Goal: Transaction & Acquisition: Purchase product/service

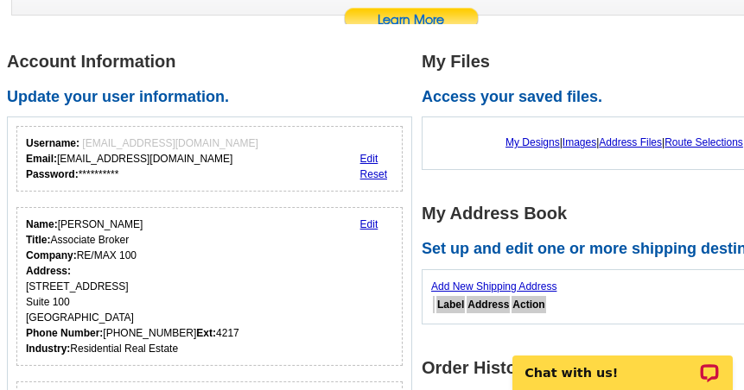
scroll to position [259, 0]
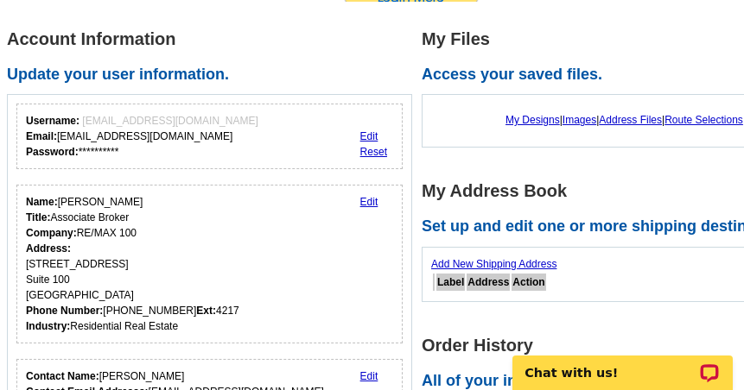
click at [363, 196] on link "Edit" at bounding box center [369, 202] width 18 height 12
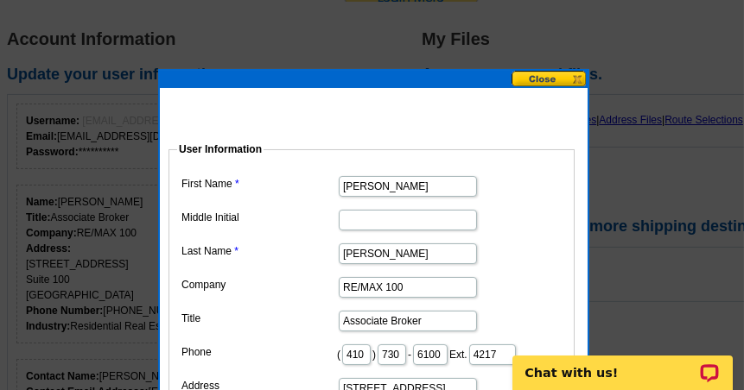
scroll to position [345, 0]
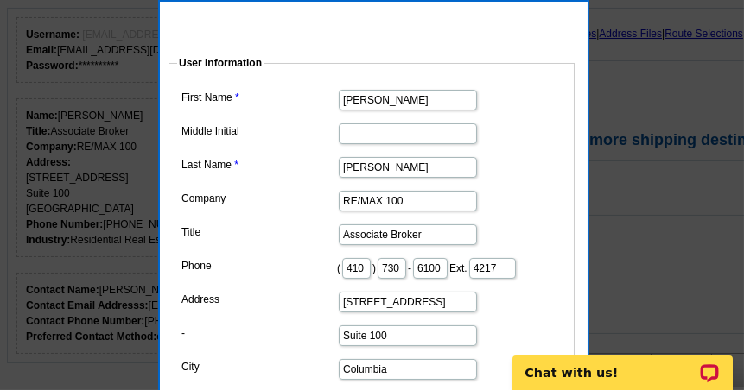
drag, startPoint x: 419, startPoint y: 201, endPoint x: 321, endPoint y: 194, distance: 97.8
click at [321, 194] on dl "First Name [PERSON_NAME] Initial Last Name [PERSON_NAME] Company RE/MAX 100 Tit…" at bounding box center [371, 282] width 389 height 394
type input "RE/MAX Realty Group"
click at [297, 218] on dl "First Name Patricia Middle Initial Last Name Davis Company RE/MAX Realty Group …" at bounding box center [371, 282] width 389 height 394
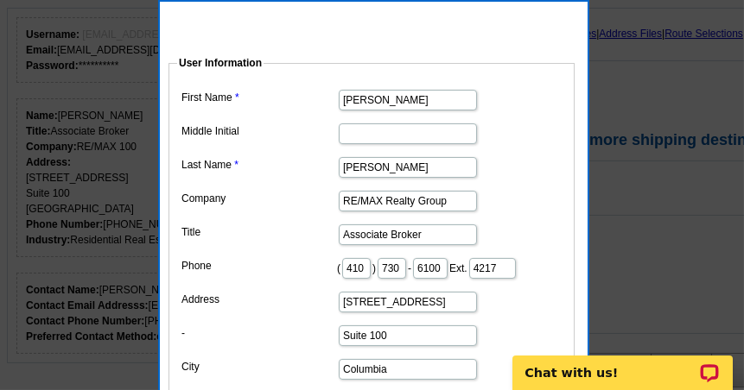
drag, startPoint x: 440, startPoint y: 231, endPoint x: 404, endPoint y: 225, distance: 36.8
click at [407, 225] on input "Associate Broker" at bounding box center [408, 235] width 138 height 21
type input "A"
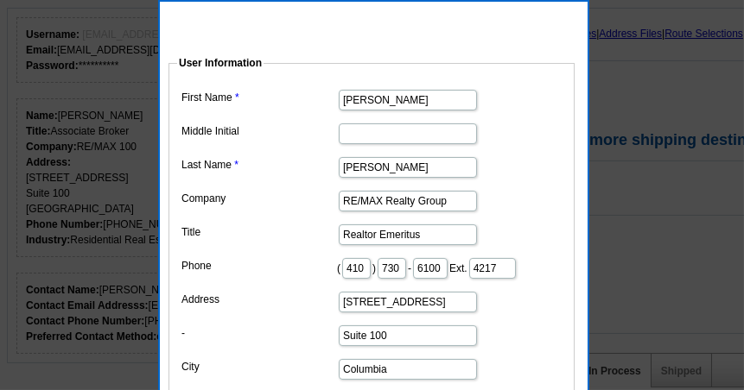
type input "Realtor Emeritus"
click at [304, 263] on label "Phone" at bounding box center [258, 266] width 155 height 16
click at [311, 307] on label "Address" at bounding box center [258, 300] width 155 height 16
click at [339, 313] on input "10440 Little Patuxent Parkway" at bounding box center [408, 302] width 138 height 21
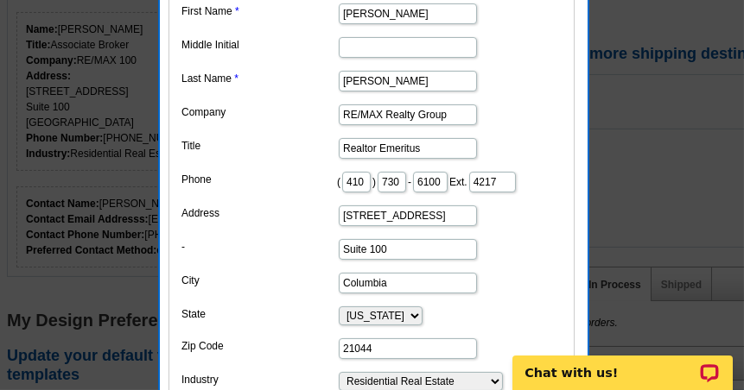
scroll to position [0, 11]
drag, startPoint x: 343, startPoint y: 242, endPoint x: 528, endPoint y: 227, distance: 185.4
click at [527, 227] on dd "10440 Little Patuxent Parkway" at bounding box center [371, 214] width 389 height 27
click at [442, 226] on input "1021" at bounding box center [408, 216] width 138 height 21
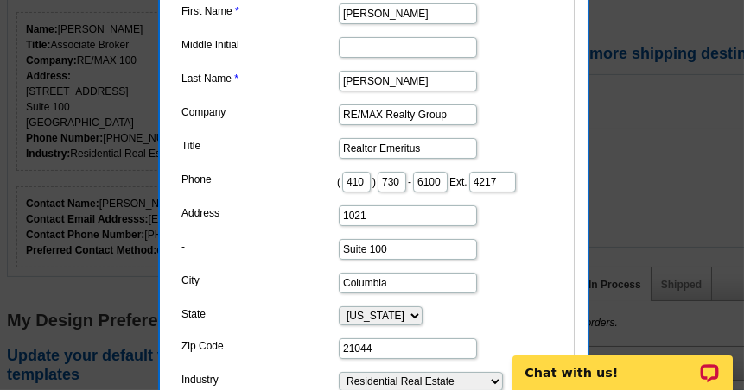
type input "1021"
click at [410, 260] on input "Suite 100" at bounding box center [408, 249] width 138 height 21
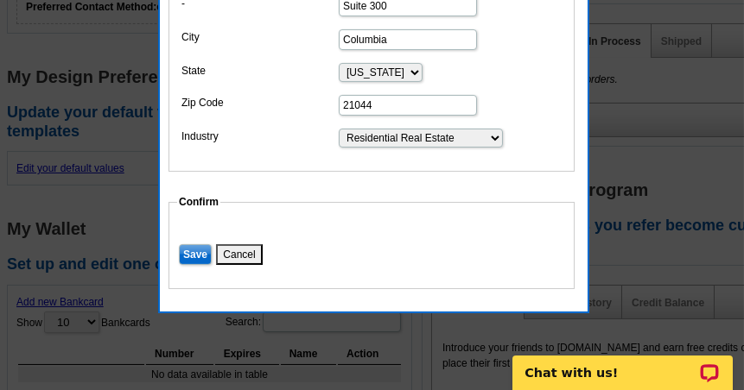
scroll to position [691, 0]
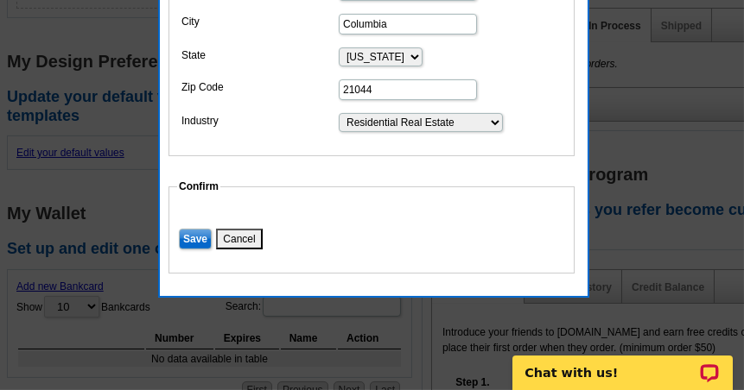
type input "Suite 300"
click at [199, 250] on input "Save" at bounding box center [195, 239] width 33 height 21
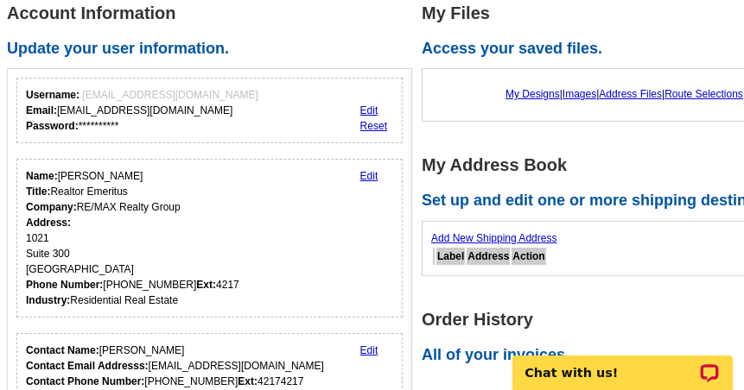
scroll to position [259, 0]
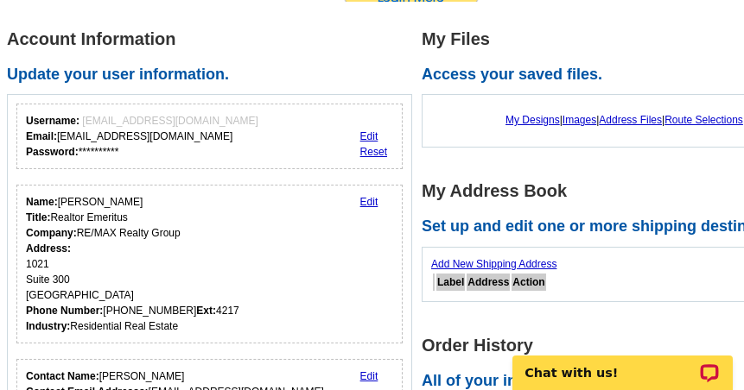
click at [363, 130] on link "Edit" at bounding box center [369, 136] width 18 height 12
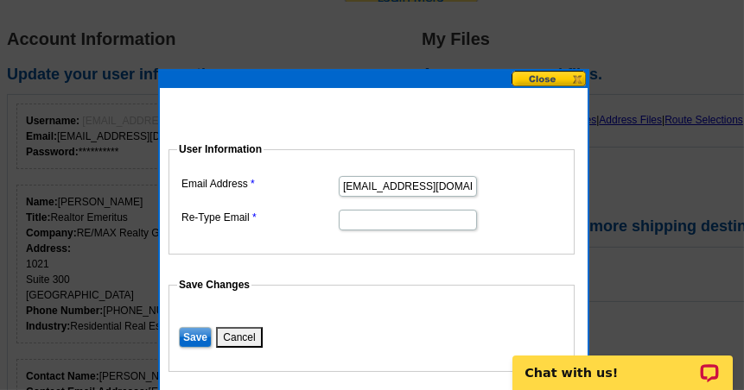
drag, startPoint x: 469, startPoint y: 187, endPoint x: 415, endPoint y: 186, distance: 54.4
click at [415, 186] on input "patriciadavis@remax.net" at bounding box center [408, 186] width 138 height 21
click at [341, 180] on input "patriciadavis@remax.net" at bounding box center [408, 186] width 138 height 21
drag, startPoint x: 342, startPoint y: 181, endPoint x: 508, endPoint y: 180, distance: 165.8
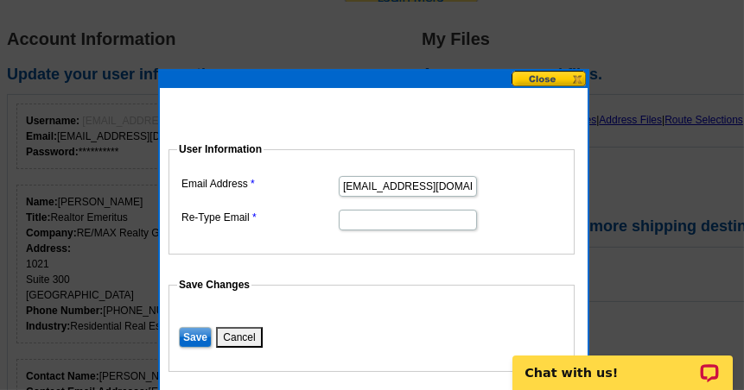
click at [500, 181] on dd "patriciadavis@remax.net" at bounding box center [371, 185] width 389 height 27
type input "patdavisremax@gmail.com"
click at [190, 333] on input "Save" at bounding box center [195, 337] width 33 height 21
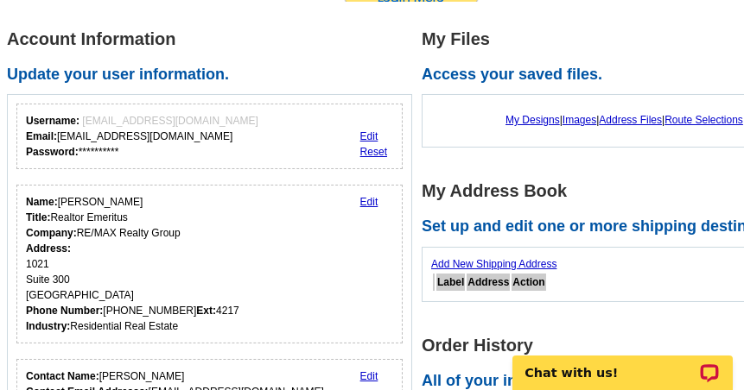
click at [463, 258] on link "Add New Shipping Address" at bounding box center [493, 264] width 125 height 12
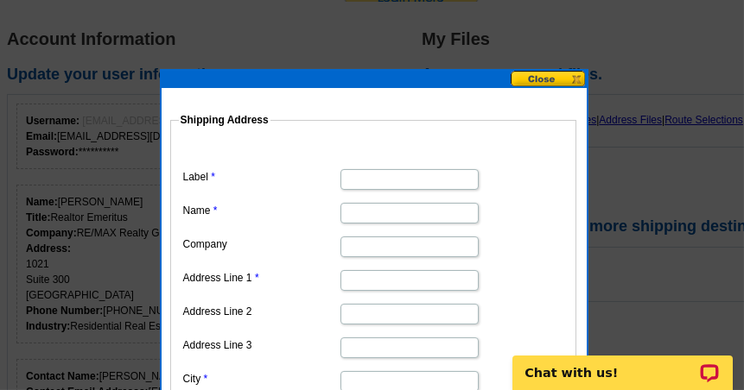
click at [402, 175] on input "Label" at bounding box center [409, 179] width 138 height 21
click at [397, 207] on input "Name" at bounding box center [409, 213] width 138 height 21
type input "[PERSON_NAME]"
type input "RE/MAX Realty Group"
type input "3652 Campfield Rd"
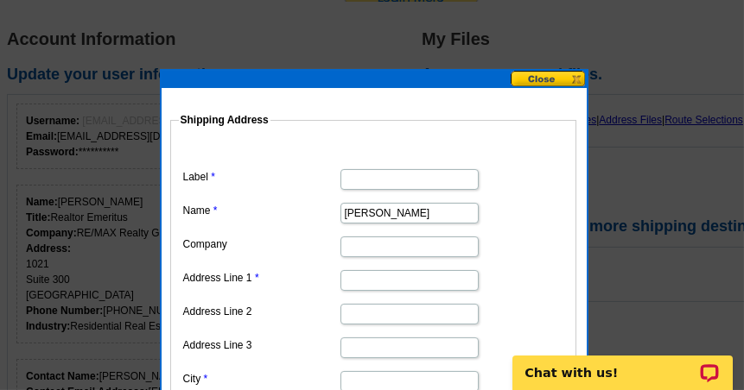
type input "3652 Campfield Rd"
type input "Columbia"
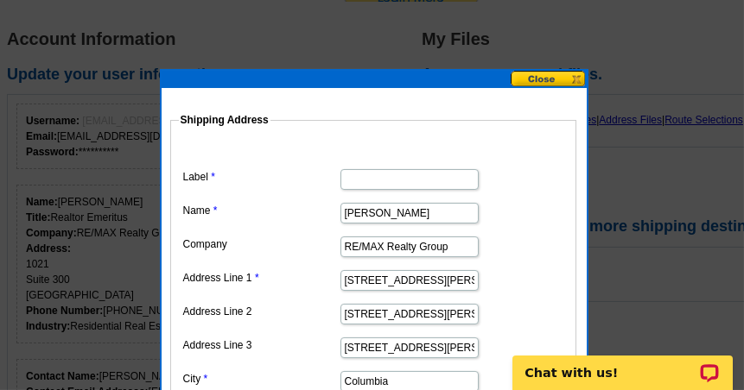
type input "21044"
drag, startPoint x: 448, startPoint y: 312, endPoint x: 291, endPoint y: 312, distance: 157.2
click at [297, 312] on dl "Label Name Patricia Company RE/MAX Realty Group Address Line 1 3652 Campfield R…" at bounding box center [373, 300] width 389 height 317
drag, startPoint x: 448, startPoint y: 346, endPoint x: 364, endPoint y: 345, distance: 84.6
click at [364, 345] on input "3652 Campfield Rd" at bounding box center [409, 348] width 138 height 21
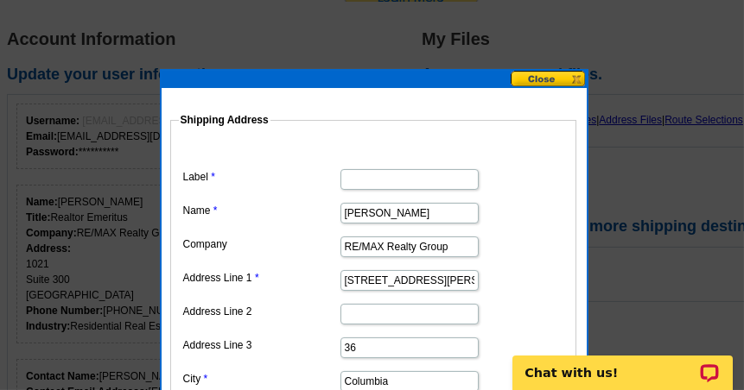
type input "3"
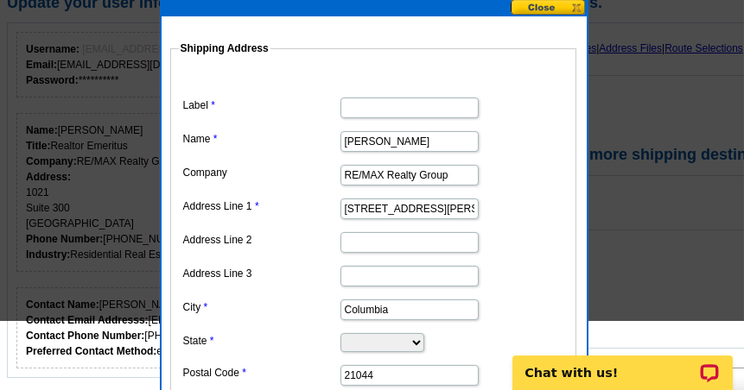
scroll to position [345, 0]
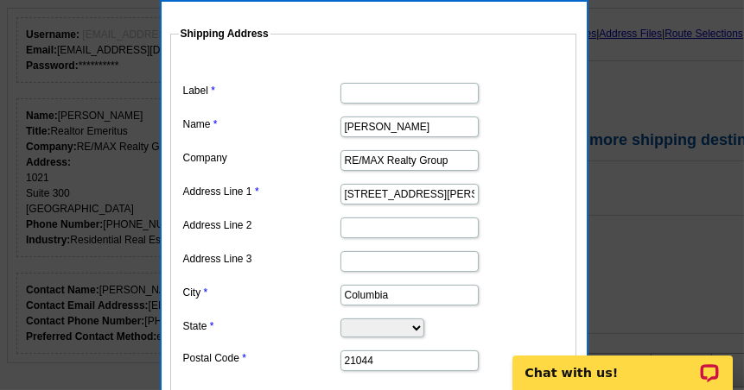
drag, startPoint x: 405, startPoint y: 294, endPoint x: 288, endPoint y: 294, distance: 116.6
click at [326, 294] on dl "Label Name Patricia Company RE/MAX Realty Group Address Line 1 3652 Campfield R…" at bounding box center [373, 214] width 389 height 317
type input "Gwynn"
click at [424, 326] on select "Alabama Alaska Arizona Arkansas California Colorado Connecticut District of Col…" at bounding box center [382, 328] width 84 height 19
select select "MD"
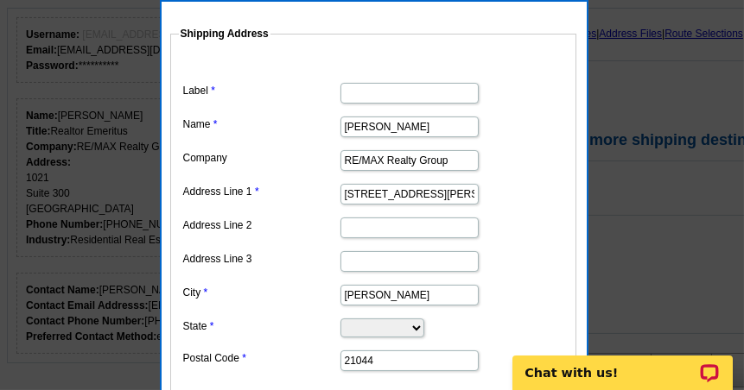
click at [340, 319] on select "Alabama Alaska Arizona Arkansas California Colorado Connecticut District of Col…" at bounding box center [382, 328] width 84 height 19
click at [394, 359] on input "21044" at bounding box center [409, 361] width 138 height 21
click at [389, 359] on input "21044" at bounding box center [409, 361] width 138 height 21
drag, startPoint x: 345, startPoint y: 358, endPoint x: 410, endPoint y: 358, distance: 65.6
click at [408, 358] on input "21044" at bounding box center [409, 361] width 138 height 21
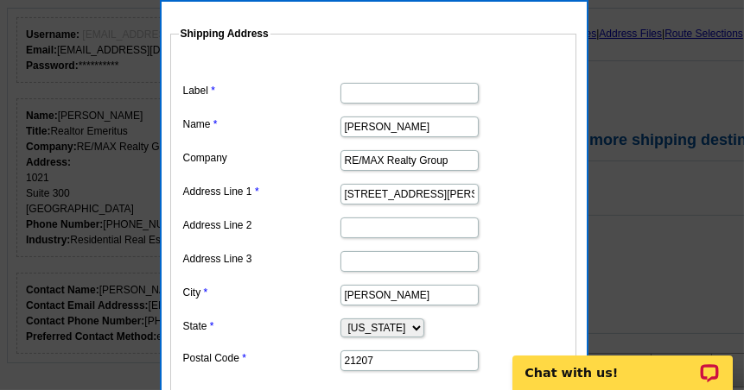
type input "21207"
click at [659, 285] on div at bounding box center [372, 23] width 744 height 736
click at [419, 289] on input "Gwynn" at bounding box center [409, 295] width 138 height 21
click at [687, 271] on div at bounding box center [372, 23] width 744 height 736
click at [412, 288] on input "Gwynn" at bounding box center [409, 295] width 138 height 21
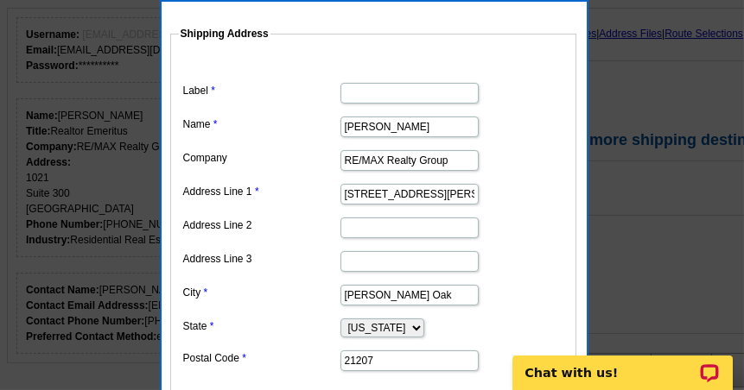
type input "Gwynn Oak"
click at [655, 305] on div at bounding box center [372, 23] width 744 height 736
click at [393, 127] on input "[PERSON_NAME]" at bounding box center [409, 127] width 138 height 21
type input "Patricia Ann Davis"
type input "Ste 100"
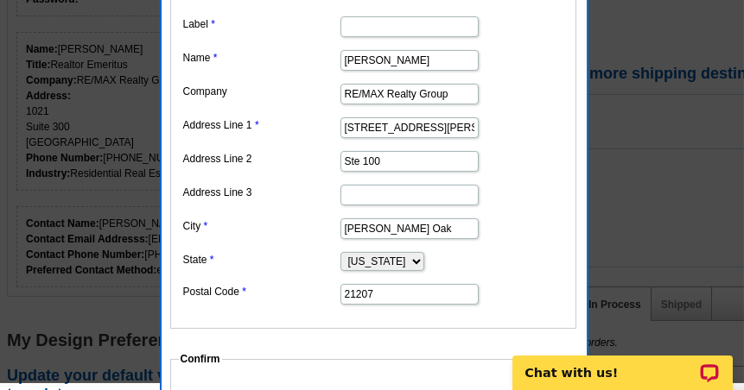
scroll to position [432, 0]
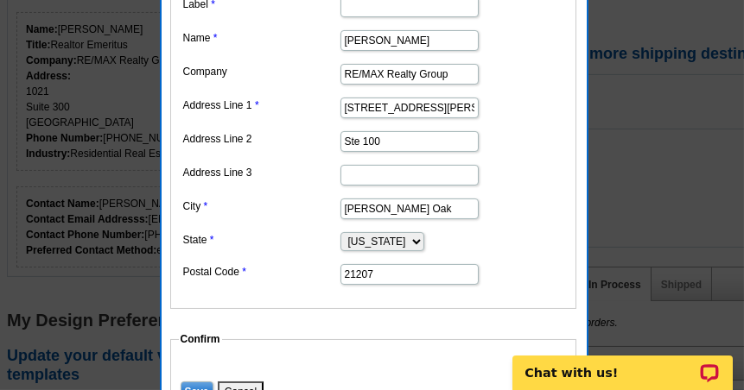
drag, startPoint x: 409, startPoint y: 137, endPoint x: 261, endPoint y: 139, distance: 148.5
click at [269, 137] on dl "Label Name Patricia Ann Davis Company RE/MAX Realty Group Address Line 1 3652 C…" at bounding box center [373, 128] width 389 height 317
click at [535, 190] on dl "Label Name Patricia Ann Davis Company RE/MAX Realty Group Address Line 1 3652 C…" at bounding box center [373, 128] width 389 height 317
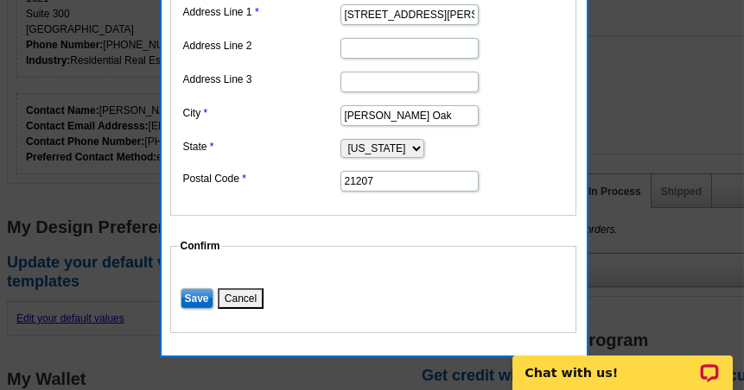
scroll to position [605, 0]
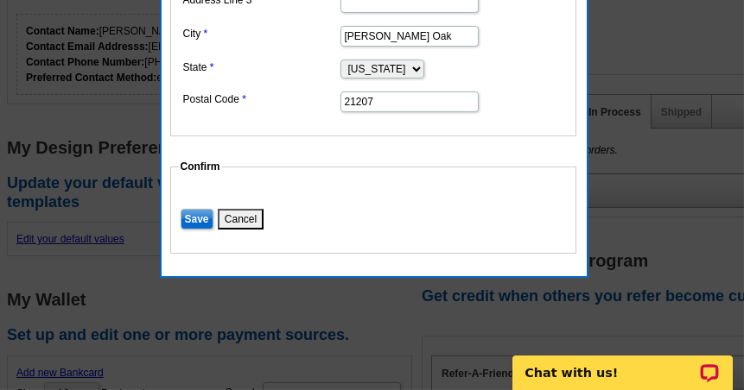
click at [185, 214] on input "Save" at bounding box center [196, 219] width 33 height 21
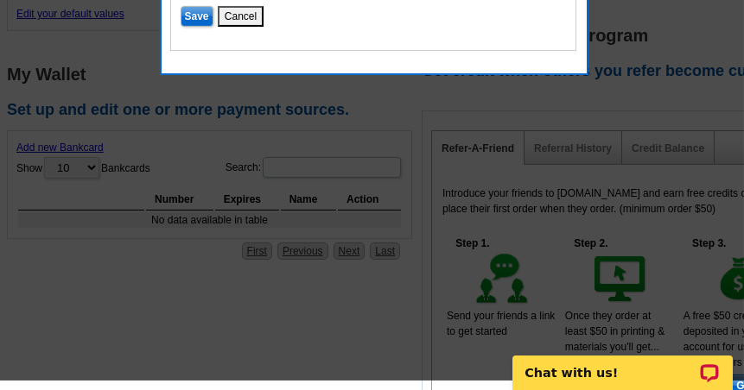
scroll to position [864, 0]
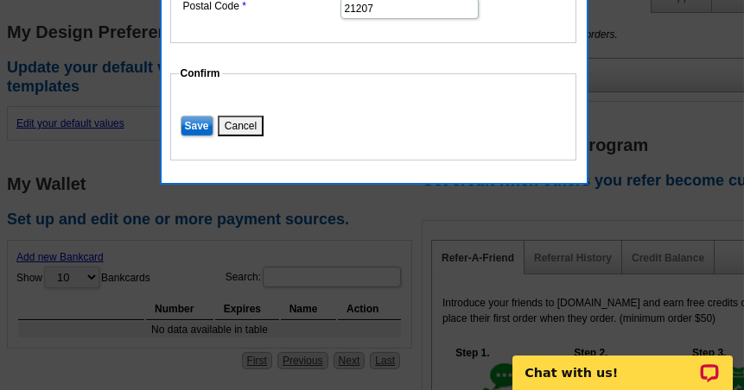
scroll to position [691, 0]
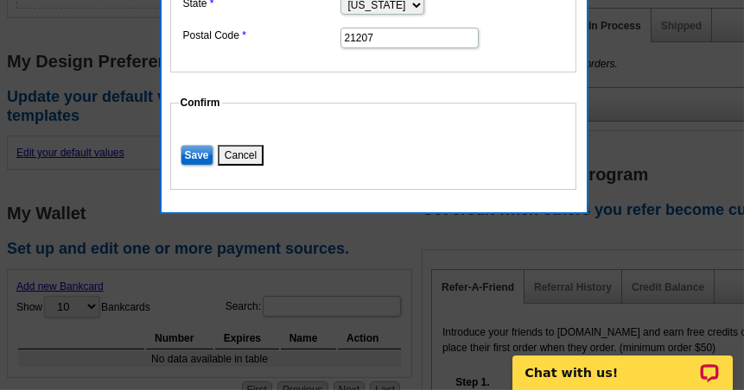
click at [189, 149] on input "Save" at bounding box center [196, 155] width 33 height 21
click at [204, 146] on input "Save" at bounding box center [196, 155] width 33 height 21
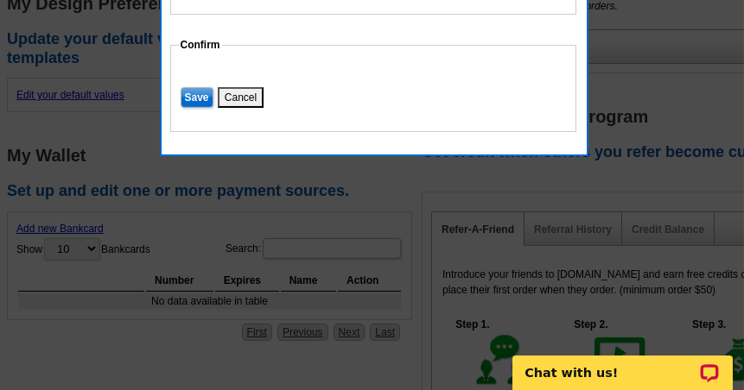
scroll to position [777, 0]
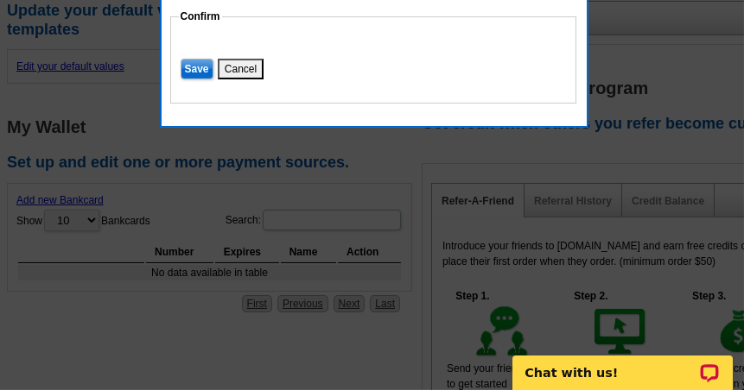
click at [197, 60] on input "Save" at bounding box center [196, 69] width 33 height 21
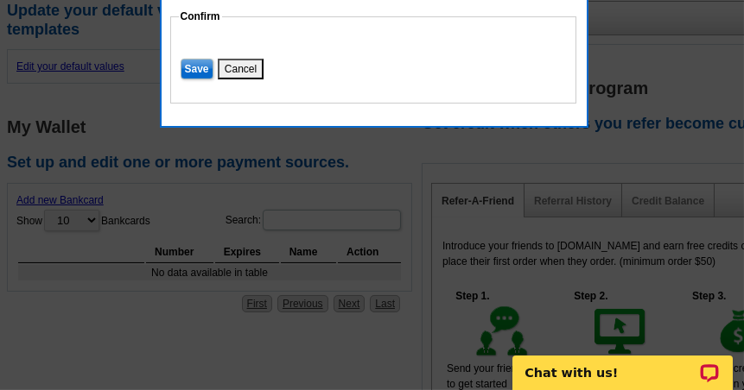
click at [239, 59] on button "Cancel" at bounding box center [241, 69] width 46 height 21
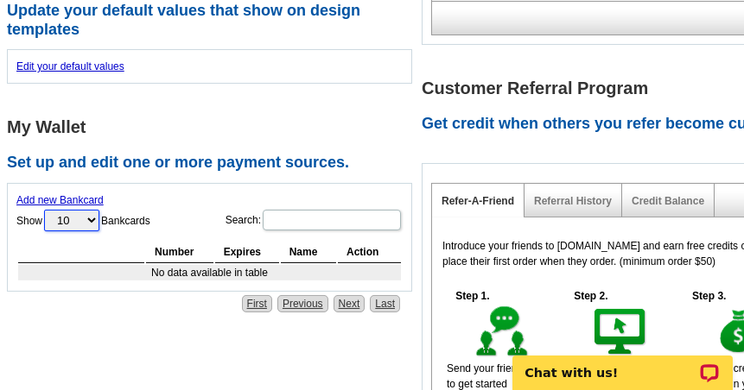
click at [94, 210] on select "10 25 50 100" at bounding box center [71, 221] width 55 height 22
click at [90, 210] on select "10 25 50 100" at bounding box center [71, 221] width 55 height 22
click at [298, 210] on input "Search:" at bounding box center [332, 220] width 138 height 21
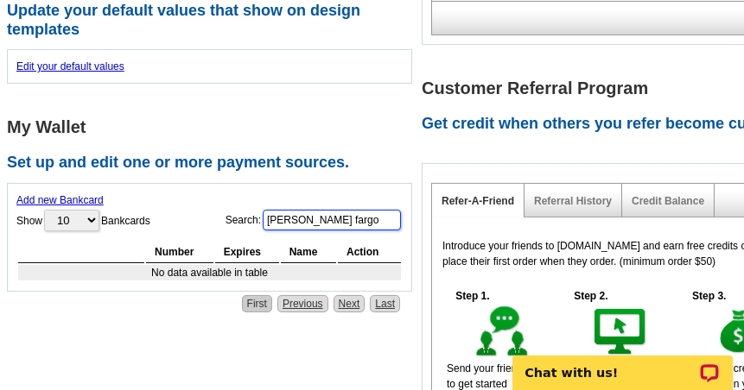
type input "wells fargo"
click at [244, 295] on link "First" at bounding box center [257, 303] width 30 height 17
click at [60, 194] on link "Add new Bankcard" at bounding box center [59, 200] width 87 height 12
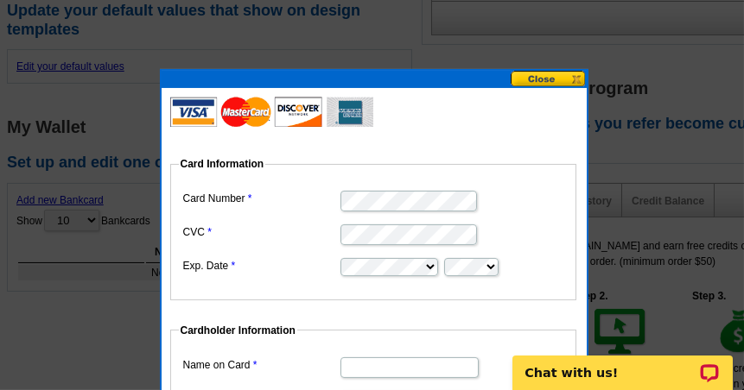
type input "3652 Campfield Rd"
type input "Baltimore"
select select "MD"
type input "21207"
type input "Patricia A Davis"
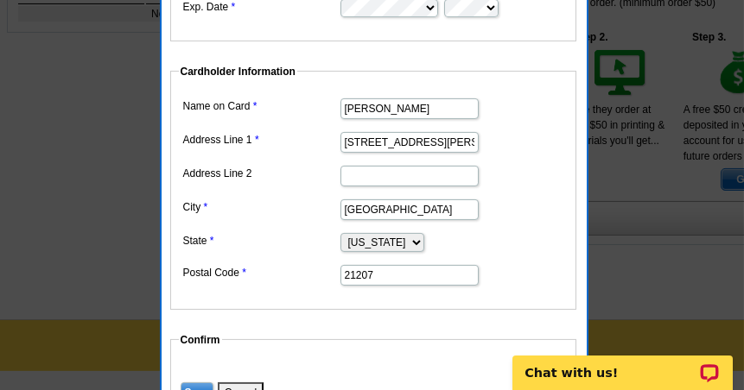
scroll to position [1123, 0]
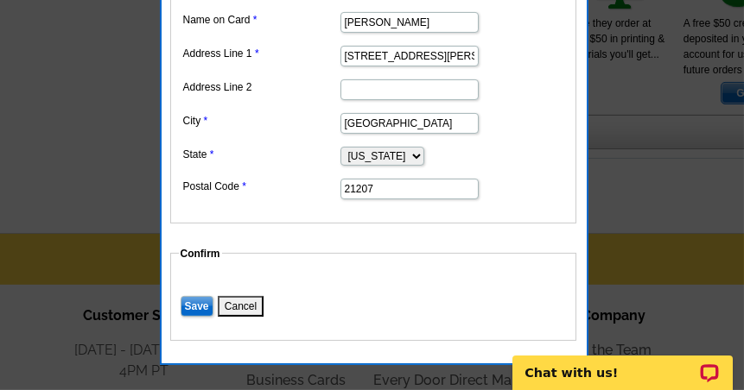
click at [199, 311] on input "Save" at bounding box center [196, 306] width 33 height 21
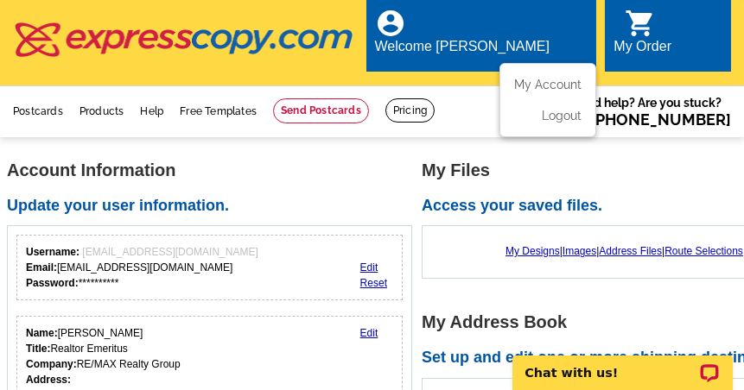
click at [503, 39] on div "Welcome [PERSON_NAME]" at bounding box center [462, 51] width 174 height 24
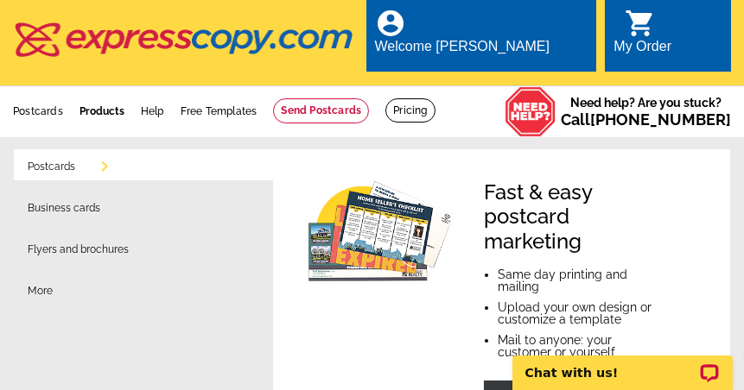
click at [114, 105] on link "Products" at bounding box center [101, 111] width 45 height 12
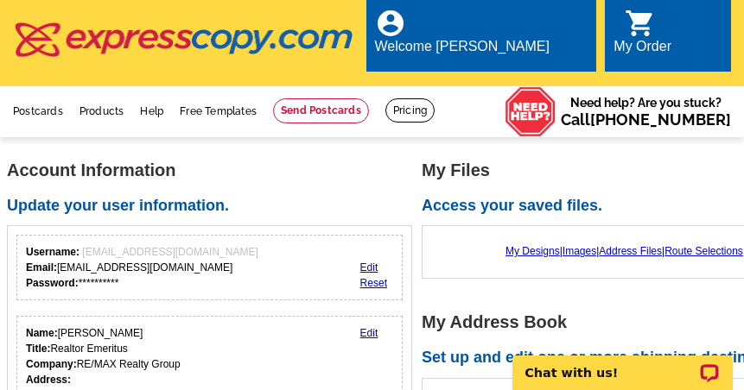
click at [114, 105] on link "Products" at bounding box center [101, 111] width 45 height 12
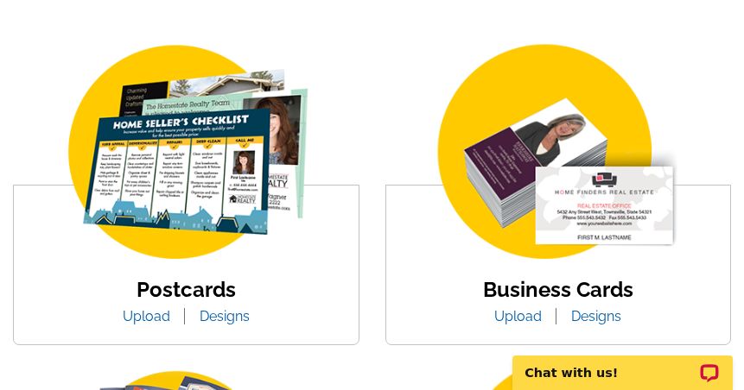
scroll to position [345, 0]
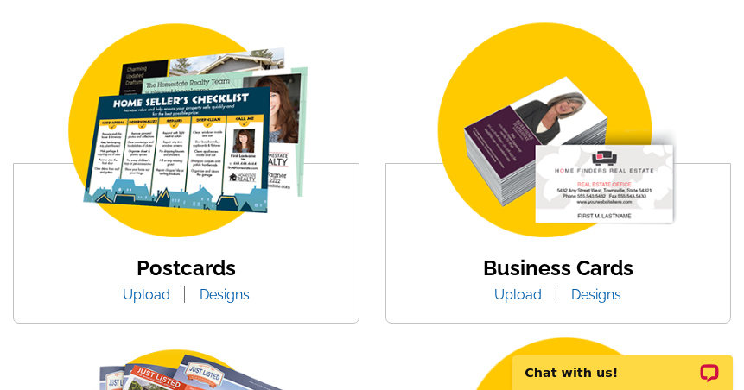
click at [525, 287] on link "Upload" at bounding box center [517, 295] width 73 height 16
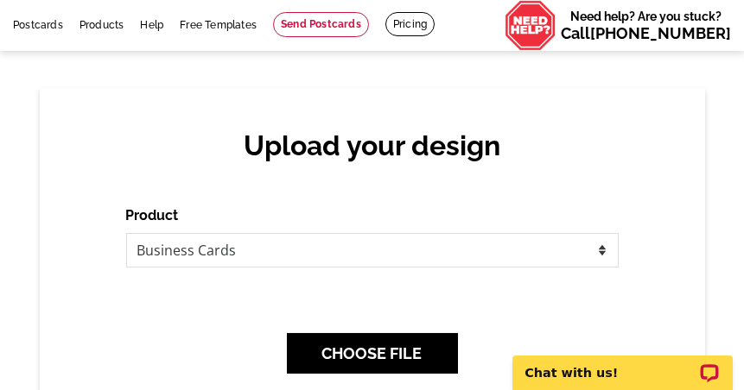
scroll to position [173, 0]
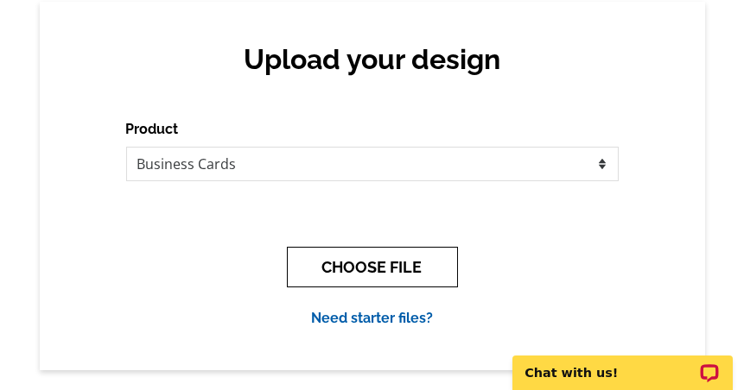
click at [392, 252] on button "CHOOSE FILE" at bounding box center [372, 267] width 171 height 41
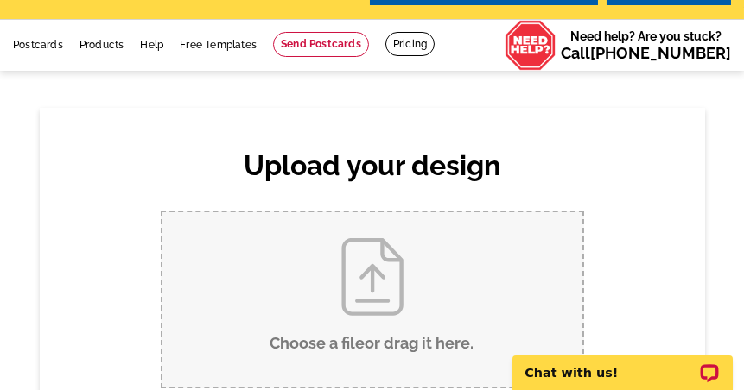
scroll to position [86, 0]
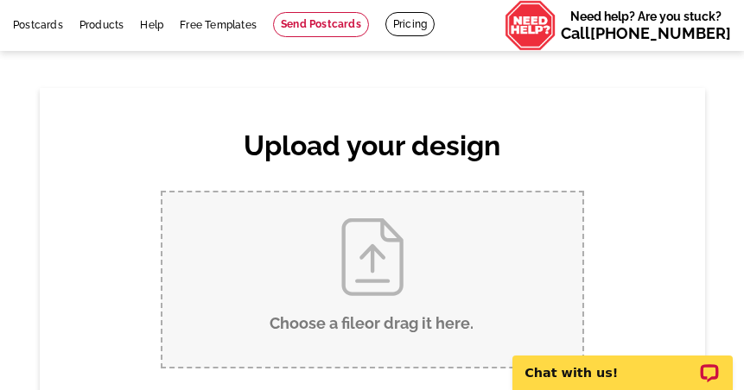
click at [384, 254] on input "Choose a file or drag it here ." at bounding box center [372, 280] width 420 height 174
type input "C:\fakepath\businessphoto2025.jpg"
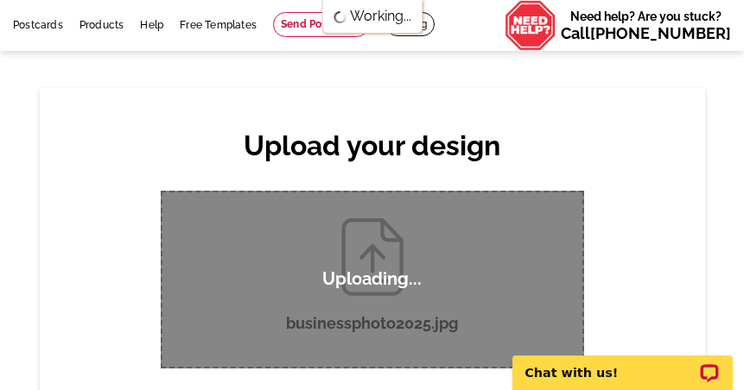
scroll to position [0, 0]
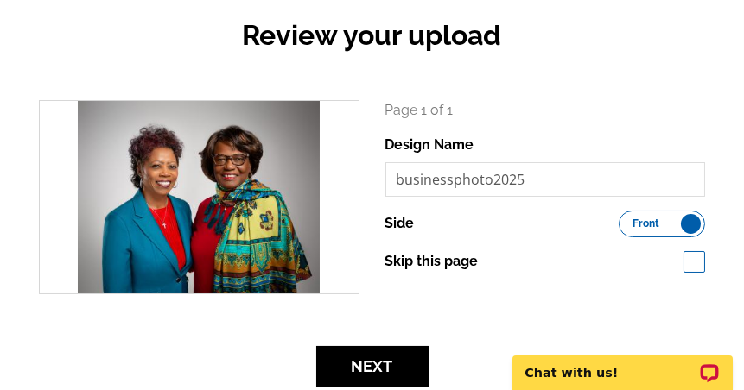
scroll to position [173, 0]
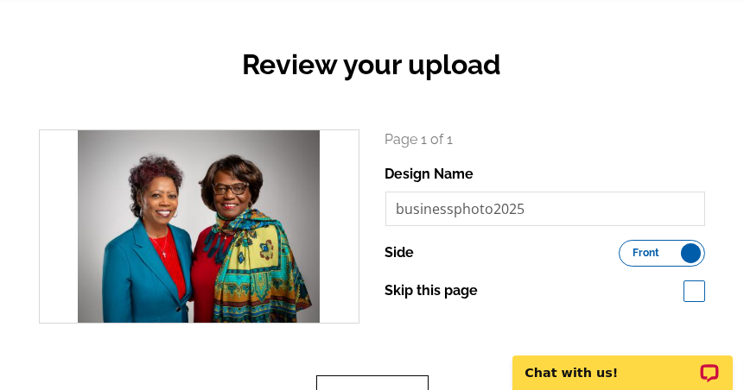
click at [399, 376] on button "Next" at bounding box center [372, 396] width 112 height 41
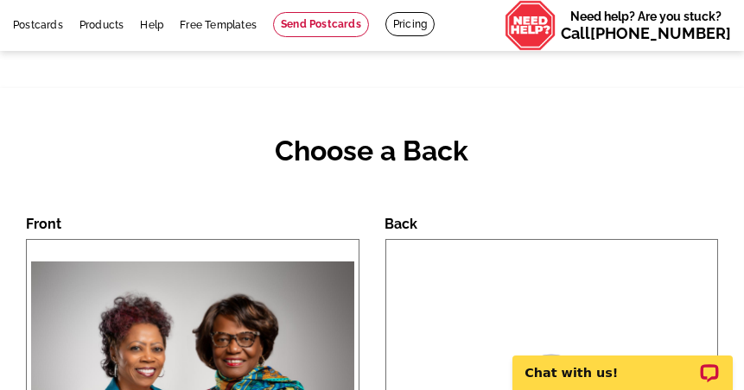
click at [437, 265] on div "help_outline" at bounding box center [551, 390] width 333 height 302
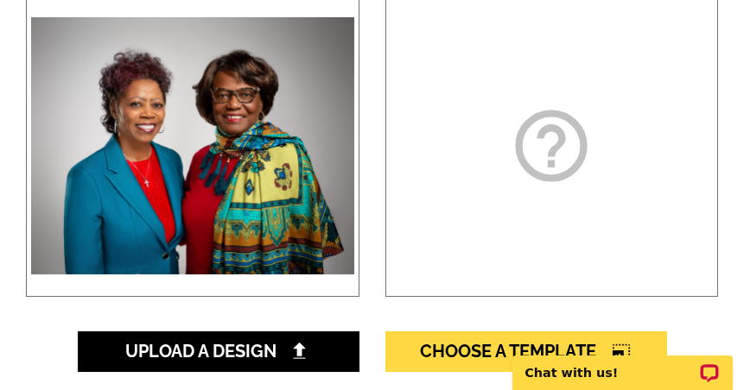
scroll to position [345, 0]
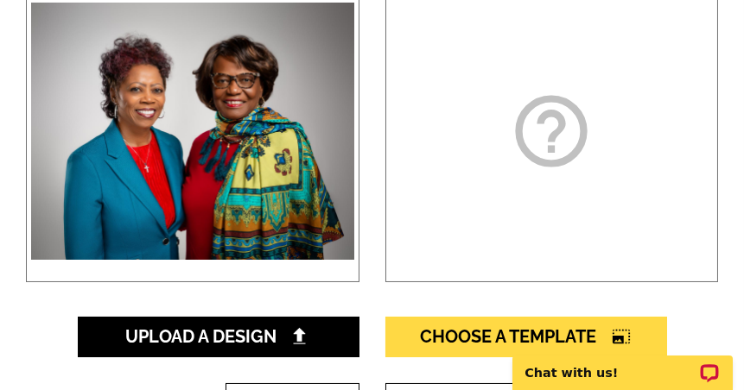
click at [587, 196] on div "help_outline" at bounding box center [551, 131] width 333 height 302
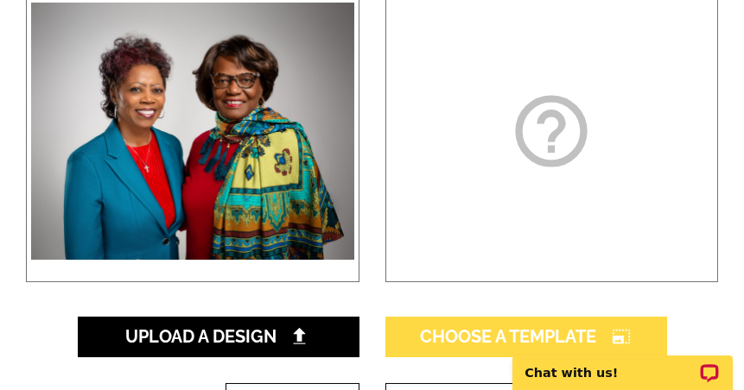
click at [537, 326] on span "Choose A Template photo_size_select_large" at bounding box center [526, 336] width 211 height 21
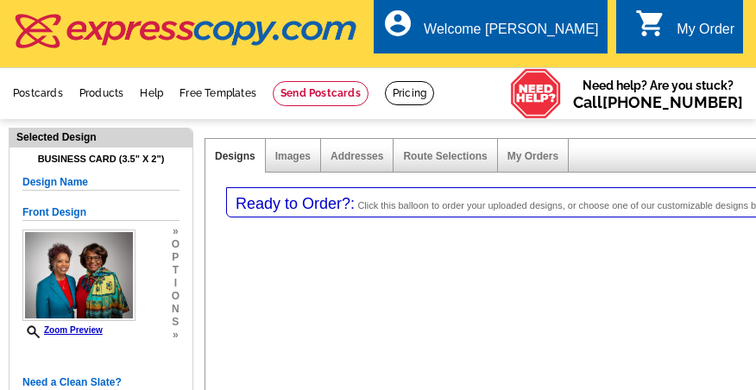
select select "3"
select select "back"
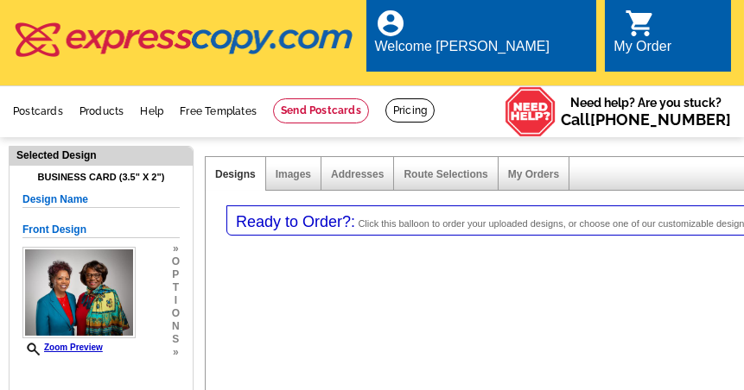
select select "5"
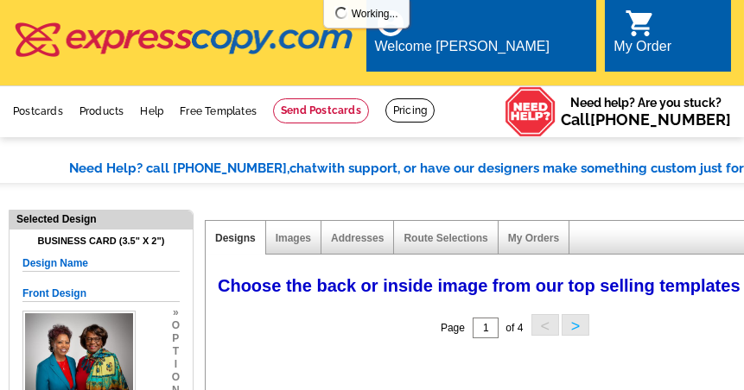
select select "785"
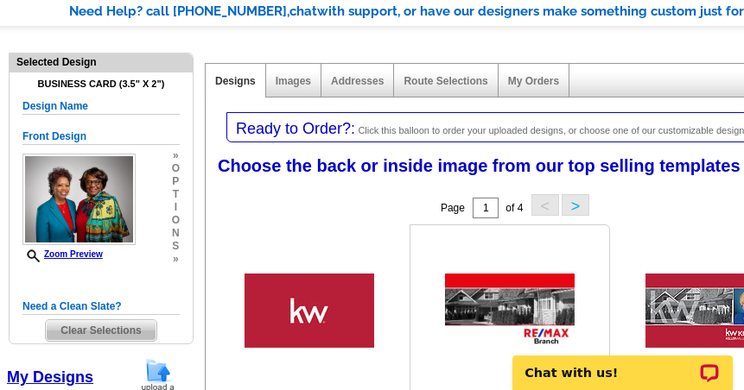
scroll to position [173, 0]
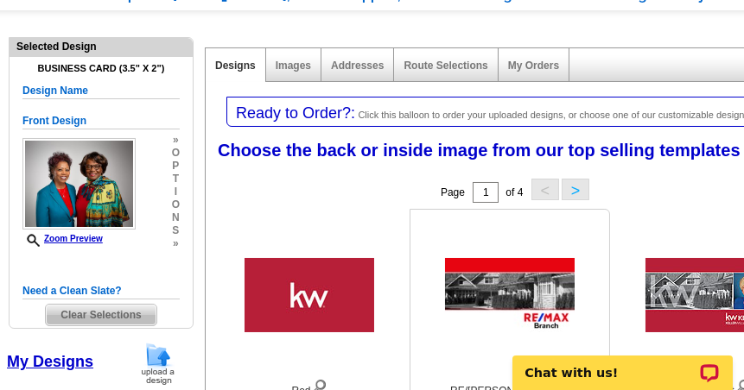
click at [478, 282] on img at bounding box center [510, 295] width 130 height 74
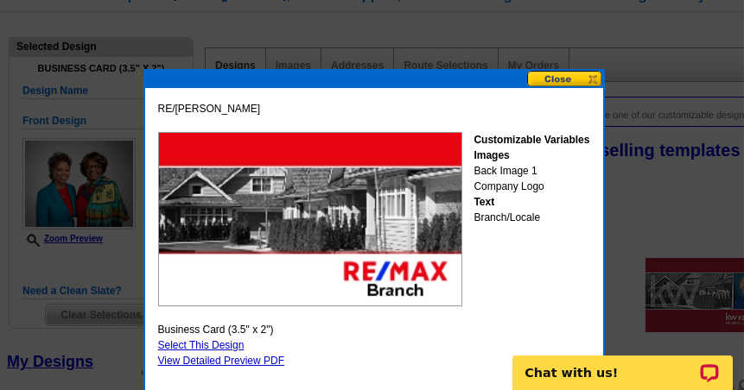
scroll to position [259, 0]
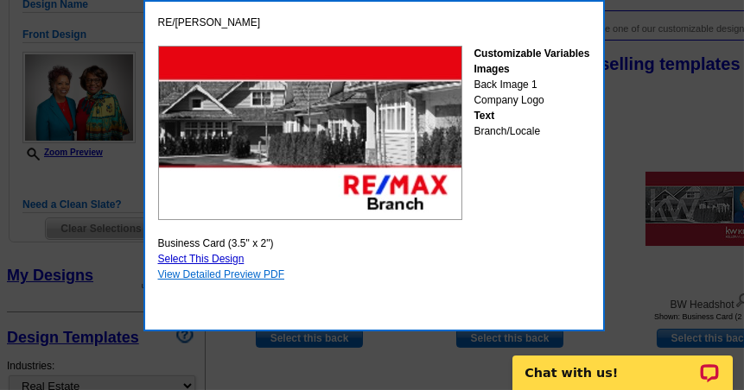
click at [236, 272] on link "View Detailed Preview PDF" at bounding box center [221, 275] width 127 height 12
click at [246, 271] on link "View Detailed Preview PDF" at bounding box center [221, 275] width 127 height 12
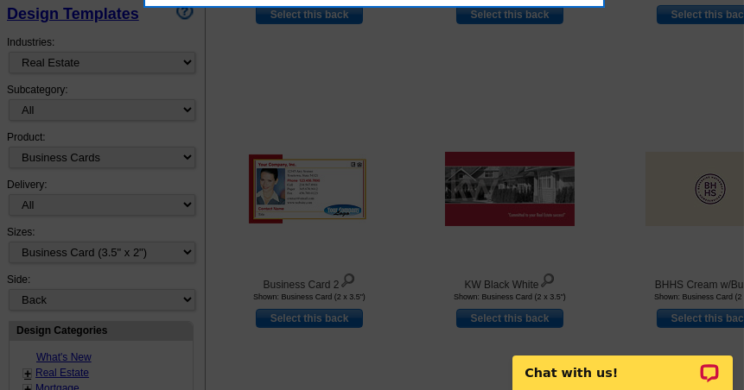
scroll to position [605, 0]
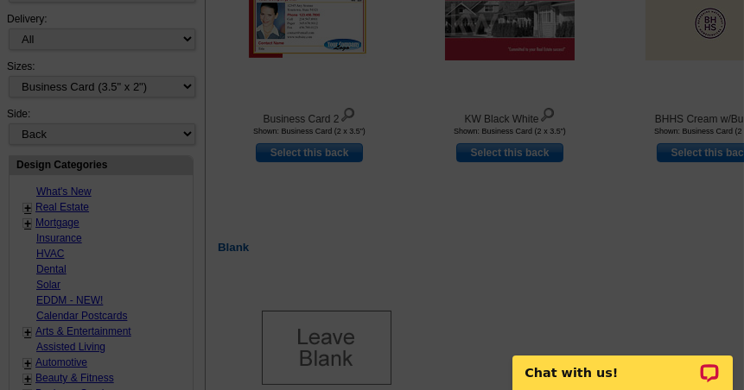
scroll to position [777, 0]
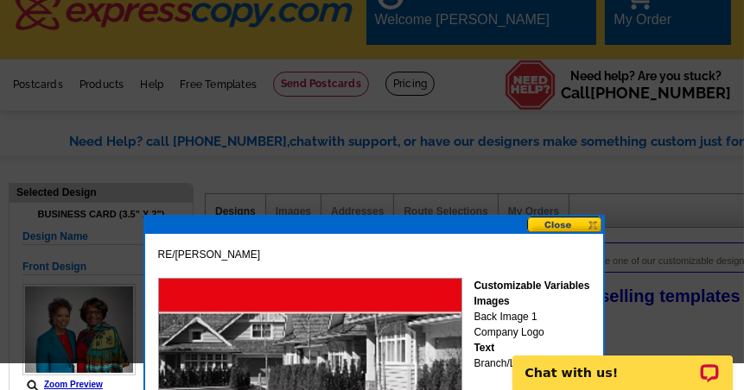
scroll to position [0, 0]
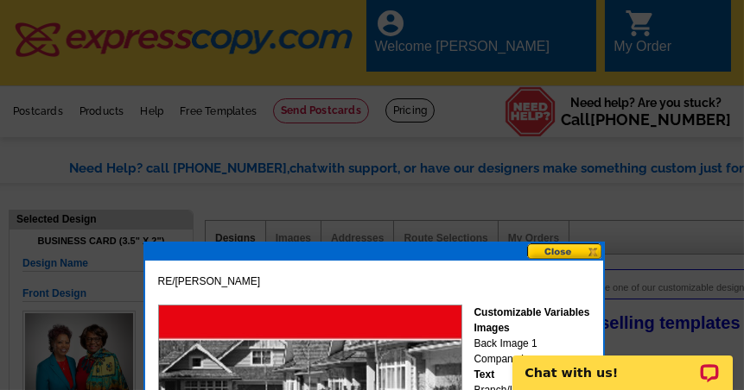
click at [343, 174] on div at bounding box center [372, 195] width 744 height 390
click at [196, 102] on div at bounding box center [372, 195] width 744 height 390
click at [195, 100] on div at bounding box center [372, 195] width 744 height 390
click at [197, 95] on div at bounding box center [372, 195] width 744 height 390
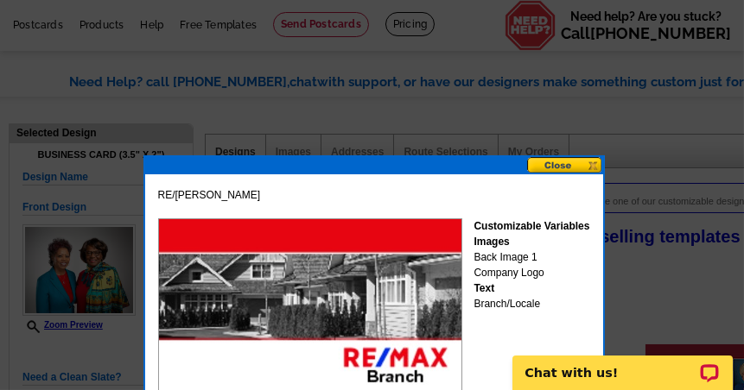
click at [107, 168] on div at bounding box center [372, 152] width 744 height 477
click at [104, 197] on div at bounding box center [372, 152] width 744 height 477
click at [97, 238] on div at bounding box center [372, 152] width 744 height 477
click at [97, 301] on div at bounding box center [372, 152] width 744 height 477
click at [575, 163] on button at bounding box center [565, 165] width 76 height 16
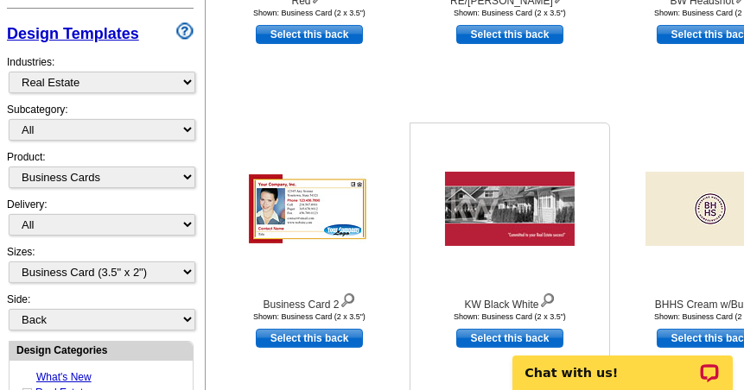
scroll to position [518, 0]
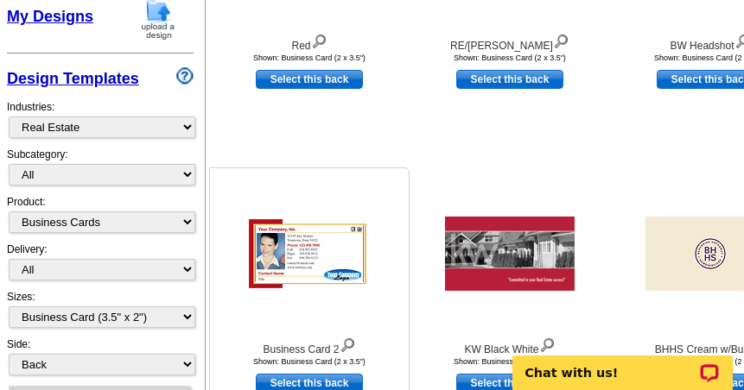
click at [336, 234] on img at bounding box center [309, 253] width 121 height 69
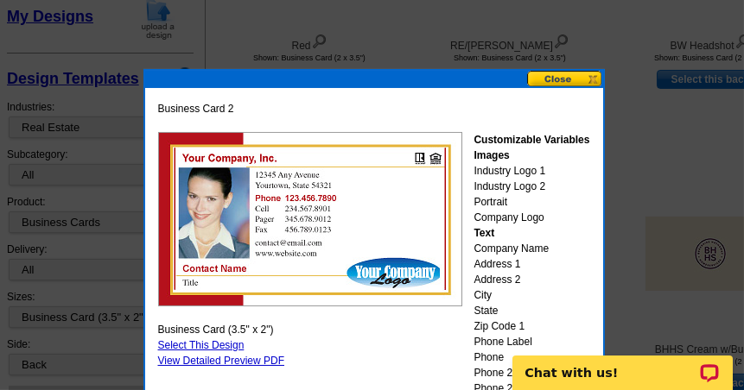
scroll to position [605, 0]
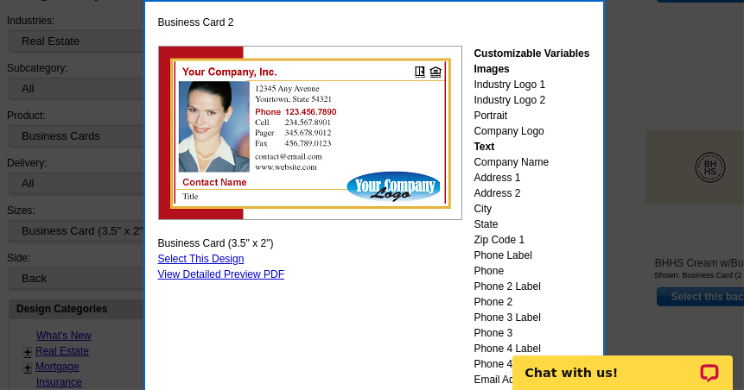
click at [242, 256] on link "Select This Design" at bounding box center [201, 259] width 86 height 12
select select "front"
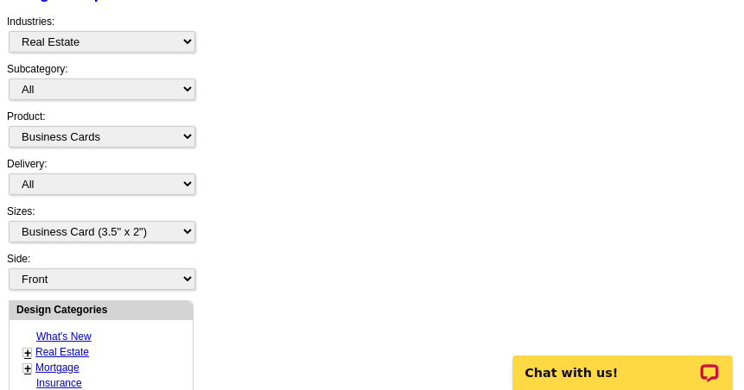
scroll to position [0, 0]
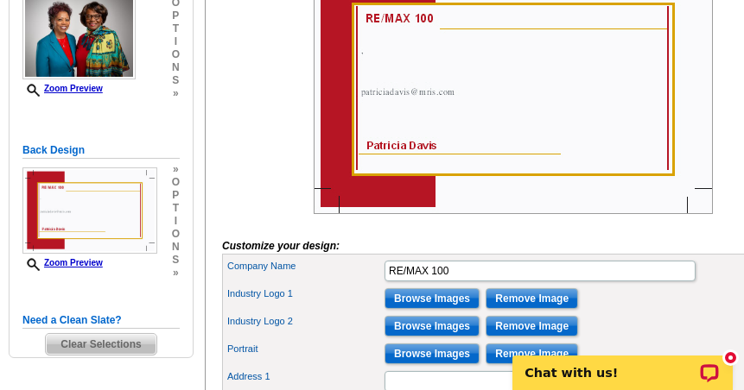
scroll to position [345, 0]
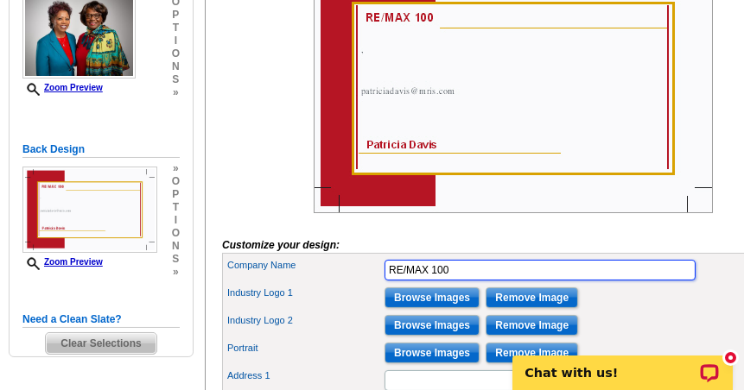
click at [466, 277] on input "RE/MAX 100" at bounding box center [539, 270] width 311 height 21
drag, startPoint x: 429, startPoint y: 280, endPoint x: 467, endPoint y: 281, distance: 38.0
click at [465, 281] on input "RE/MAX 100" at bounding box center [539, 270] width 311 height 21
type input "RE/MAX Realty Group"
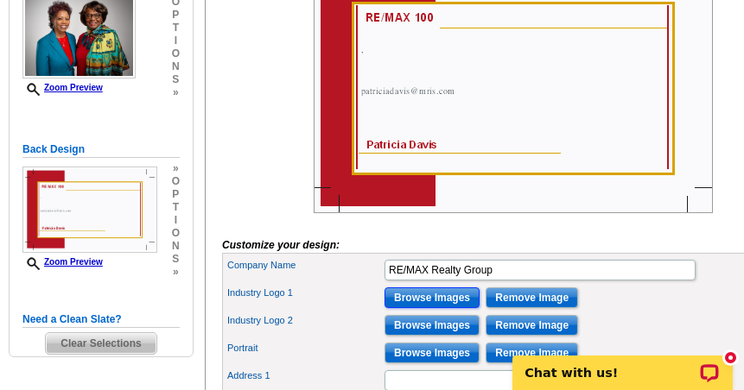
click at [405, 308] on input "Browse Images" at bounding box center [431, 298] width 95 height 21
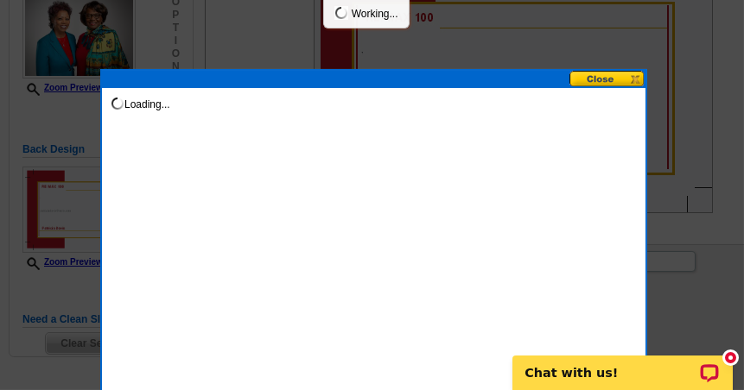
scroll to position [0, 0]
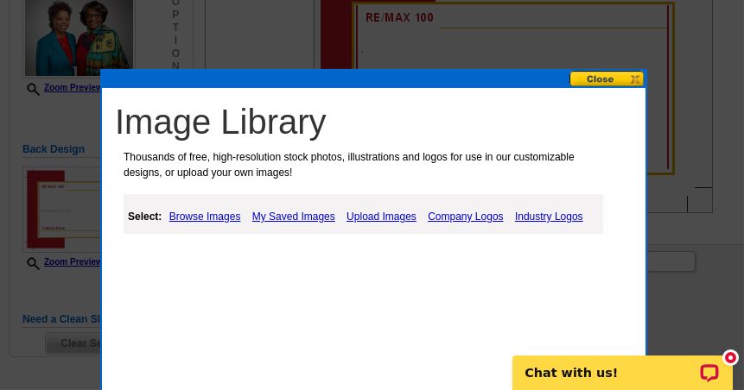
click at [382, 216] on link "Upload Images" at bounding box center [381, 216] width 79 height 21
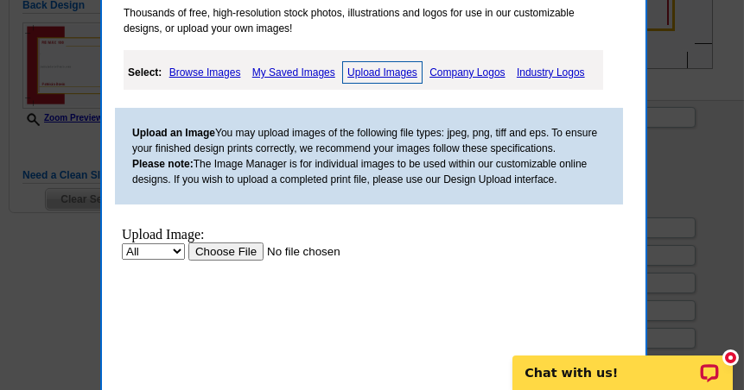
scroll to position [518, 0]
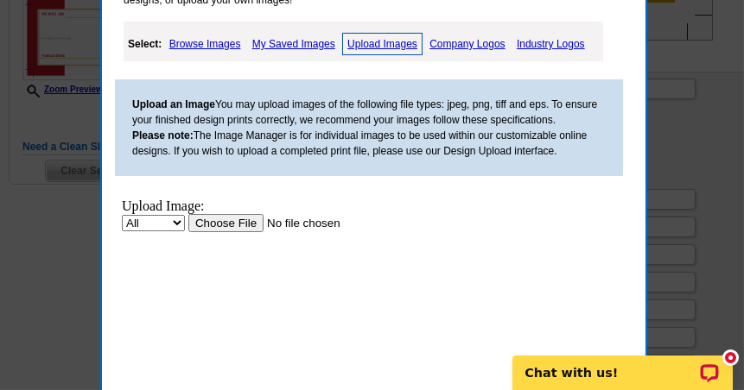
click at [218, 222] on input "file" at bounding box center [297, 222] width 218 height 18
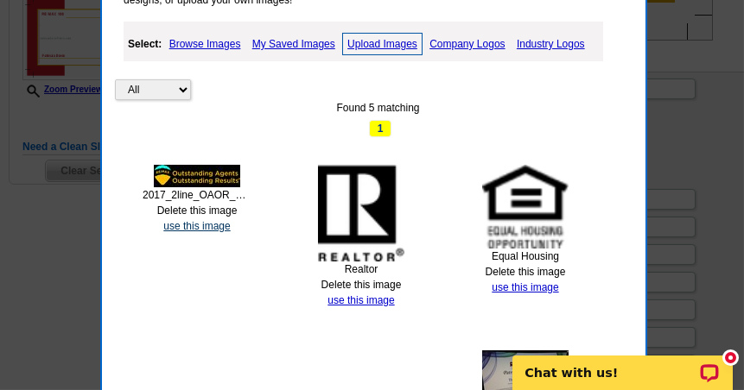
click at [217, 220] on link "use this image" at bounding box center [196, 226] width 66 height 12
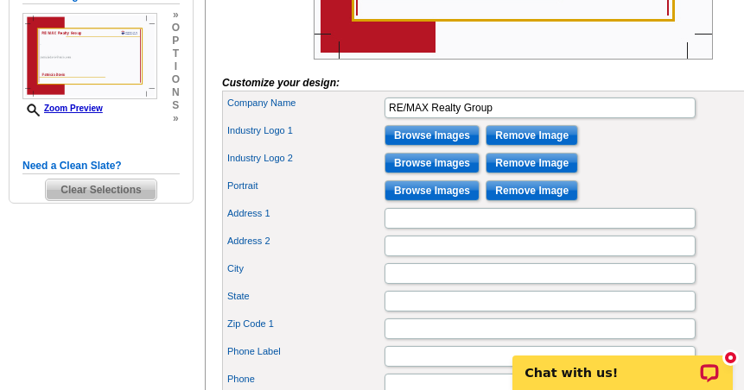
scroll to position [518, 0]
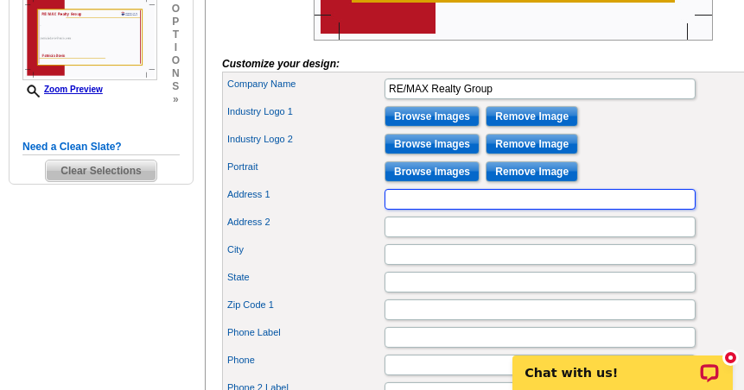
click at [415, 208] on input "Address 1" at bounding box center [539, 199] width 311 height 21
type input "[STREET_ADDRESS]"
type input "[GEOGRAPHIC_DATA]"
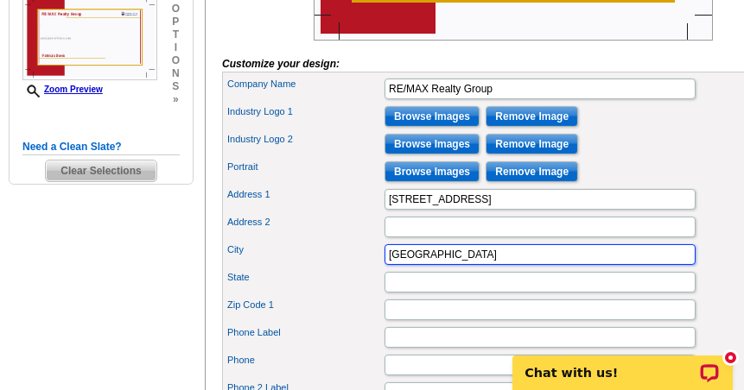
type input "[US_STATE]"
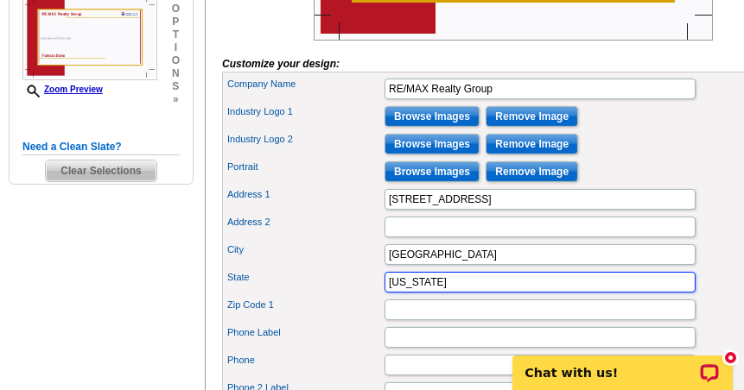
type input "21044"
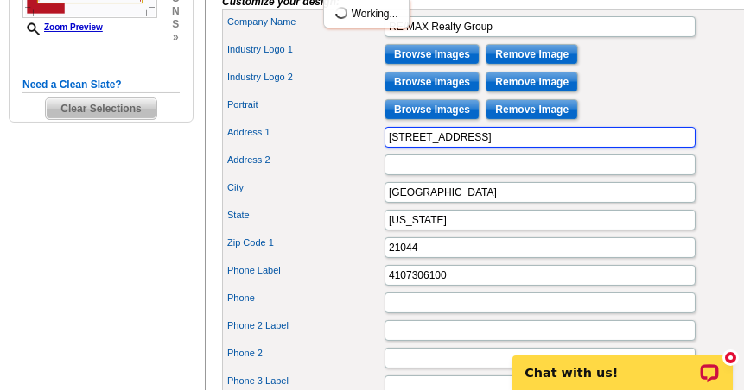
scroll to position [605, 0]
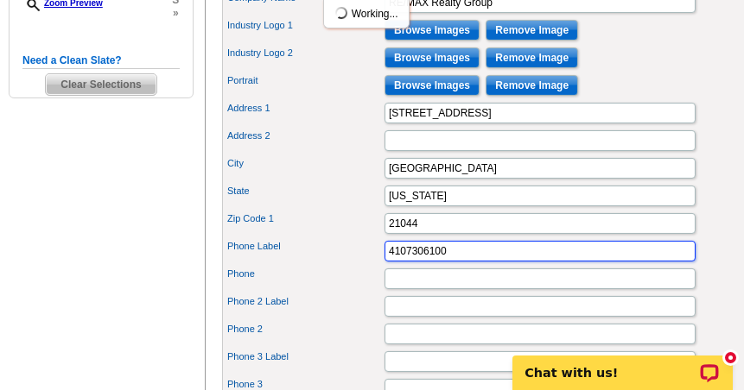
click at [409, 262] on input "4107306100" at bounding box center [539, 251] width 311 height 21
click at [407, 262] on input "4107306100" at bounding box center [539, 251] width 311 height 21
click at [427, 262] on input "410 7306100" at bounding box center [539, 251] width 311 height 21
type input "410 730-6100"
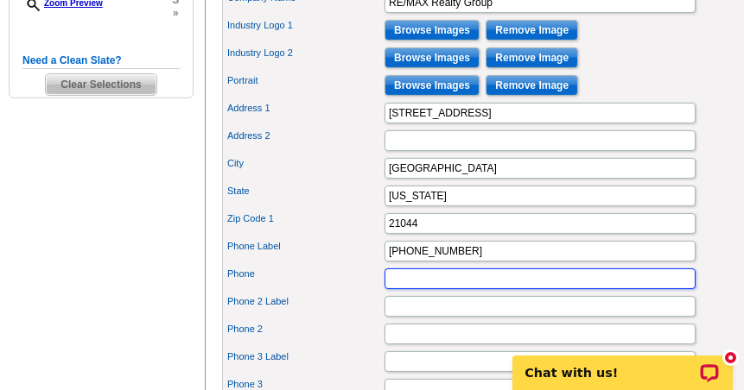
click at [423, 289] on input "Phone" at bounding box center [539, 279] width 311 height 21
type input "[PHONE_NUMBER]"
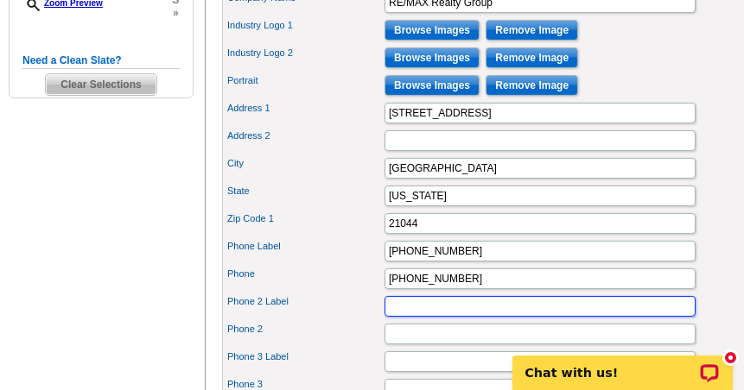
click at [438, 313] on input "Phone 2 Label" at bounding box center [539, 306] width 311 height 21
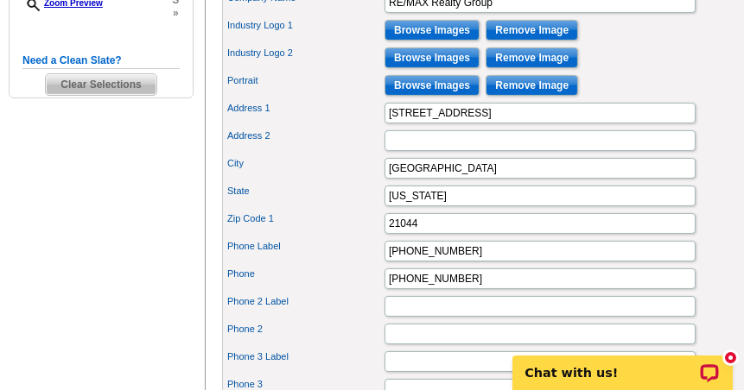
click at [676, 44] on div "Industry Logo 1 Browse Images Remove Image" at bounding box center [512, 30] width 574 height 28
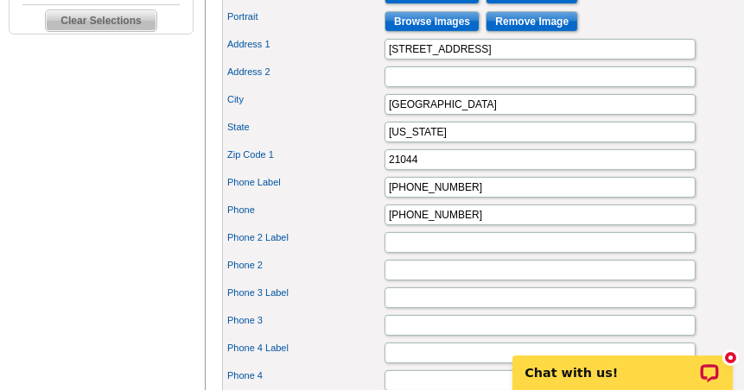
scroll to position [691, 0]
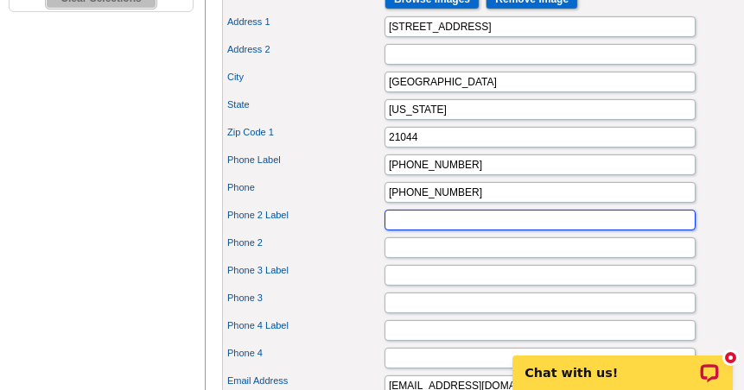
click at [434, 229] on input "Phone 2 Label" at bounding box center [539, 220] width 311 height 21
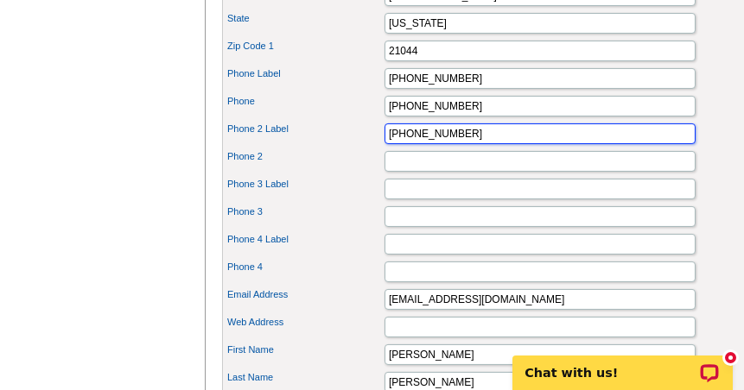
type input "410 274-2504"
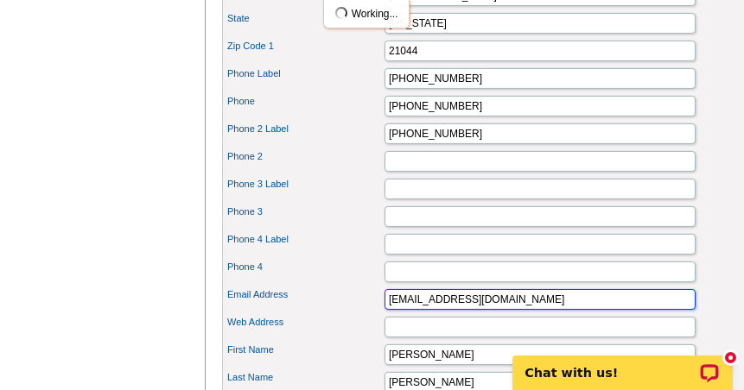
drag, startPoint x: 516, startPoint y: 307, endPoint x: 363, endPoint y: 307, distance: 153.7
click at [365, 307] on div "Email Address patriciadavis@mris.com" at bounding box center [512, 300] width 574 height 28
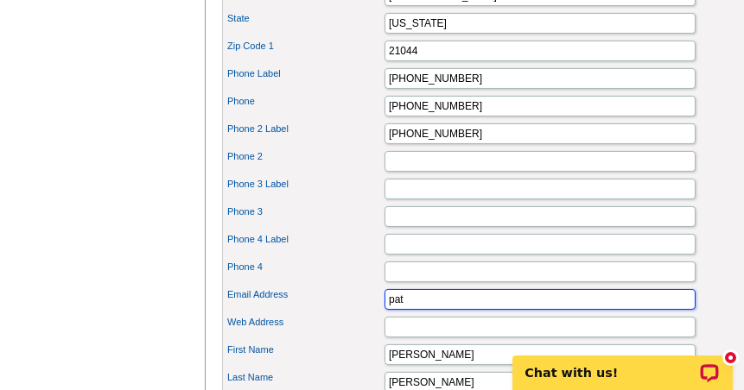
type input "[EMAIL_ADDRESS][DOMAIN_NAME]"
type input "1021"
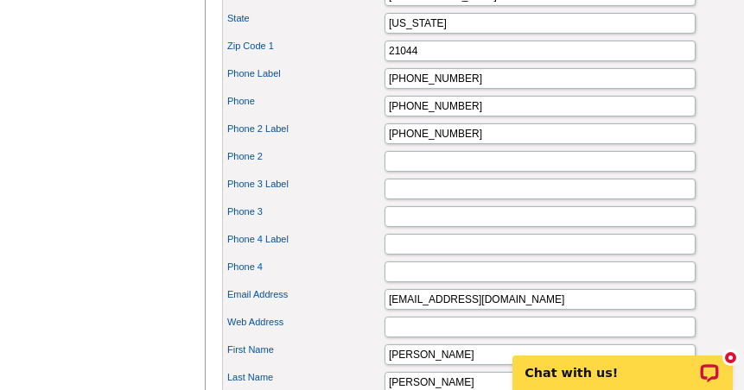
type input "1021"
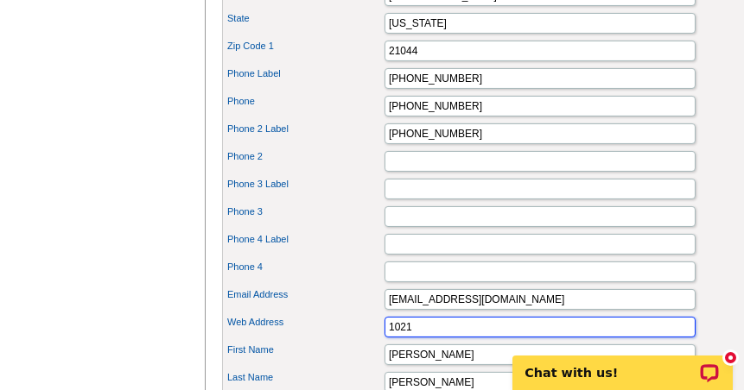
type input "Realtor Emeritus"
click at [441, 332] on input "1021" at bounding box center [539, 327] width 311 height 21
click at [416, 338] on input "1021" at bounding box center [539, 327] width 311 height 21
drag, startPoint x: 416, startPoint y: 341, endPoint x: 376, endPoint y: 340, distance: 40.6
click at [377, 340] on div "Web Address 1021" at bounding box center [512, 327] width 574 height 28
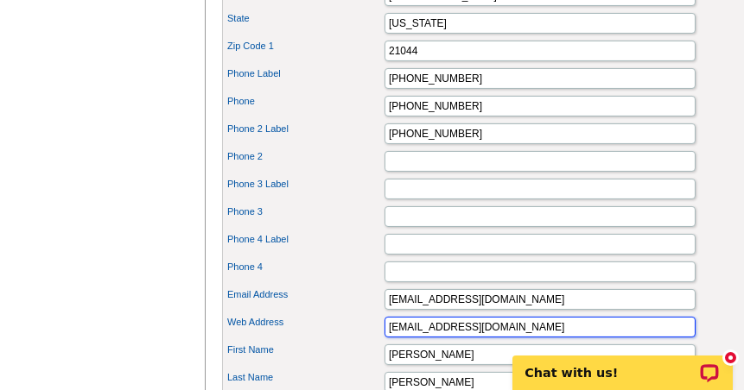
type input "jholloway16@comcast.net"
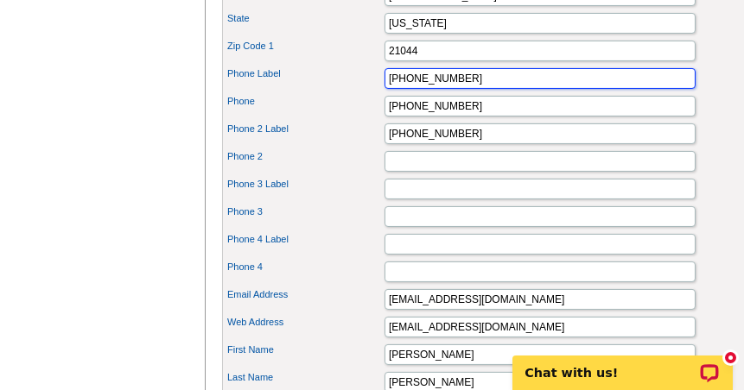
click at [482, 85] on input "410 730-6100" at bounding box center [539, 78] width 311 height 21
type input "410 730-6100 Office"
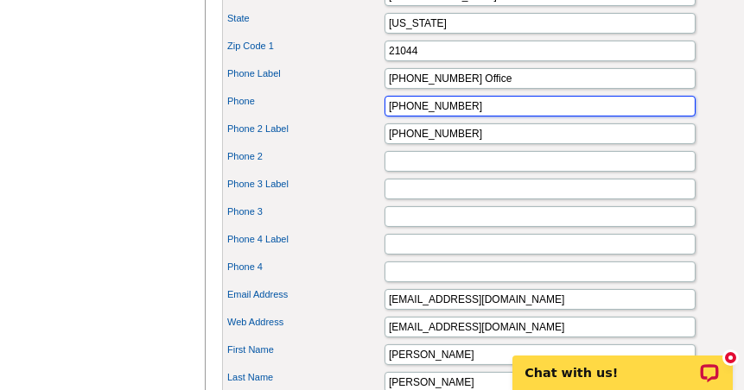
click at [492, 117] on input "443 250-5681" at bounding box center [539, 106] width 311 height 21
type input "443 250-5681 Cell"
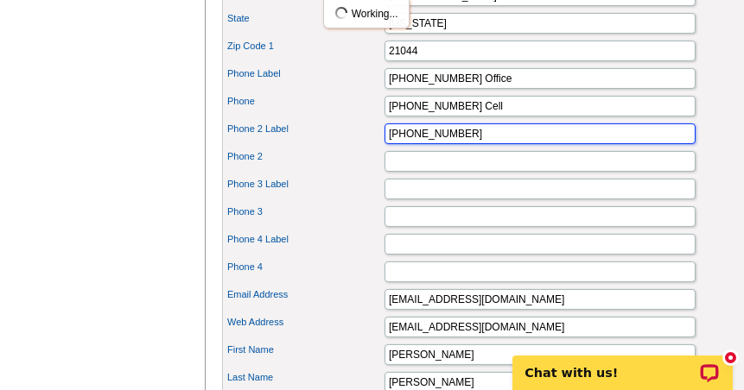
click at [484, 143] on input "410 274-2504" at bounding box center [539, 133] width 311 height 21
drag, startPoint x: 387, startPoint y: 143, endPoint x: 590, endPoint y: 143, distance: 202.9
click at [589, 143] on input "410 274-2504 Cell" at bounding box center [539, 133] width 311 height 21
type input "Jackie Mobile (410) 274-2504"
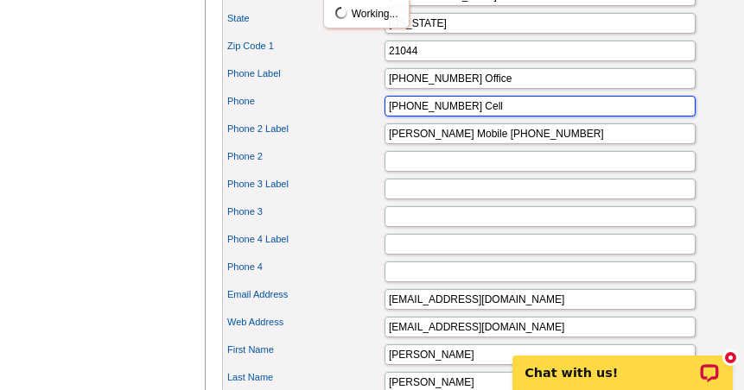
drag, startPoint x: 385, startPoint y: 115, endPoint x: 627, endPoint y: 115, distance: 241.8
click at [606, 115] on input "443 250-5681 Cell" at bounding box center [539, 106] width 311 height 21
type input "P"
type input "443 250-5681"
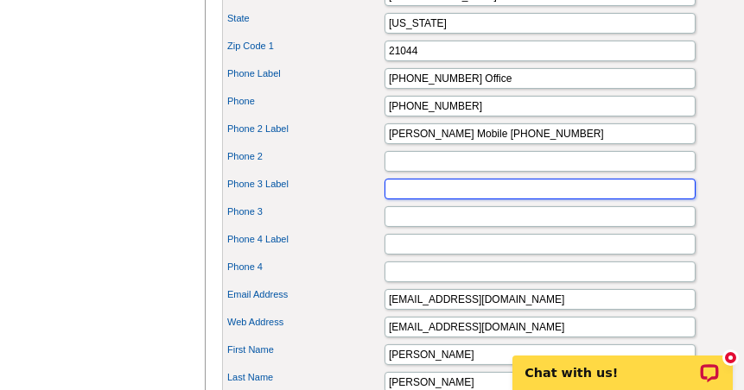
click at [404, 194] on input "Phone 3 Label" at bounding box center [539, 189] width 311 height 21
type input "J"
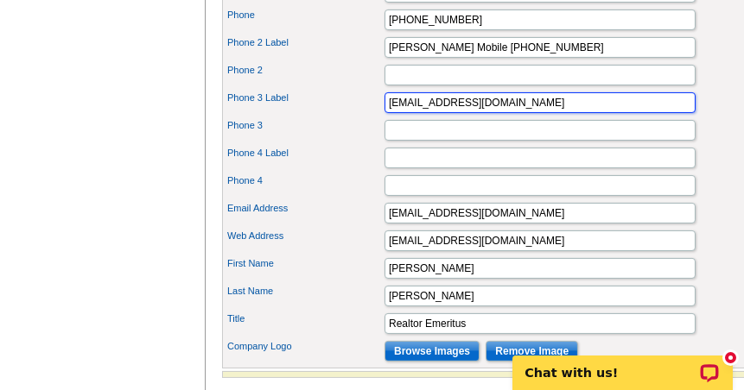
type input "jholloway16@comcast.net"
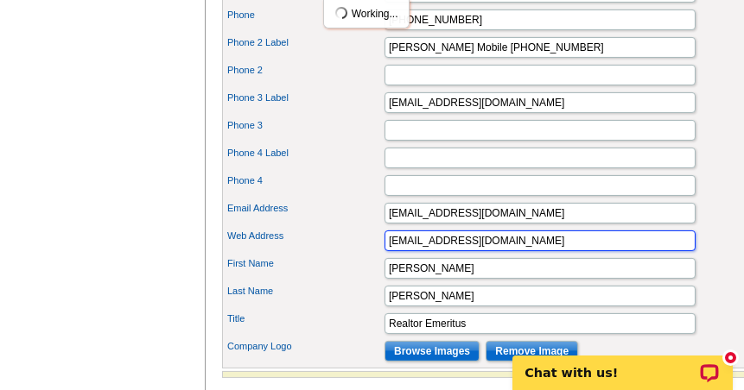
drag, startPoint x: 535, startPoint y: 239, endPoint x: 328, endPoint y: 241, distance: 207.3
click at [334, 241] on div "Web Address jholloway16@comcast.net" at bounding box center [512, 241] width 574 height 28
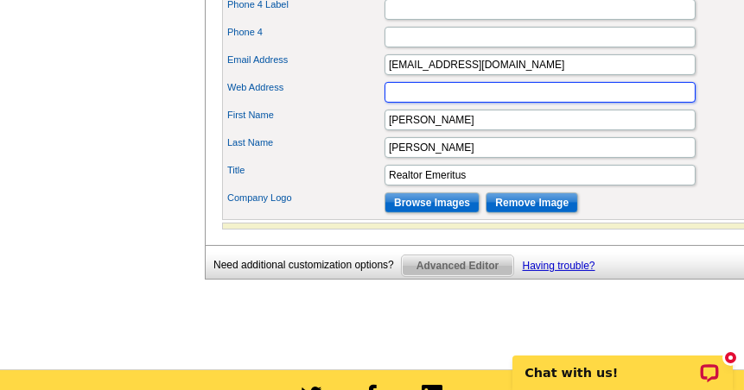
scroll to position [1036, 0]
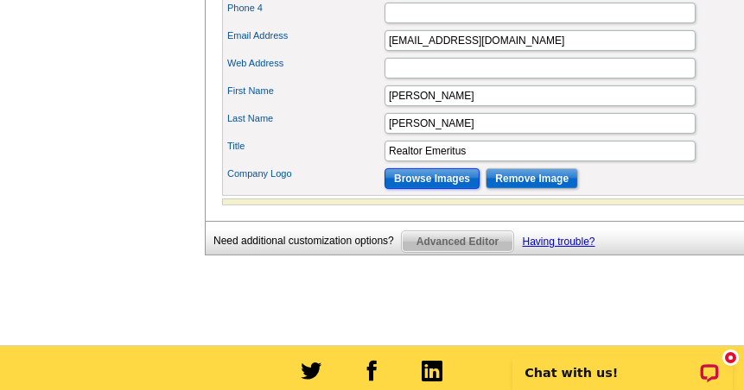
click at [438, 187] on input "Browse Images" at bounding box center [431, 178] width 95 height 21
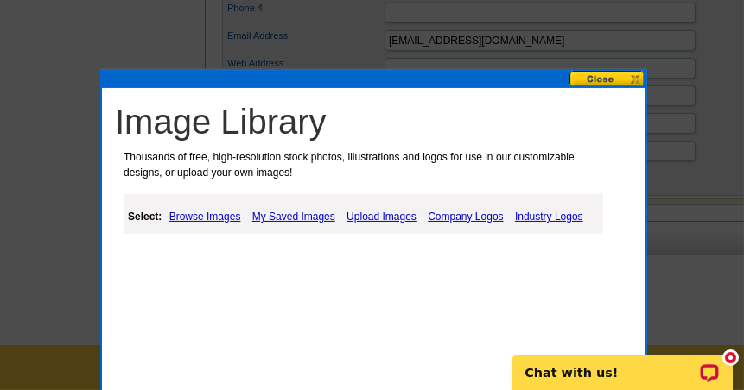
click at [183, 218] on link "Browse Images" at bounding box center [205, 216] width 80 height 21
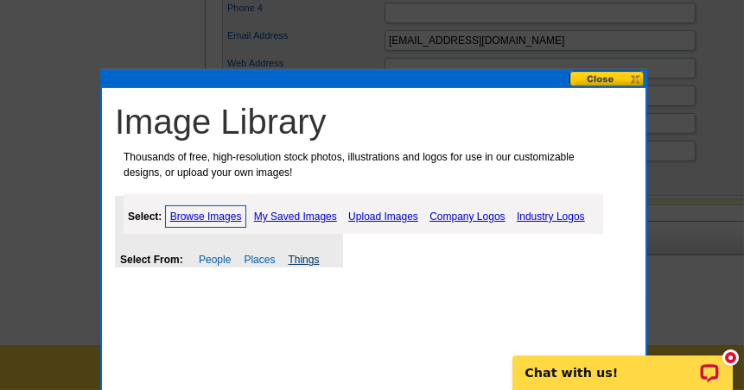
click at [307, 261] on link "Things" at bounding box center [303, 260] width 31 height 12
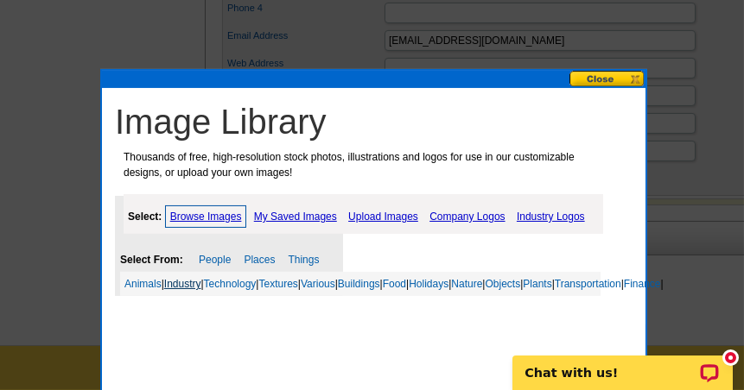
click at [188, 282] on link "Industry" at bounding box center [182, 284] width 37 height 12
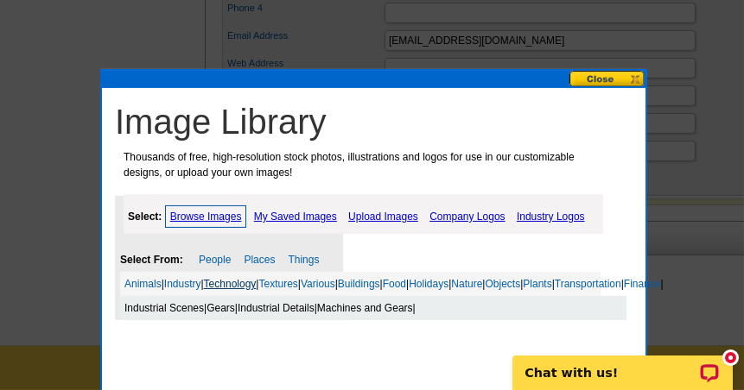
click at [235, 286] on link "Technology" at bounding box center [230, 284] width 53 height 12
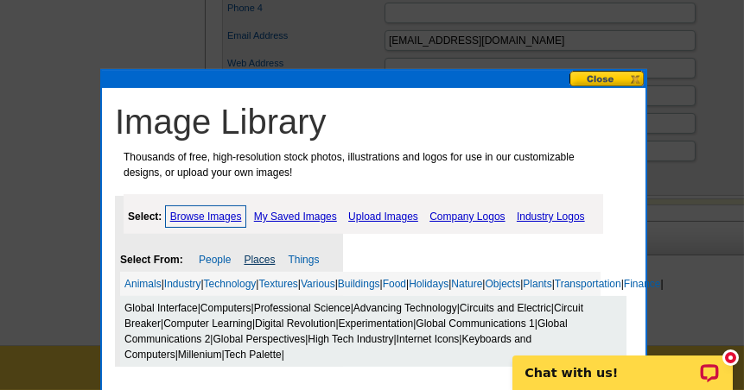
click at [261, 258] on link "Places" at bounding box center [259, 260] width 31 height 12
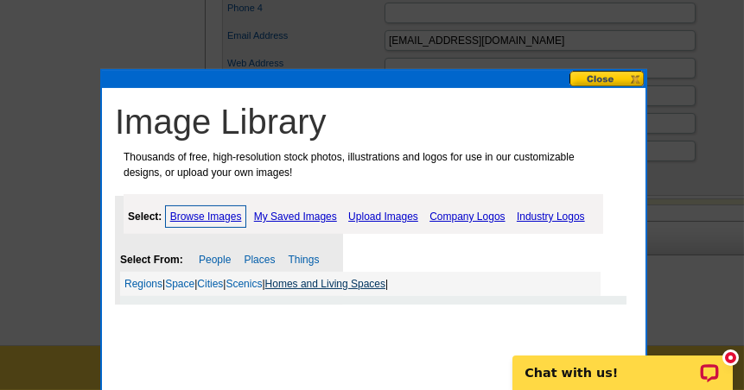
click at [313, 285] on link "Homes and Living Spaces" at bounding box center [325, 284] width 120 height 12
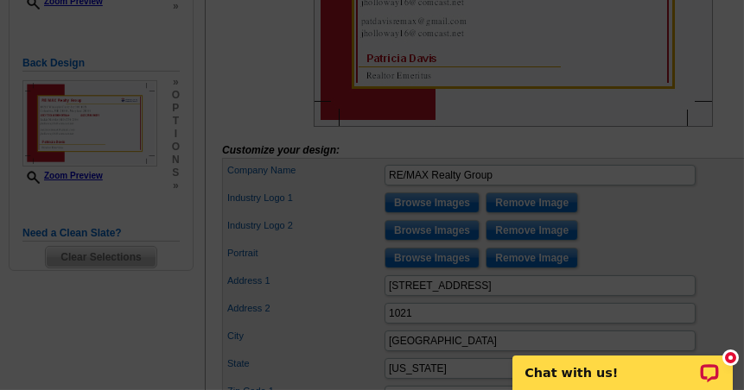
scroll to position [259, 0]
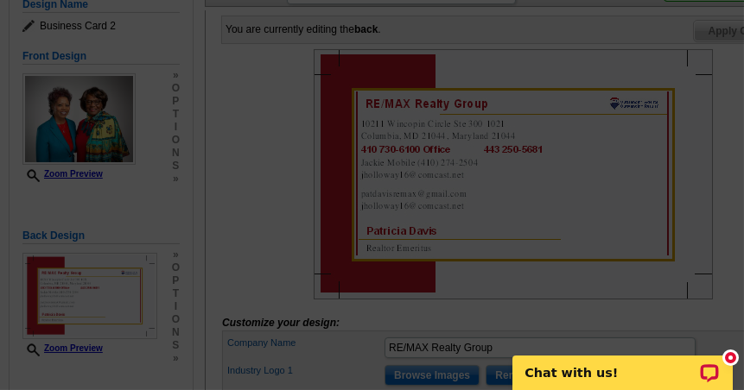
click at [532, 130] on div at bounding box center [372, 65] width 744 height 649
click at [487, 130] on div at bounding box center [372, 65] width 744 height 649
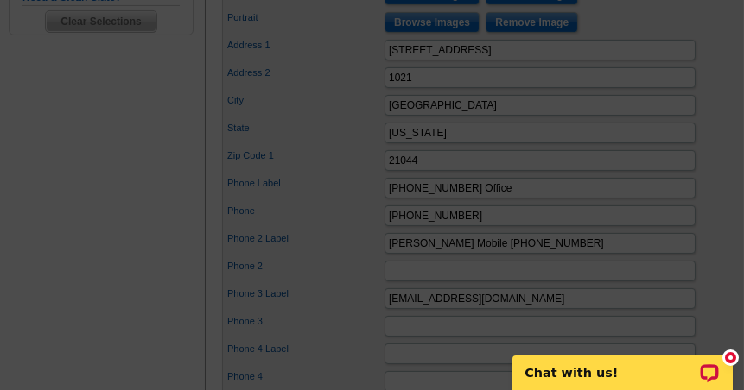
scroll to position [691, 0]
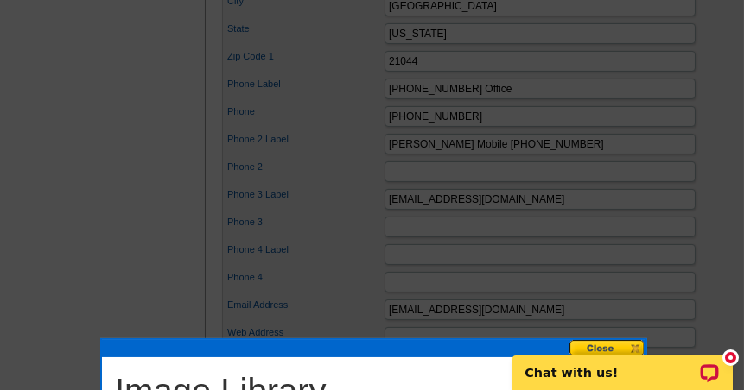
scroll to position [777, 0]
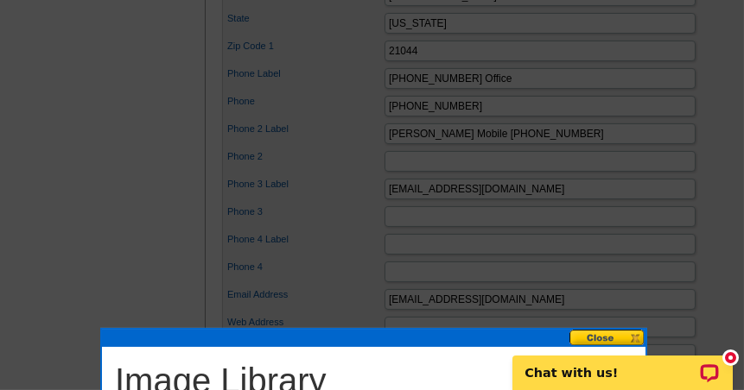
click at [612, 336] on body "Chat with us!" at bounding box center [621, 362] width 243 height 54
click at [636, 335] on body "Chat with us!" at bounding box center [621, 362] width 243 height 54
click at [636, 336] on body "Chat with us!" at bounding box center [621, 362] width 243 height 54
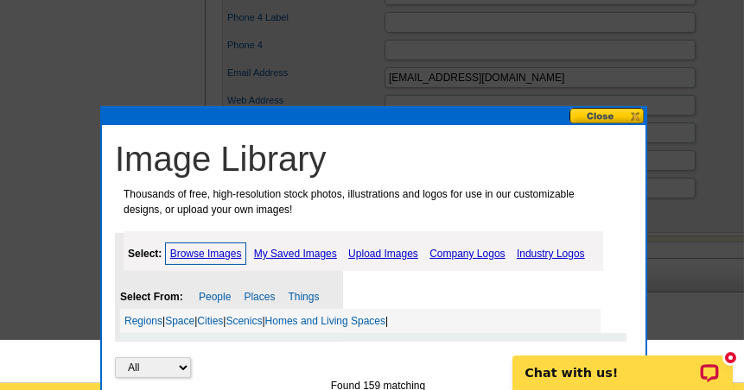
scroll to position [1036, 0]
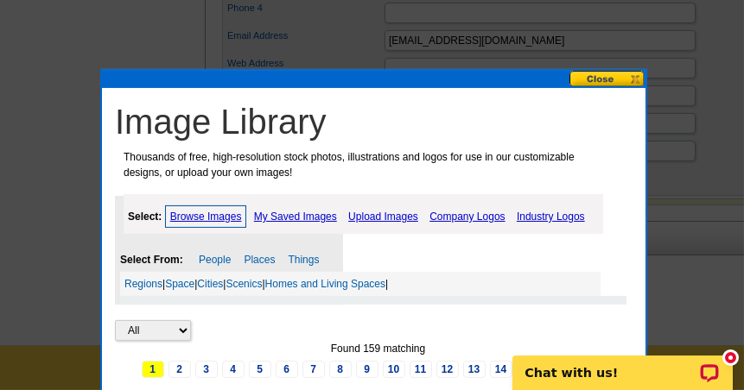
click at [598, 76] on button at bounding box center [607, 79] width 76 height 16
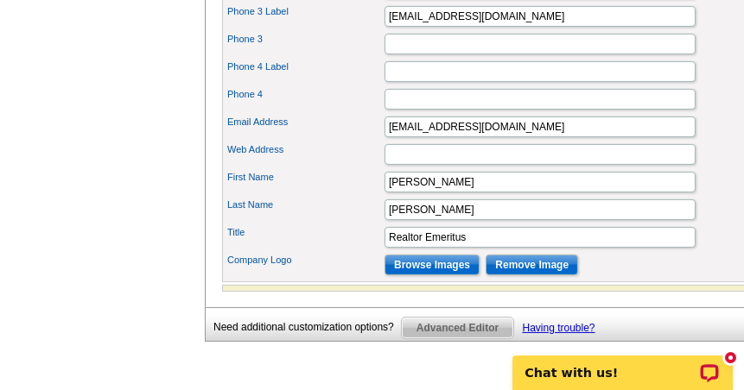
scroll to position [864, 0]
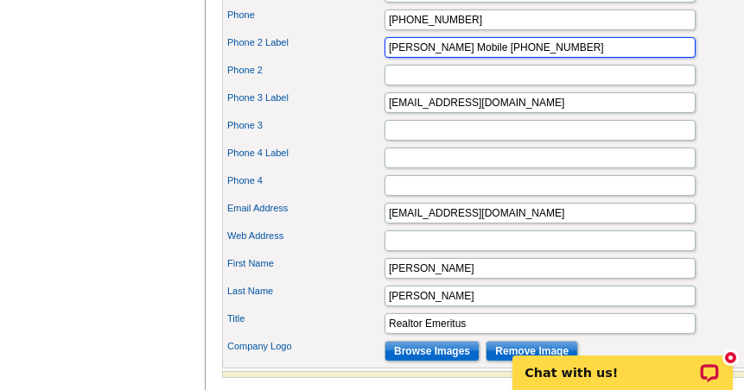
drag, startPoint x: 420, startPoint y: 56, endPoint x: 451, endPoint y: 56, distance: 31.1
click at [451, 56] on input "Jackie Mobile (410) 274-2504" at bounding box center [539, 47] width 311 height 21
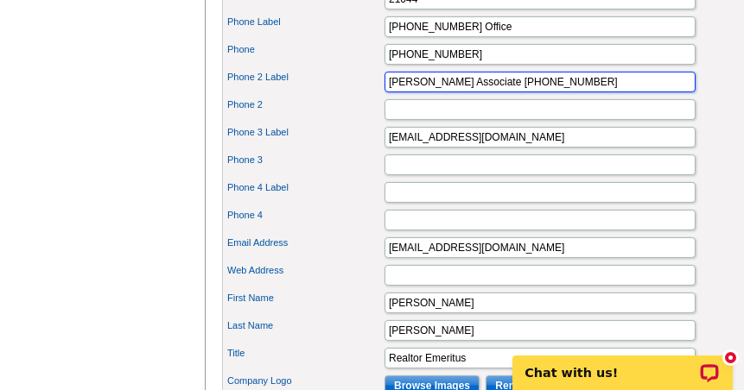
scroll to position [777, 0]
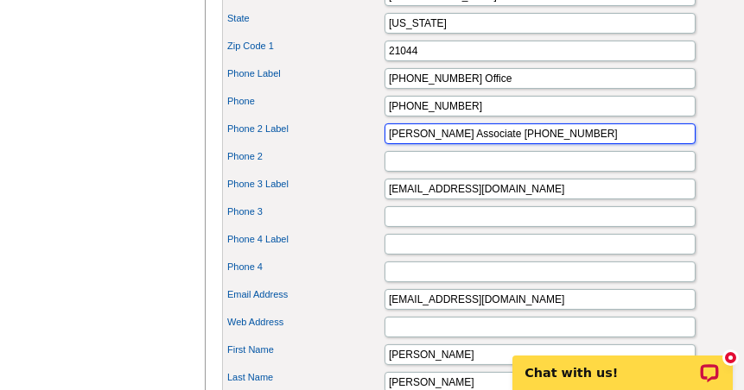
type input "Jackie Realtor Associate (410) 274-2504"
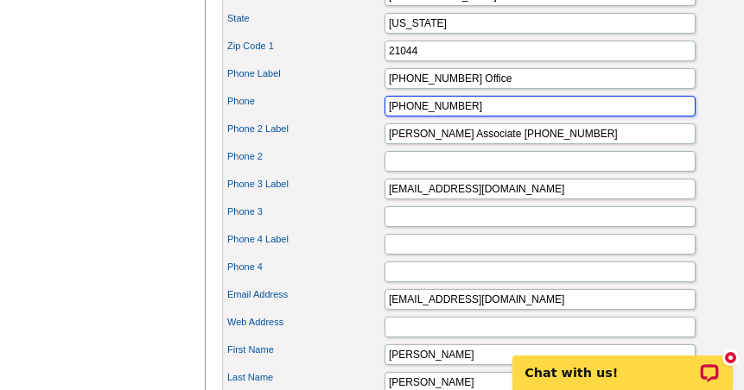
click at [477, 117] on input "443 250-5681" at bounding box center [539, 106] width 311 height 21
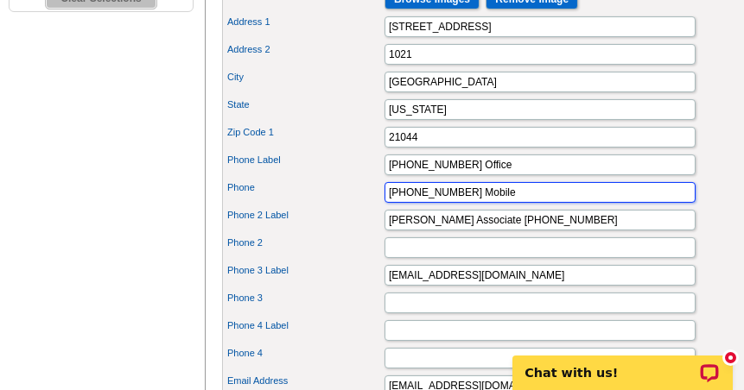
scroll to position [691, 0]
type input "443 250-5681 Mobile"
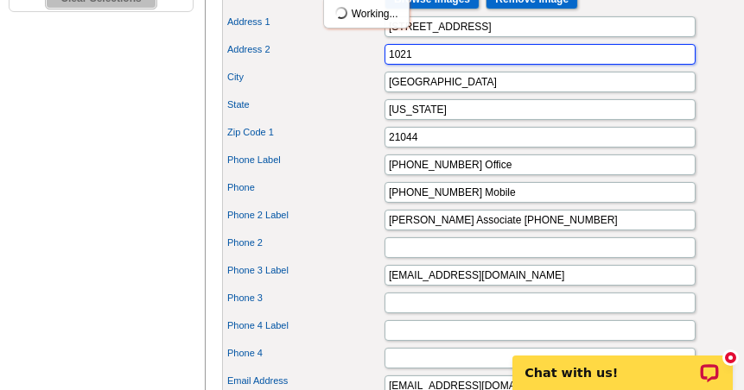
drag, startPoint x: 419, startPoint y: 66, endPoint x: 395, endPoint y: 61, distance: 24.6
click at [415, 64] on input "1021" at bounding box center [539, 54] width 311 height 21
type input "1"
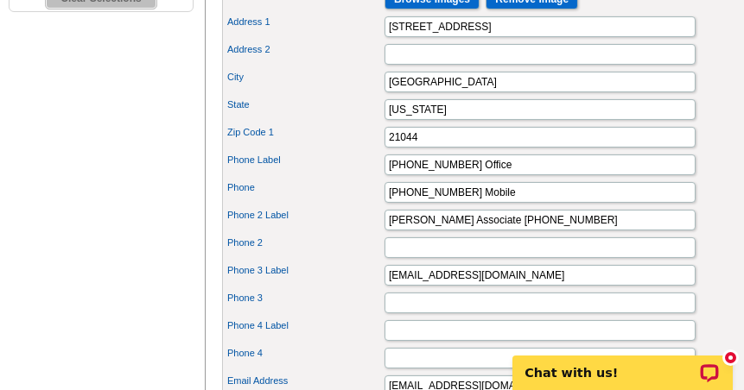
click at [346, 68] on div "Address 2" at bounding box center [512, 55] width 574 height 28
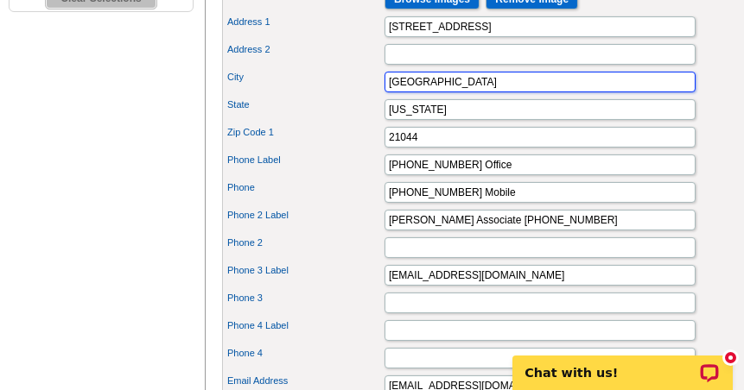
drag, startPoint x: 438, startPoint y: 93, endPoint x: 554, endPoint y: 111, distance: 117.9
click at [554, 111] on div "Company Name RE/MAX Realty Group Industry Logo 1 Browse Images Remove Image Ind…" at bounding box center [512, 220] width 581 height 642
type input "Columbia"
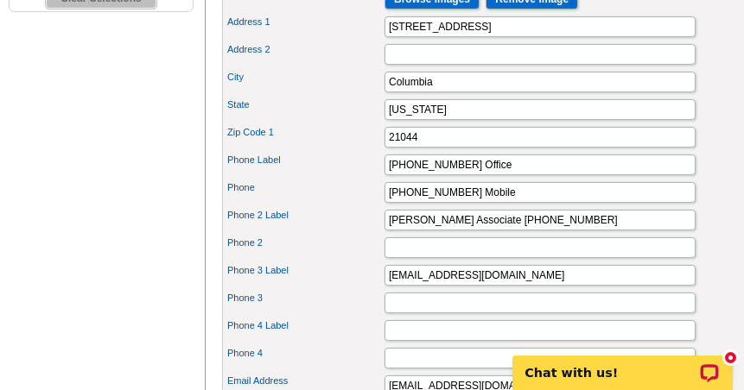
click at [331, 177] on div "Phone Label 410 730-6100 Office" at bounding box center [512, 165] width 574 height 28
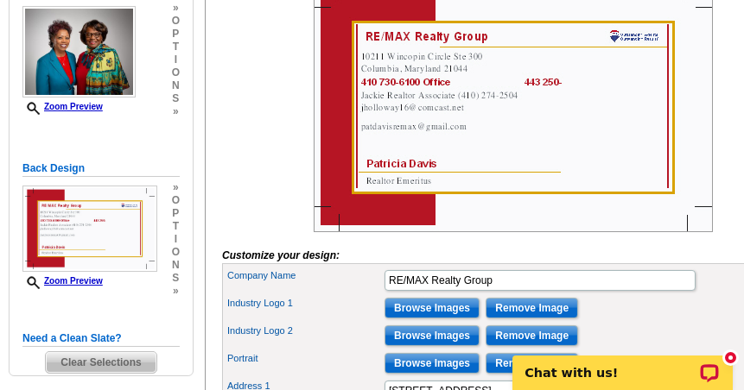
scroll to position [345, 0]
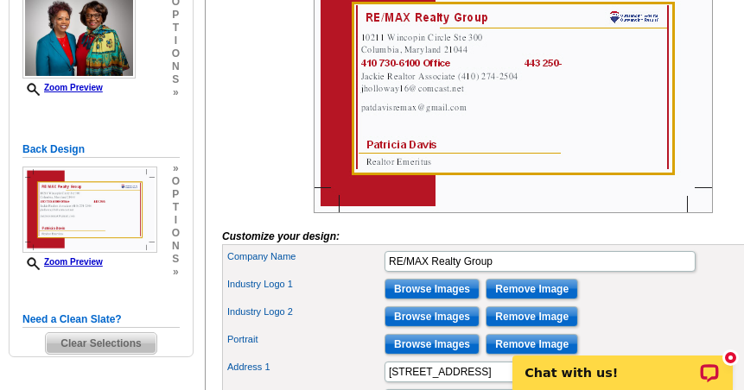
click at [522, 70] on img at bounding box center [512, 88] width 399 height 250
click at [523, 72] on img at bounding box center [512, 88] width 399 height 250
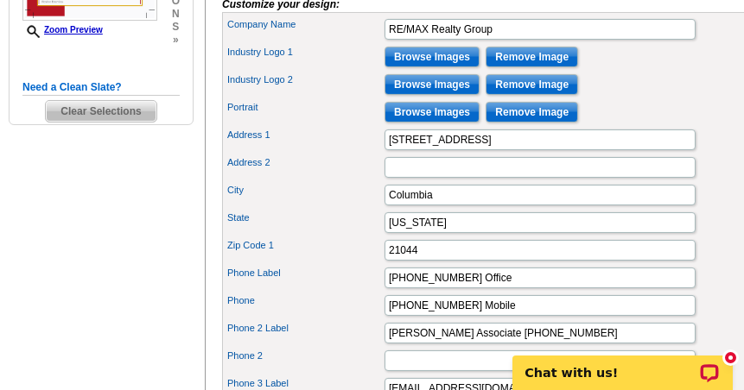
scroll to position [605, 0]
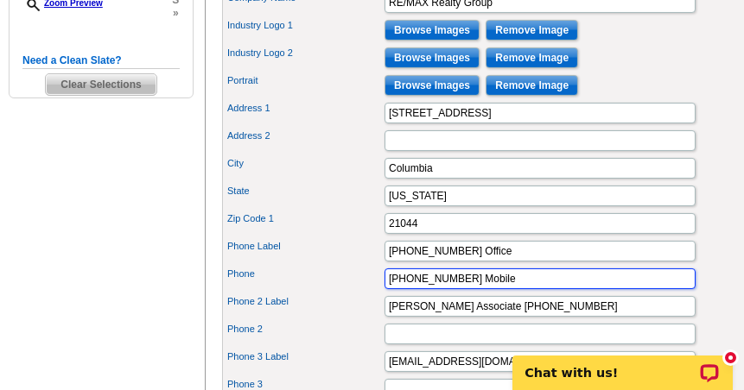
drag, startPoint x: 498, startPoint y: 289, endPoint x: 388, endPoint y: 289, distance: 110.5
click at [400, 289] on input "443 250-5681 Mobile" at bounding box center [539, 279] width 311 height 21
type input "4"
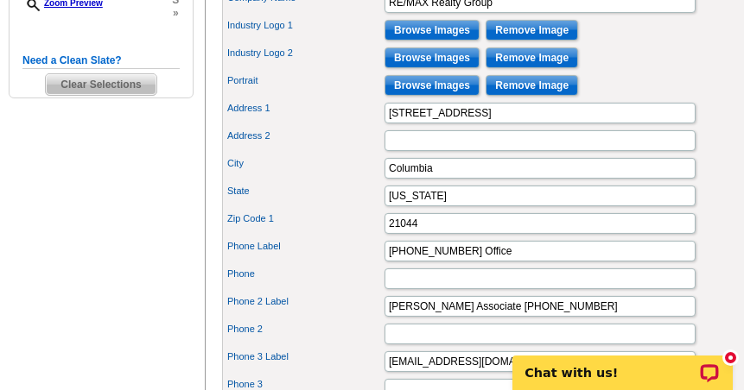
click at [313, 254] on label "Phone Label" at bounding box center [304, 246] width 155 height 15
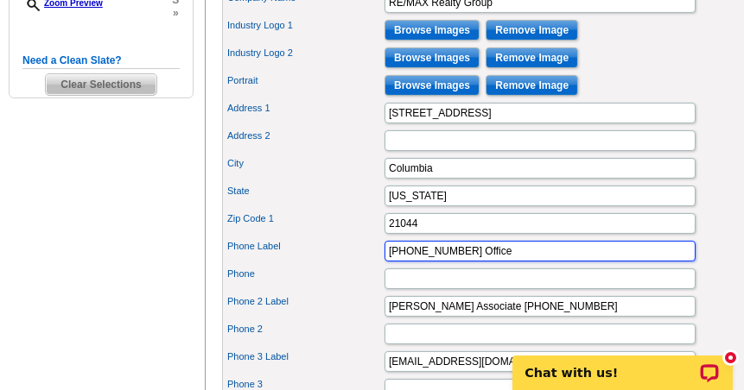
click at [384, 257] on input "410 730-6100 Office" at bounding box center [539, 251] width 311 height 21
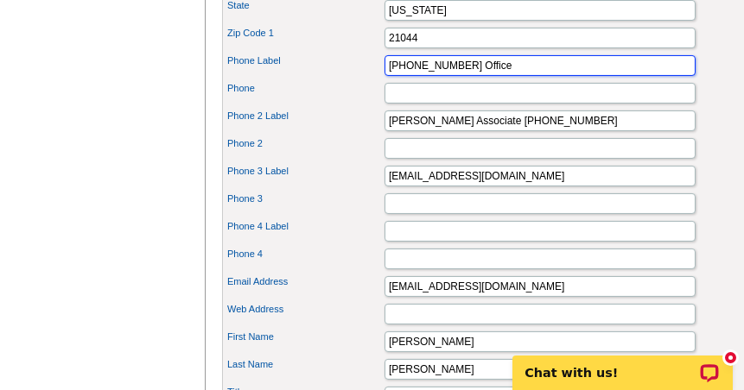
scroll to position [777, 0]
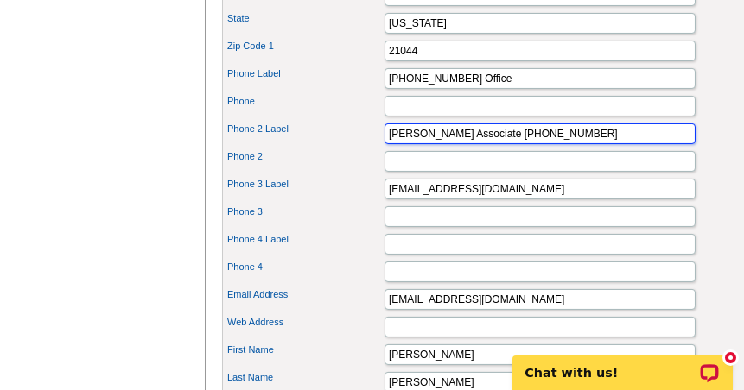
drag, startPoint x: 592, startPoint y: 142, endPoint x: 373, endPoint y: 142, distance: 218.5
click at [382, 142] on div "Phone 2 Label Jackie Realtor Associate (410) 274-2504" at bounding box center [512, 134] width 574 height 28
drag, startPoint x: 496, startPoint y: 143, endPoint x: 327, endPoint y: 123, distance: 169.7
click at [327, 123] on div "Company Name RE/MAX Realty Group Industry Logo 1 Browse Images Remove Image Ind…" at bounding box center [512, 134] width 581 height 642
type input "Pat Davis"
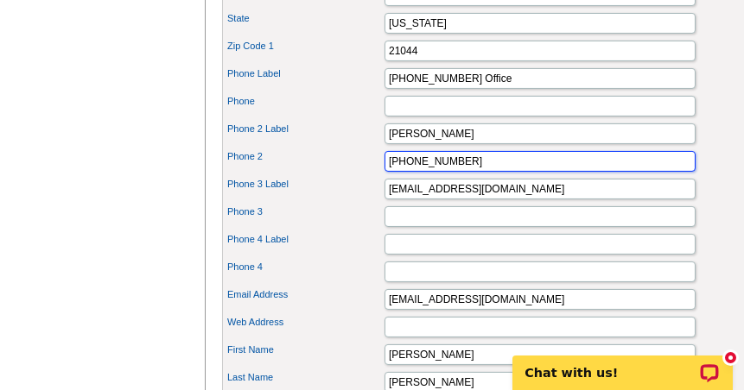
type input "443 250-5681"
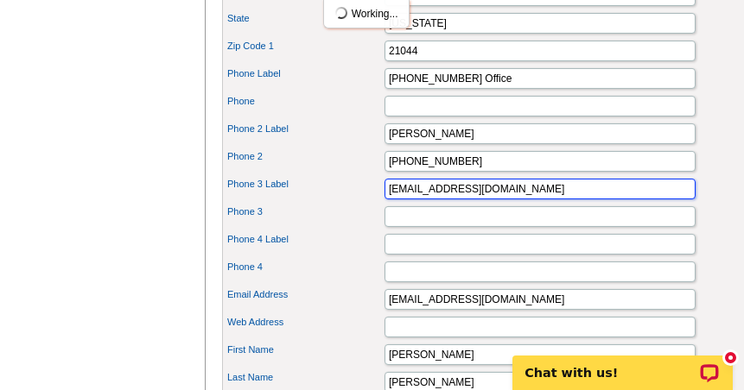
drag, startPoint x: 525, startPoint y: 199, endPoint x: 330, endPoint y: 196, distance: 195.2
click at [336, 196] on div "Phone 3 Label jholloway16@comcast.net" at bounding box center [512, 189] width 574 height 28
type input "Jacqueline Holloway"
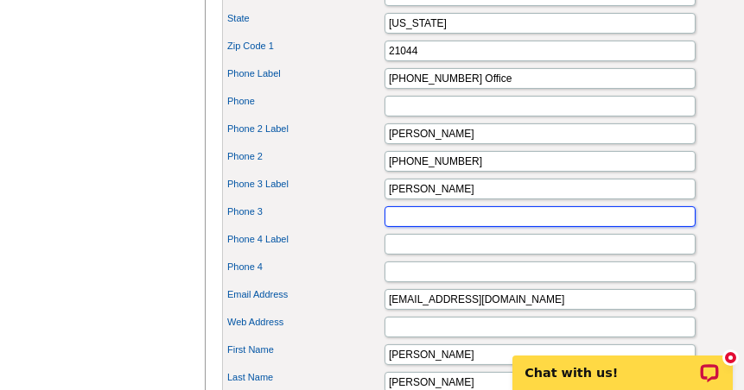
click at [408, 227] on input "Phone 3" at bounding box center [539, 216] width 311 height 21
type input "410 274-2504"
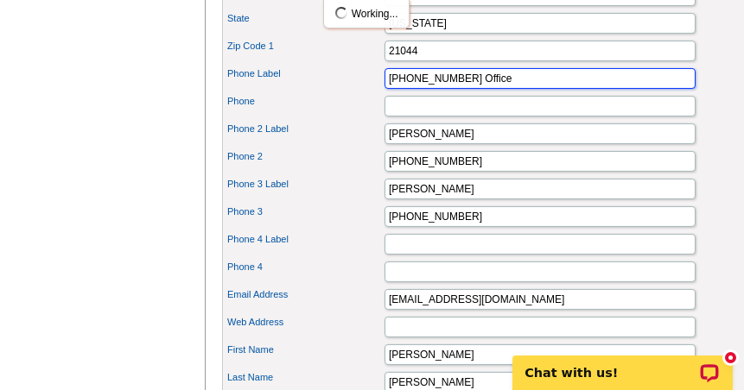
drag, startPoint x: 458, startPoint y: 85, endPoint x: 356, endPoint y: 85, distance: 101.9
click at [368, 85] on div "Phone Label 410 730-6100 Office" at bounding box center [512, 79] width 574 height 28
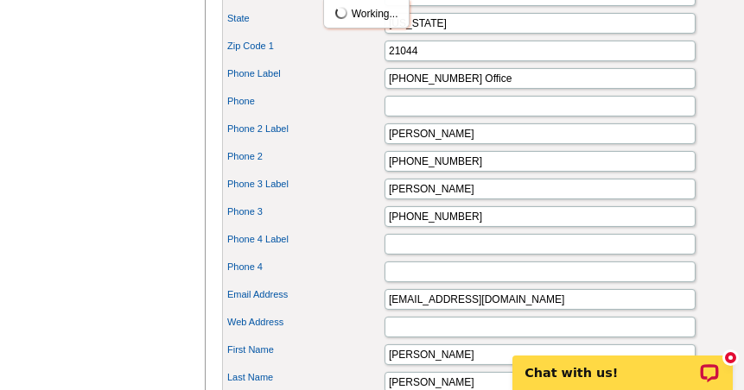
click at [342, 81] on label "Phone Label" at bounding box center [304, 73] width 155 height 15
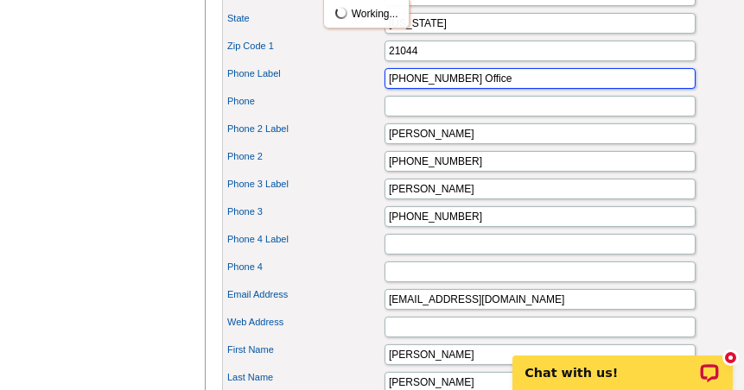
click at [384, 89] on input "410 730-6100 Office" at bounding box center [539, 78] width 311 height 21
drag, startPoint x: 418, startPoint y: 89, endPoint x: 467, endPoint y: 92, distance: 49.3
click at [464, 89] on input "OfficeOffice" at bounding box center [539, 78] width 311 height 21
type input "Office"
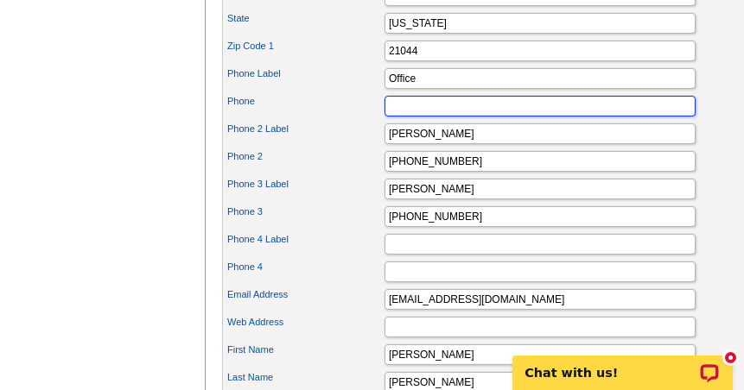
click at [432, 117] on input "Phone" at bounding box center [539, 106] width 311 height 21
type input "410 730-6100"
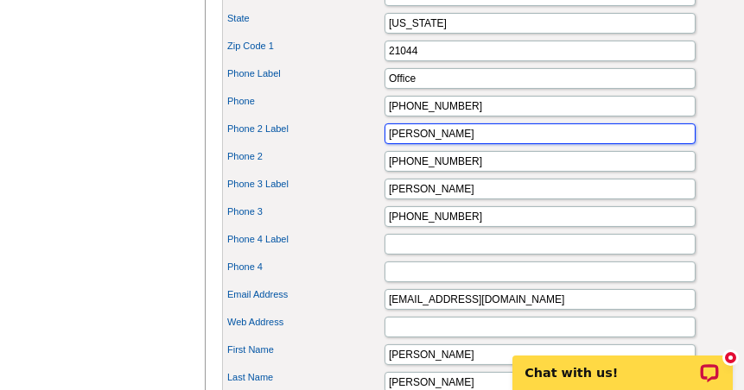
click at [441, 144] on input "Pat Davis" at bounding box center [539, 133] width 311 height 21
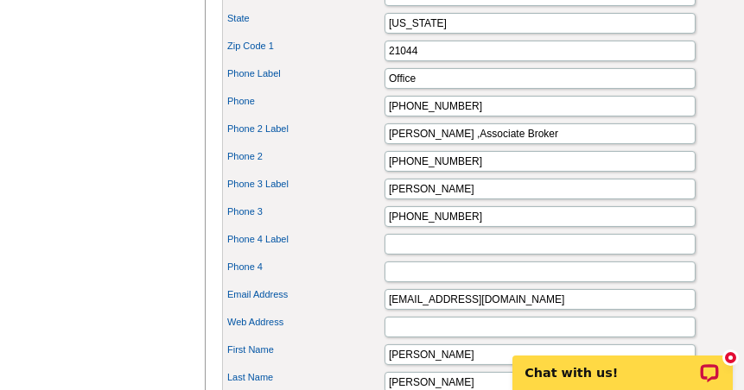
click at [561, 175] on div "Phone 2 443 250-5681" at bounding box center [512, 162] width 574 height 28
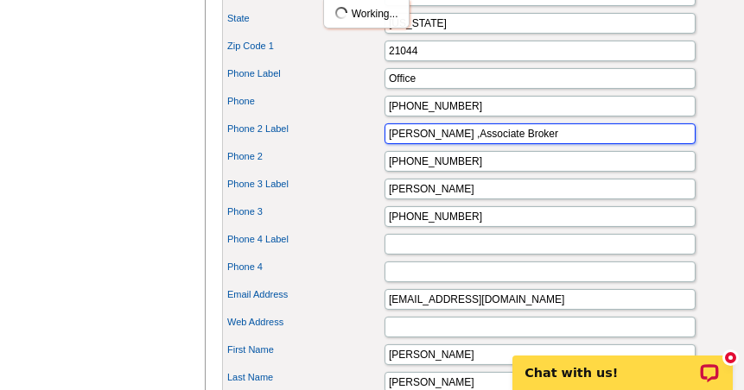
click at [438, 144] on input "Pat Davis ,Associate Broker" at bounding box center [539, 133] width 311 height 21
click at [439, 144] on input "Pat Davis ,Associate Broker" at bounding box center [539, 133] width 311 height 21
click at [438, 144] on input "Pat Davis ,Associate Broker" at bounding box center [539, 133] width 311 height 21
type input "Pat Davis , Associate Broker"
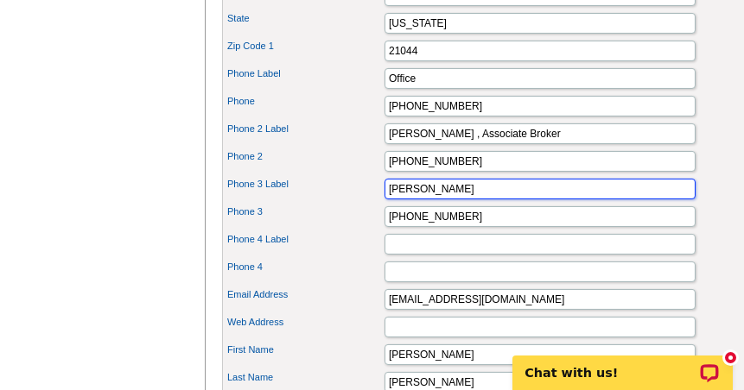
click at [503, 197] on input "Jacqueline Holloway" at bounding box center [539, 189] width 311 height 21
type input "Jacqueline Holloway, Realtor Associate"
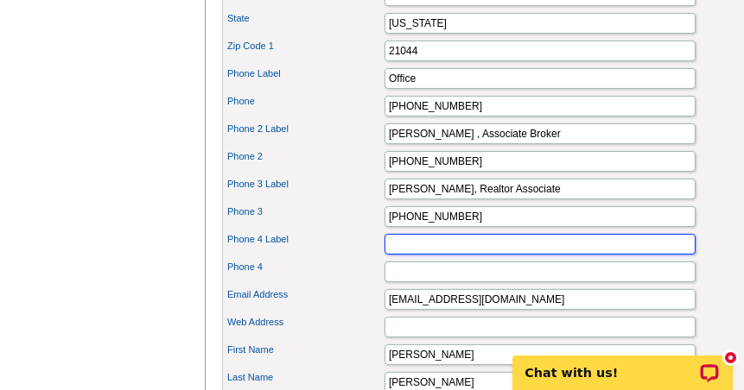
click at [422, 255] on input "Phone 4 Label" at bounding box center [539, 244] width 311 height 21
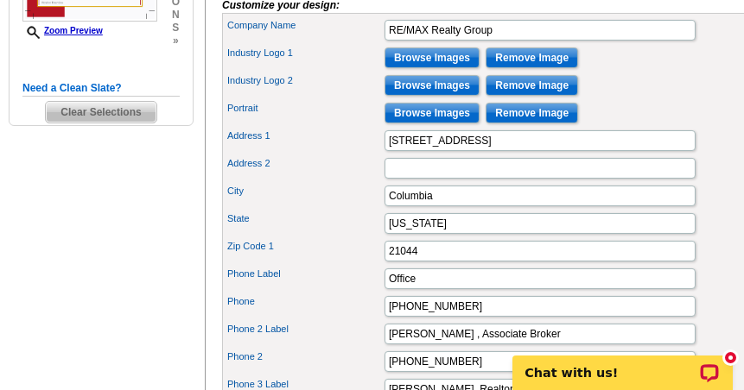
scroll to position [605, 0]
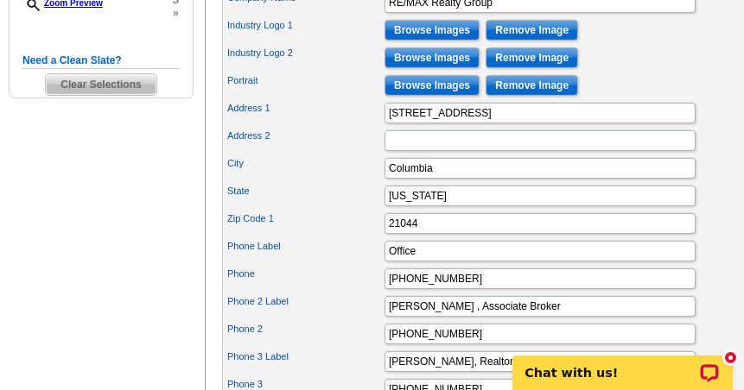
type input "jholloway16@comcast.net"
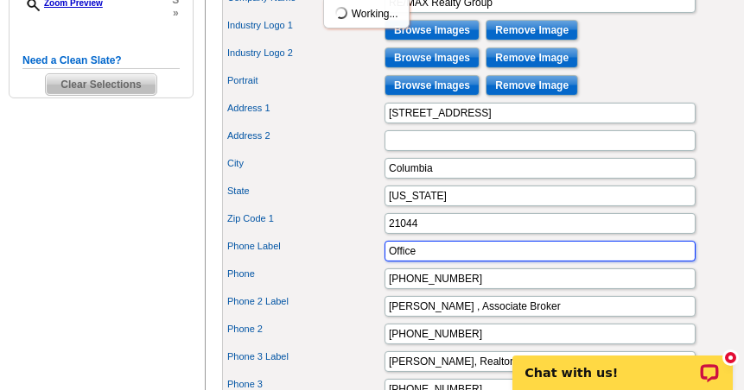
drag, startPoint x: 437, startPoint y: 266, endPoint x: 365, endPoint y: 269, distance: 71.8
click at [371, 265] on div "Phone Label Office" at bounding box center [512, 251] width 574 height 28
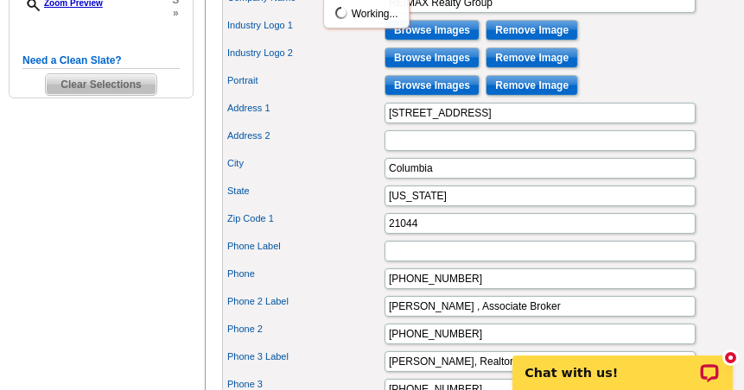
click at [668, 83] on div "Portrait Browse Images Remove Image" at bounding box center [512, 86] width 574 height 28
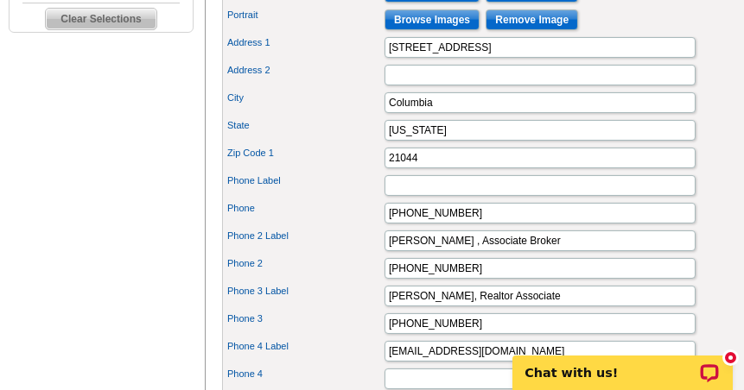
scroll to position [691, 0]
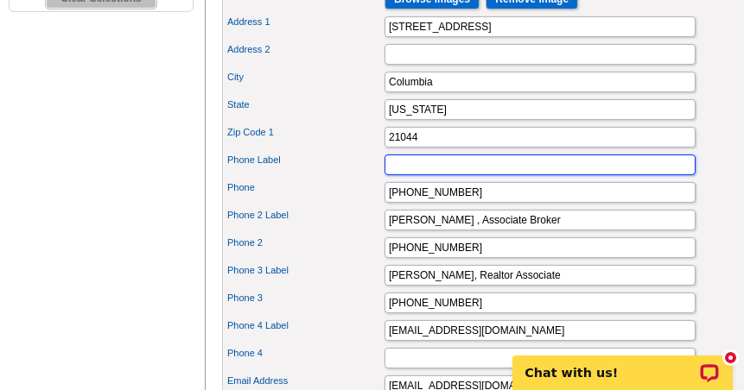
click at [453, 175] on input "Phone Label" at bounding box center [539, 165] width 311 height 21
type input "410 730-6100 Office"
type input "1021"
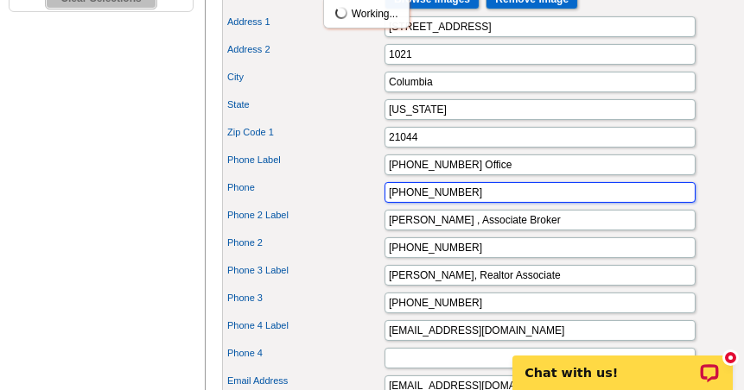
drag, startPoint x: 472, startPoint y: 205, endPoint x: 372, endPoint y: 205, distance: 100.2
click at [424, 203] on input "410 730-6100" at bounding box center [539, 192] width 311 height 21
type input "4"
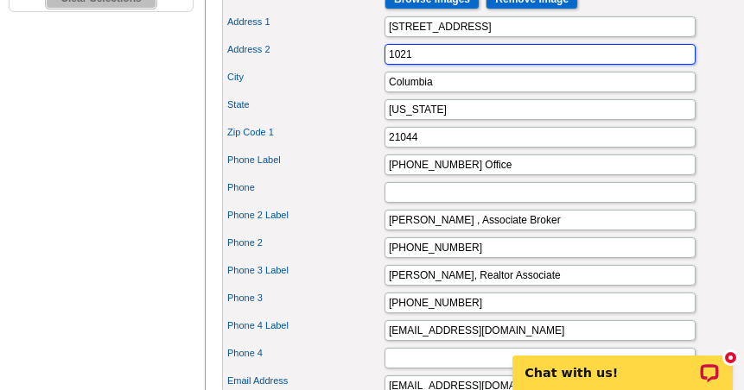
click at [432, 65] on input "1021" at bounding box center [539, 54] width 311 height 21
type input "1"
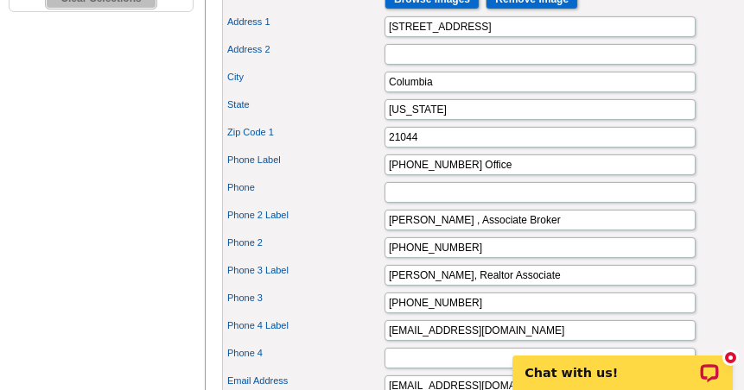
click at [321, 96] on div "City Columbia" at bounding box center [512, 82] width 574 height 28
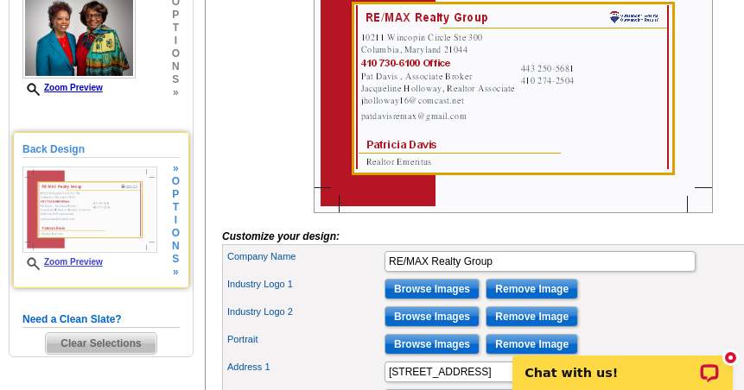
scroll to position [259, 0]
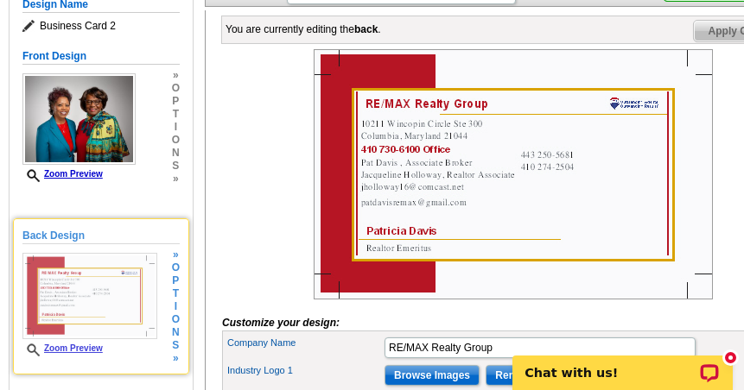
click at [123, 228] on h5 "Back Design" at bounding box center [100, 236] width 157 height 16
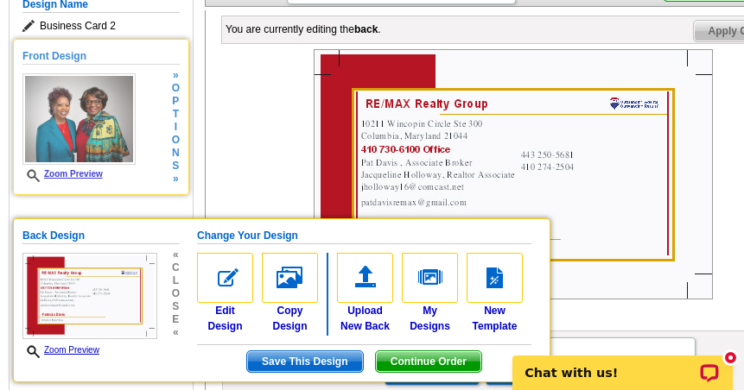
click at [93, 48] on h5 "Front Design" at bounding box center [100, 56] width 157 height 16
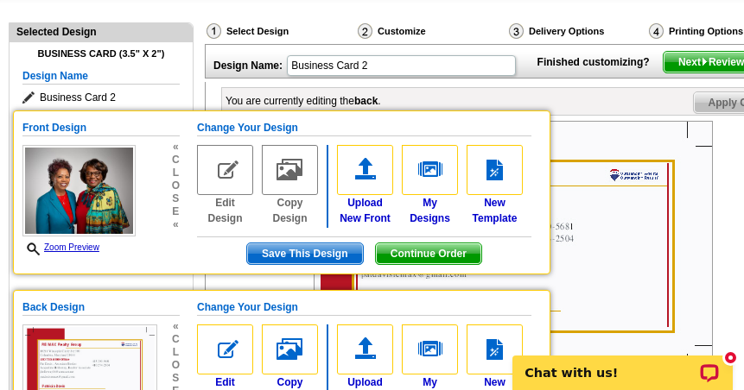
scroll to position [173, 0]
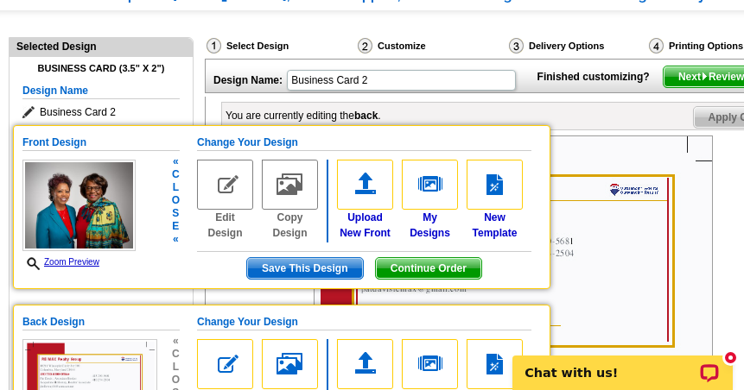
click at [231, 180] on img at bounding box center [225, 185] width 56 height 50
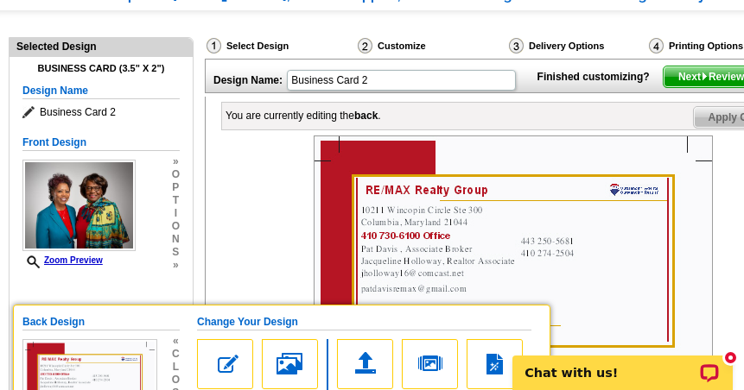
click at [228, 179] on div at bounding box center [512, 261] width 581 height 250
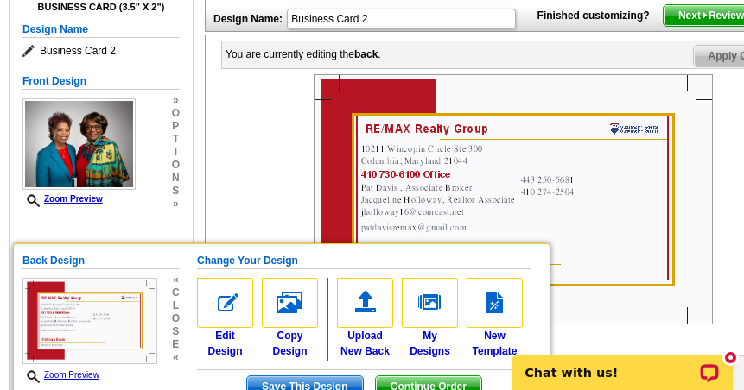
scroll to position [259, 0]
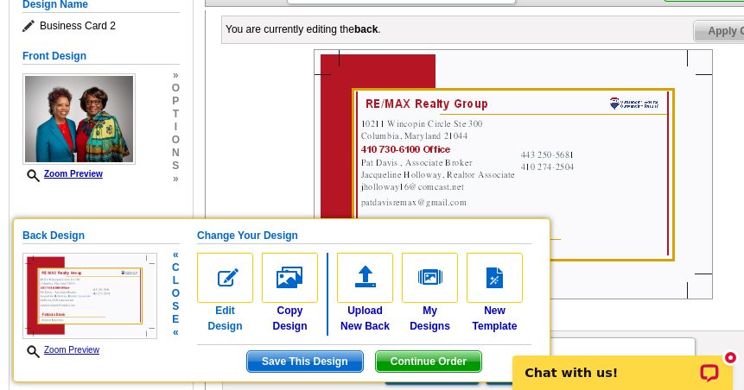
click at [222, 269] on img at bounding box center [225, 278] width 56 height 50
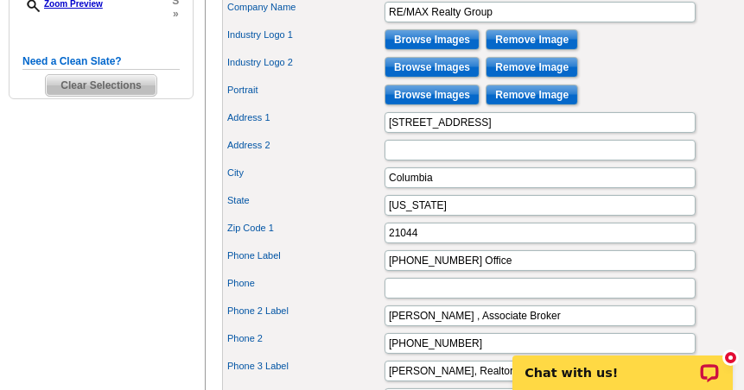
scroll to position [691, 0]
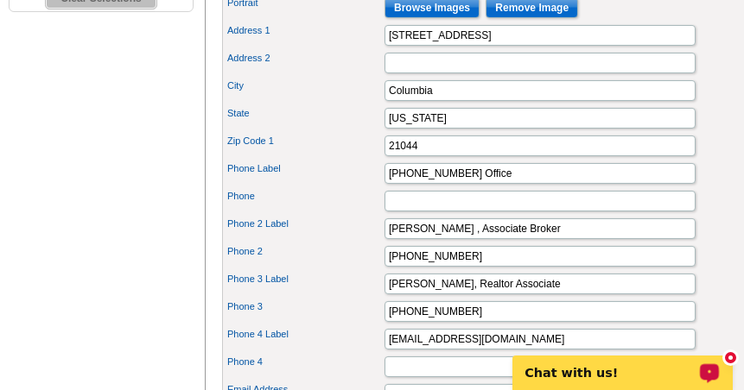
click at [575, 366] on p "Chat with us!" at bounding box center [609, 372] width 171 height 14
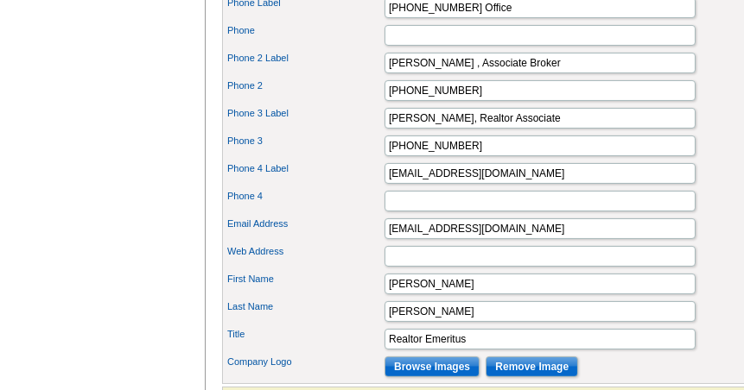
scroll to position [950, 0]
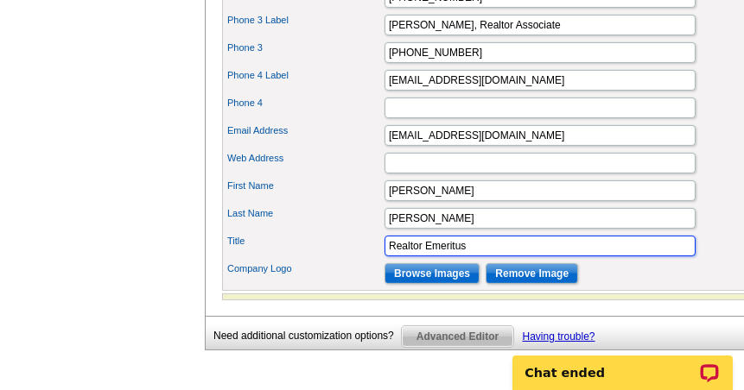
click at [508, 256] on input "Realtor Emeritus" at bounding box center [539, 246] width 311 height 21
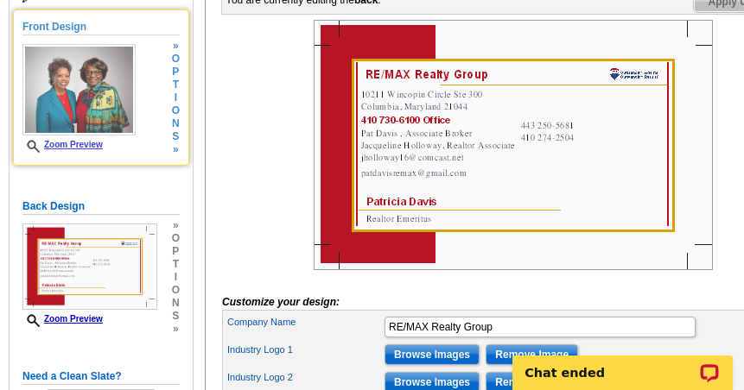
scroll to position [259, 0]
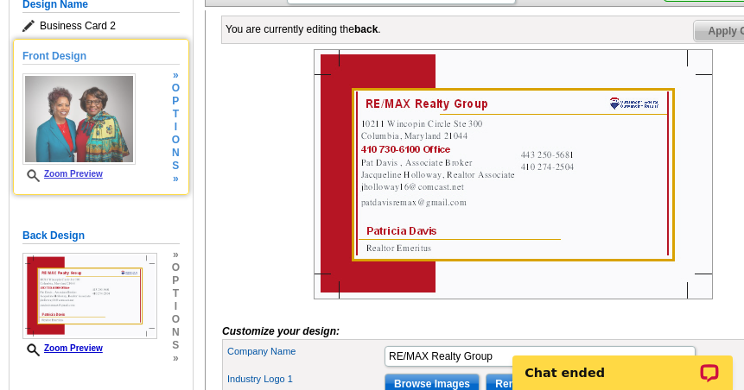
type input "Realtor Emeritus Hop Aboard the Sold Train"
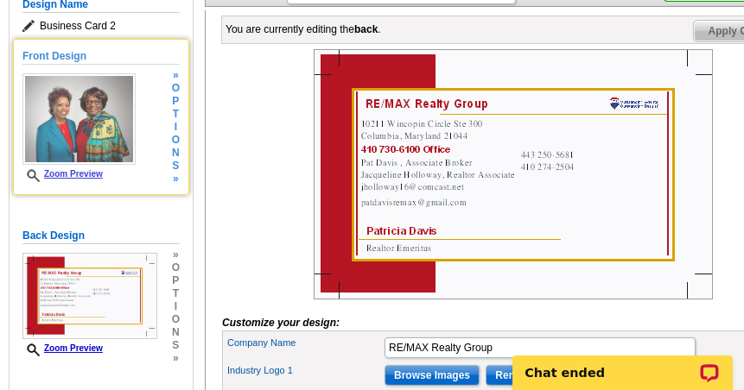
click at [92, 169] on link "Zoom Preview" at bounding box center [62, 173] width 80 height 9
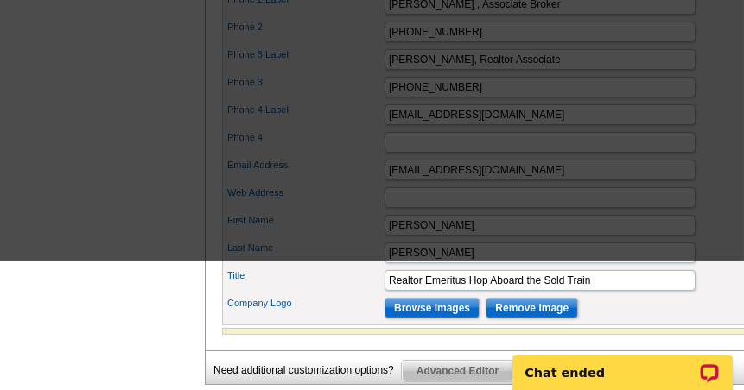
scroll to position [950, 0]
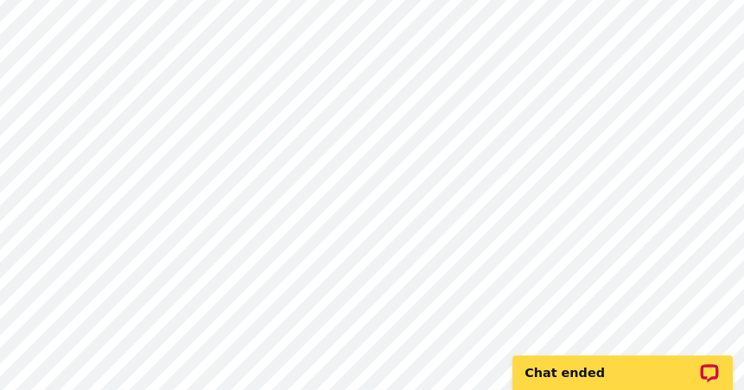
scroll to position [345, 0]
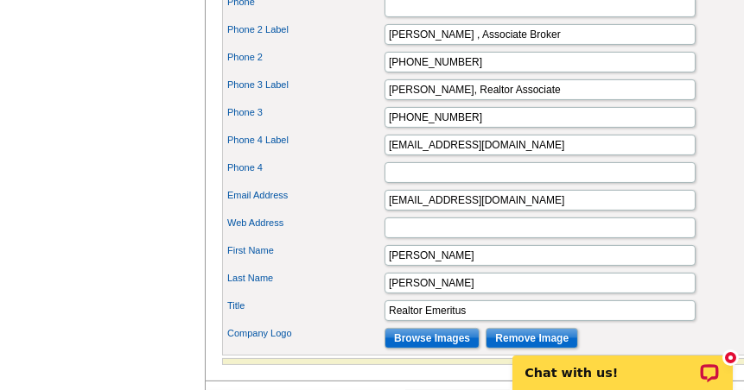
scroll to position [972, 0]
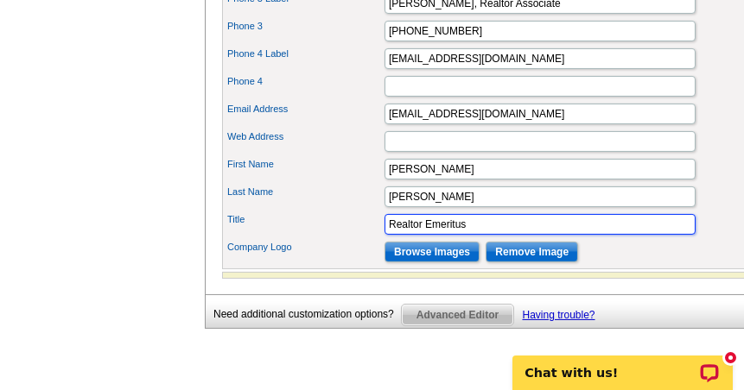
drag, startPoint x: 472, startPoint y: 232, endPoint x: 269, endPoint y: 232, distance: 202.9
click at [272, 232] on div "Title Realtor Emeritus" at bounding box center [512, 225] width 574 height 28
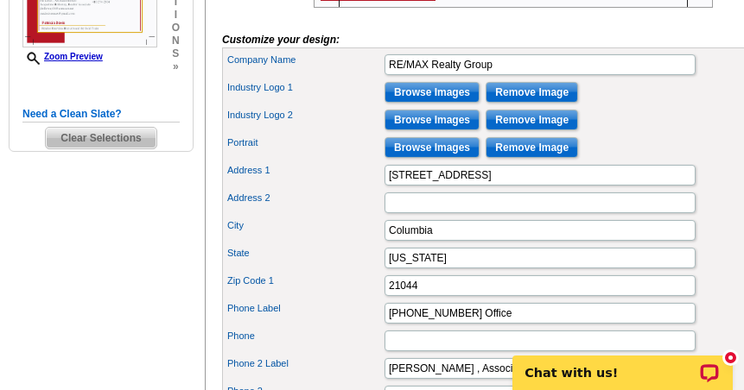
scroll to position [367, 0]
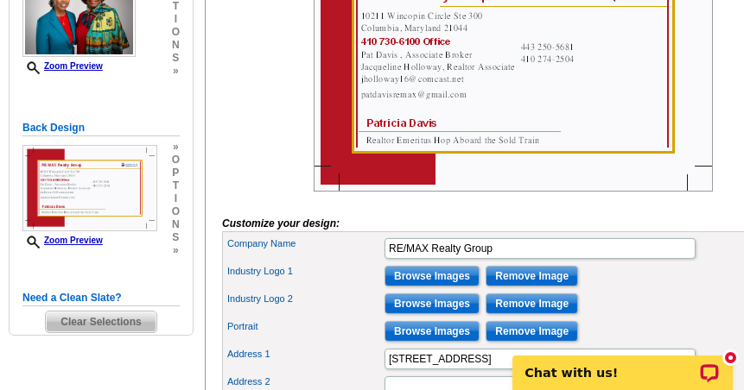
type input "Hop Aboard the Sold Train"
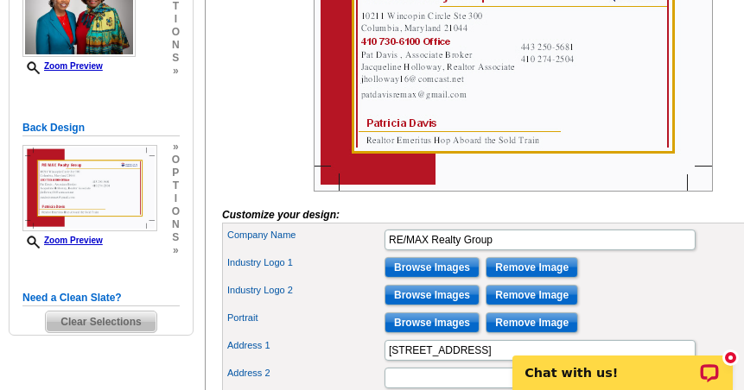
scroll to position [0, 0]
click at [592, 141] on img at bounding box center [512, 66] width 399 height 250
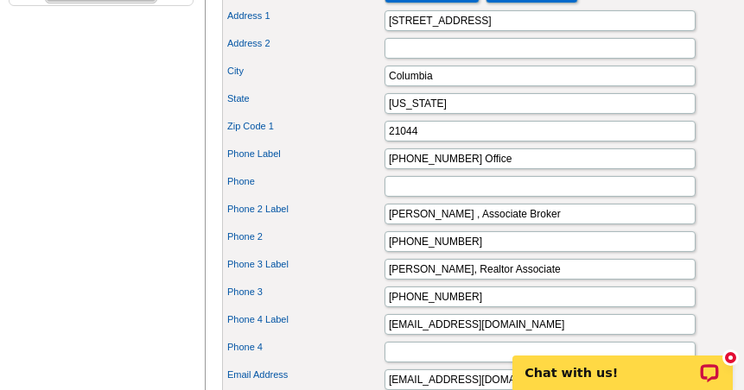
scroll to position [712, 0]
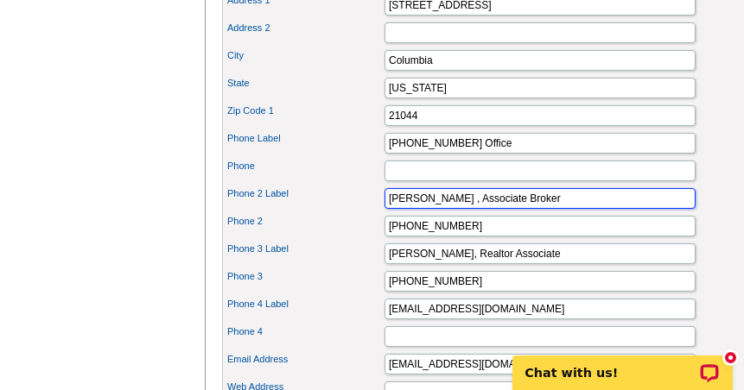
click at [534, 207] on input "Pat Davis , Associate Broker" at bounding box center [539, 198] width 311 height 21
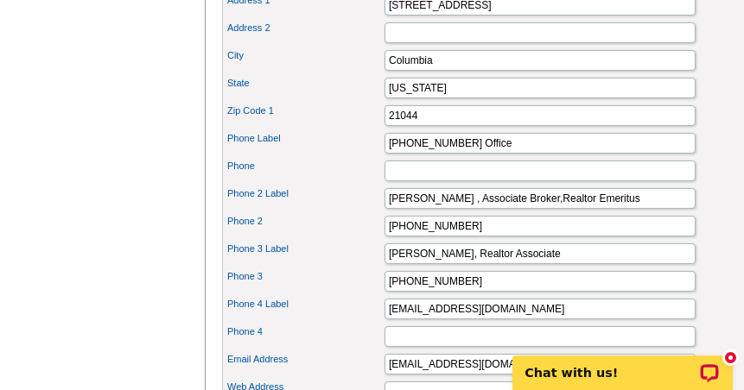
click at [303, 212] on div "Phone 2 Label Pat Davis , Associate Broker,Realtor Emeritus" at bounding box center [512, 199] width 574 height 28
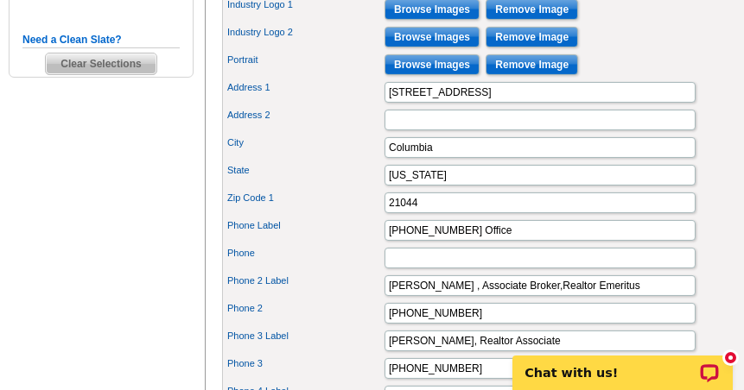
scroll to position [626, 0]
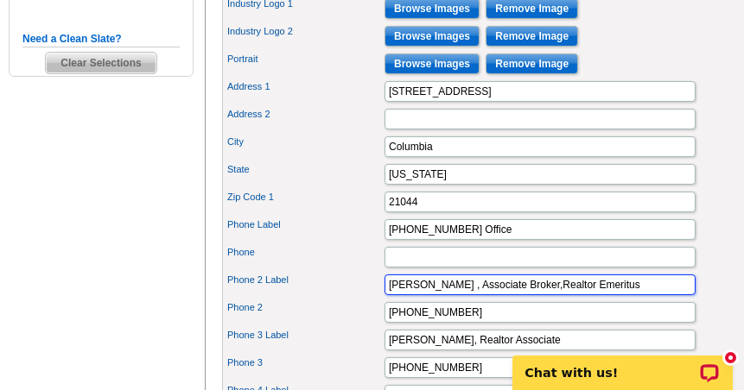
click at [521, 295] on input "Pat Davis , Associate Broker,Realtor Emeritus" at bounding box center [539, 285] width 311 height 21
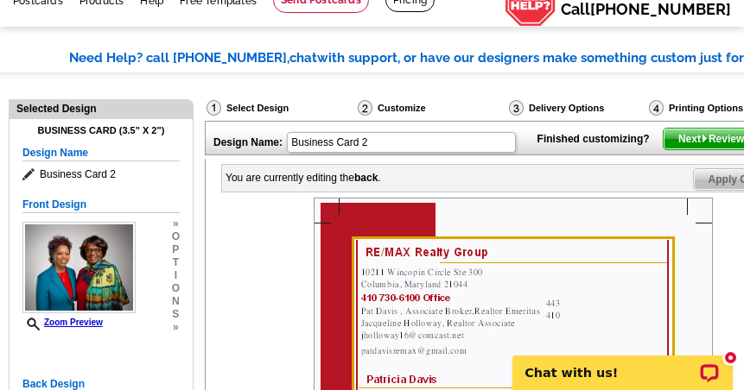
scroll to position [108, 0]
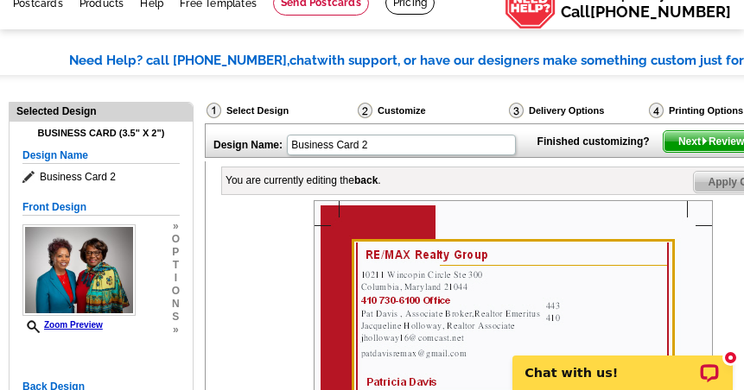
type input "[PERSON_NAME] , Associate Broker, Realtor Emeritus"
click at [688, 152] on span "Next Review Print File" at bounding box center [734, 141] width 142 height 21
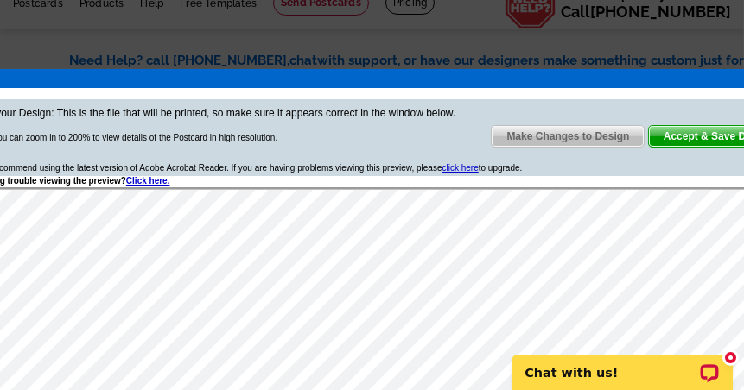
click at [687, 137] on span "Accept & Save Design" at bounding box center [718, 136] width 139 height 21
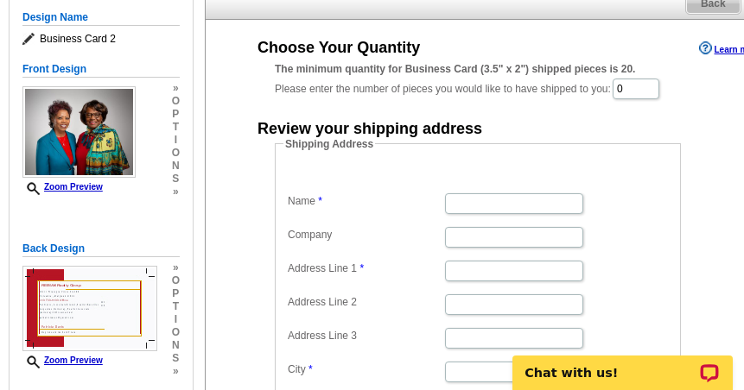
scroll to position [173, 0]
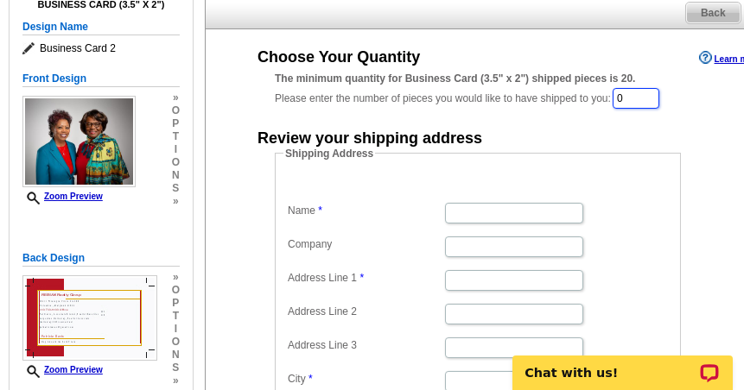
drag, startPoint x: 640, startPoint y: 82, endPoint x: 611, endPoint y: 103, distance: 35.2
click at [615, 90] on div "The minimum quantity for Business Card (3.5" x 2") shipped pieces is 20. Please…" at bounding box center [511, 91] width 473 height 40
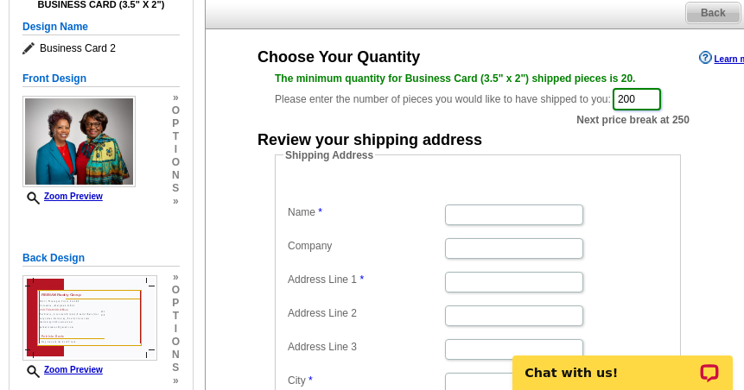
click at [646, 88] on input "200" at bounding box center [636, 99] width 48 height 22
drag, startPoint x: 624, startPoint y: 86, endPoint x: 646, endPoint y: 84, distance: 21.7
click at [642, 88] on input "200" at bounding box center [636, 99] width 48 height 22
type input "250"
click at [494, 205] on input "Name" at bounding box center [514, 215] width 138 height 21
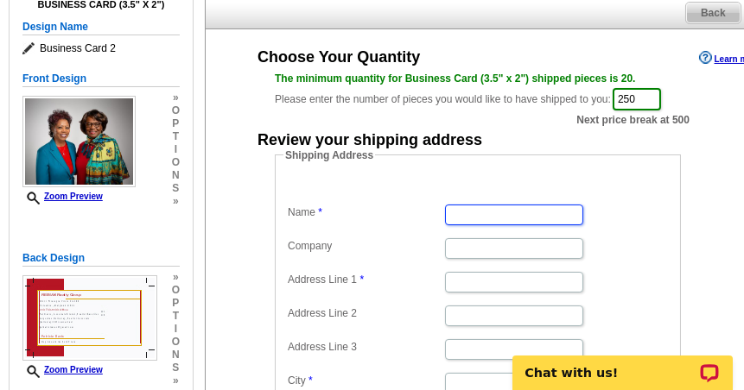
click at [456, 205] on input "Name" at bounding box center [514, 215] width 138 height 21
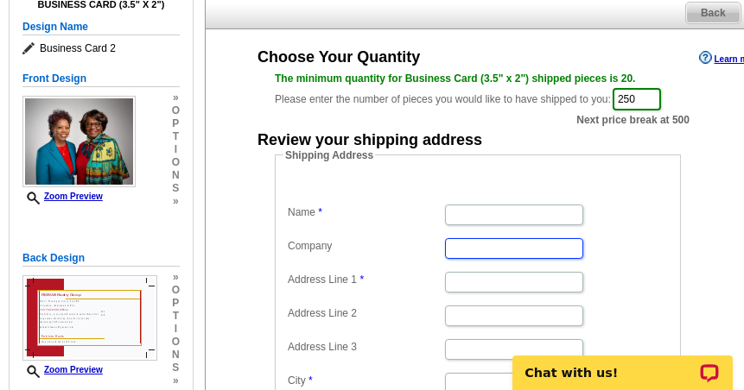
click at [456, 238] on input "Company" at bounding box center [514, 248] width 138 height 21
type input "RE/MAX Realty Group"
type input "Patricia Ann Davis"
type input "3652 Campfield Rd"
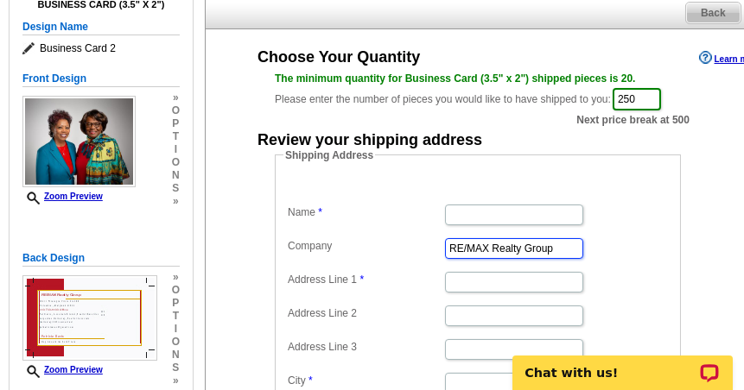
type input "3652 Campfield Rd"
type input "Columbia"
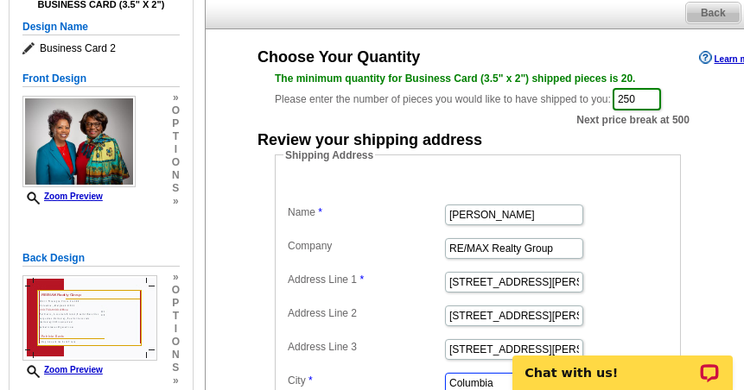
type input "21044"
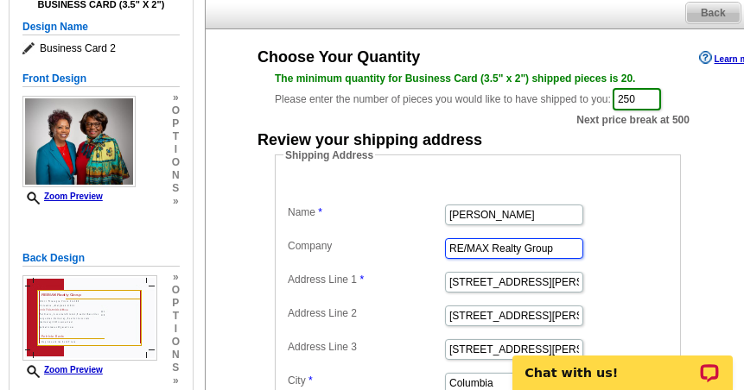
scroll to position [0, 0]
click at [548, 301] on dd "3652 Campfield Rd" at bounding box center [477, 314] width 389 height 27
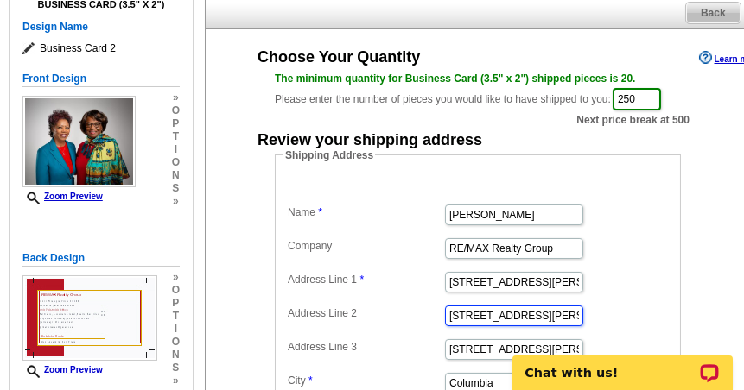
drag, startPoint x: 543, startPoint y: 294, endPoint x: 345, endPoint y: 325, distance: 200.2
click at [346, 325] on dl "Name Patricia Ann Davis Company RE/MAX Realty Group Address Line 1 3652 Campfie…" at bounding box center [477, 320] width 389 height 284
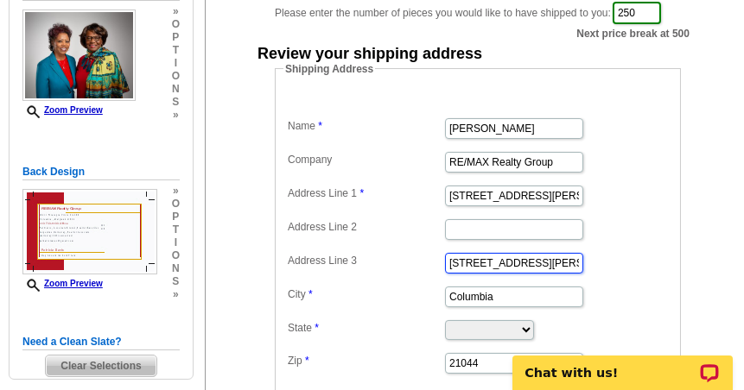
drag, startPoint x: 560, startPoint y: 250, endPoint x: 472, endPoint y: 251, distance: 89.0
click at [505, 253] on input "3652 Campfield Rd" at bounding box center [514, 263] width 138 height 21
drag, startPoint x: 448, startPoint y: 249, endPoint x: 575, endPoint y: 244, distance: 127.1
click at [575, 253] on input "3652 Campfield Rd" at bounding box center [514, 263] width 138 height 21
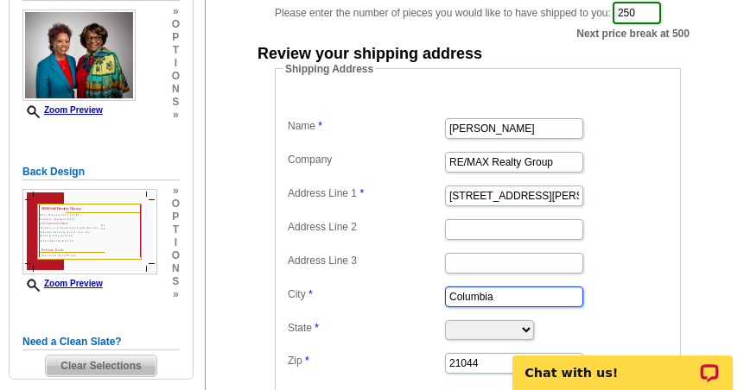
click at [511, 287] on input "Columbia" at bounding box center [514, 297] width 138 height 21
drag, startPoint x: 511, startPoint y: 283, endPoint x: 467, endPoint y: 283, distance: 44.0
click at [474, 287] on input "Columbia" at bounding box center [514, 297] width 138 height 21
type input "[PERSON_NAME] Oak"
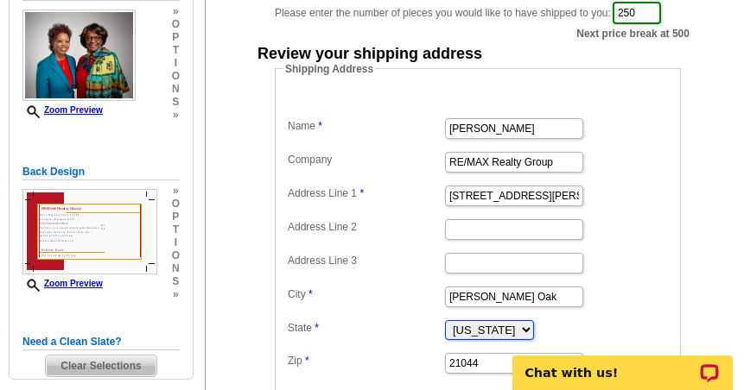
click at [534, 320] on select "[US_STATE] [US_STATE] [US_STATE] [US_STATE] [US_STATE] [US_STATE] [US_STATE] [U…" at bounding box center [489, 330] width 89 height 20
select select "MD"
click at [445, 320] on select "Alabama Alaska Arizona Arkansas California Colorado Connecticut District of Col…" at bounding box center [489, 330] width 89 height 20
drag, startPoint x: 497, startPoint y: 342, endPoint x: 448, endPoint y: 342, distance: 49.2
click at [466, 353] on input "21044" at bounding box center [514, 363] width 138 height 21
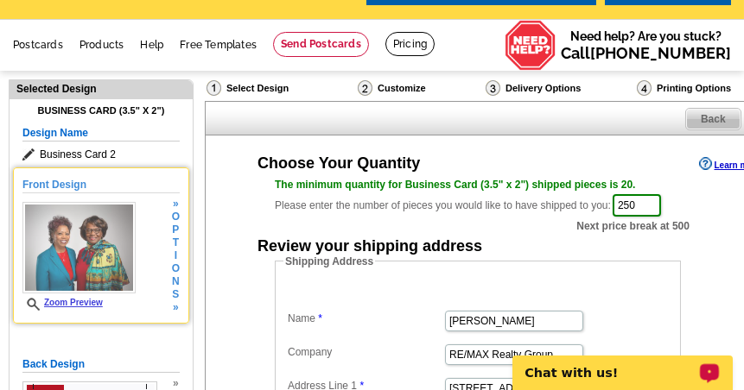
scroll to position [86, 0]
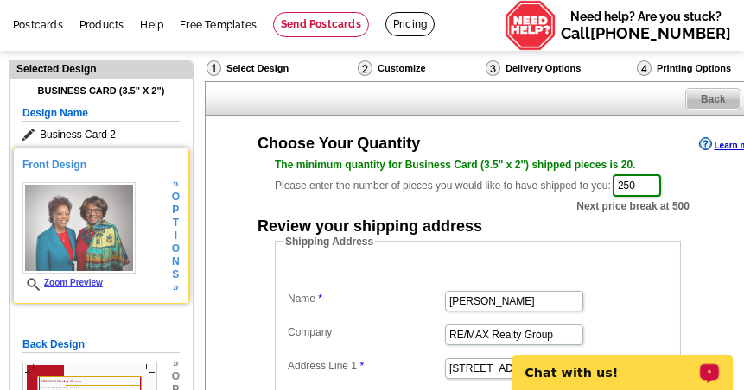
type input "21207"
click at [74, 157] on h5 "Front Design" at bounding box center [100, 165] width 157 height 16
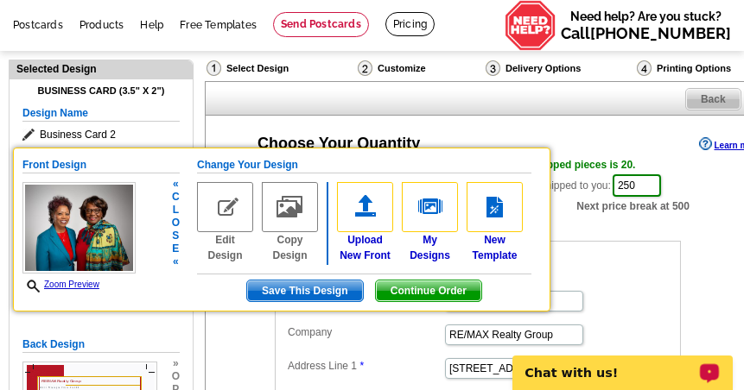
click at [193, 279] on div "Front Design Zoom Preview « c l o s e « Change Your Design Edit Design Copy Des…" at bounding box center [281, 230] width 537 height 164
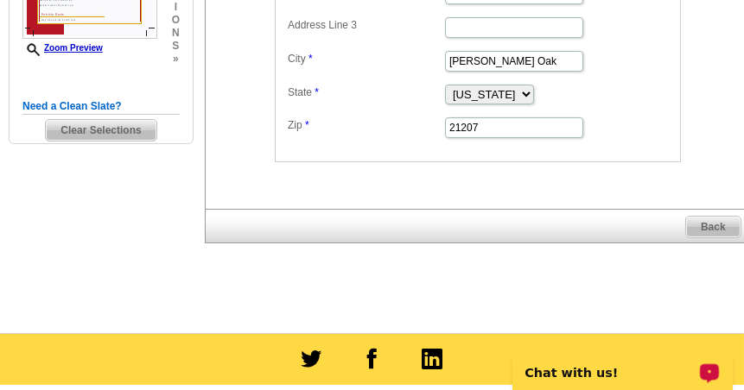
scroll to position [518, 0]
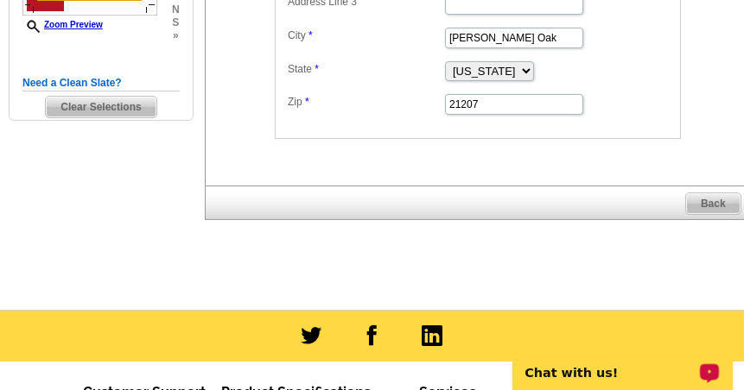
click at [700, 193] on span "Back" at bounding box center [713, 203] width 54 height 21
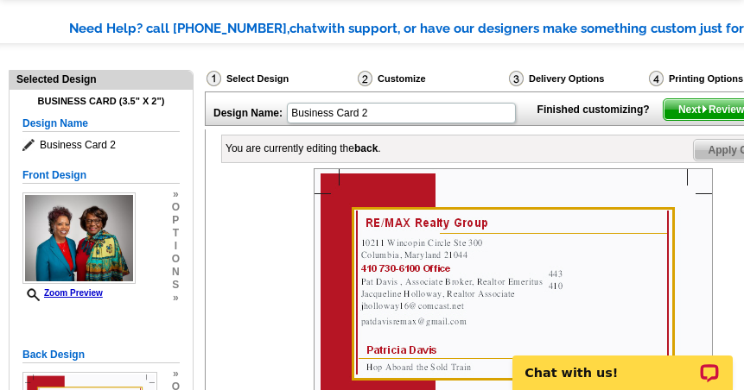
scroll to position [86, 0]
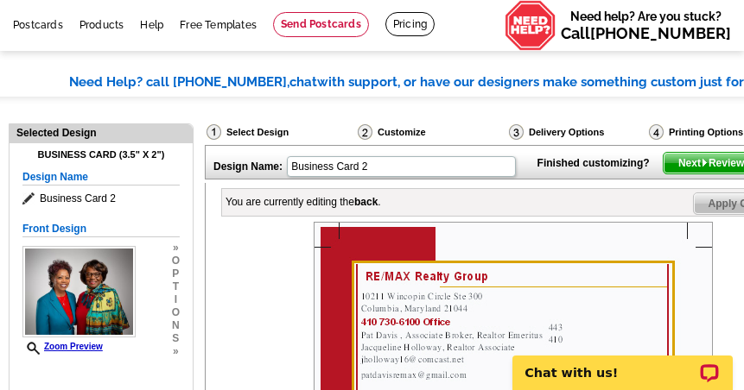
click at [716, 174] on span "Next Review Print File" at bounding box center [734, 163] width 142 height 21
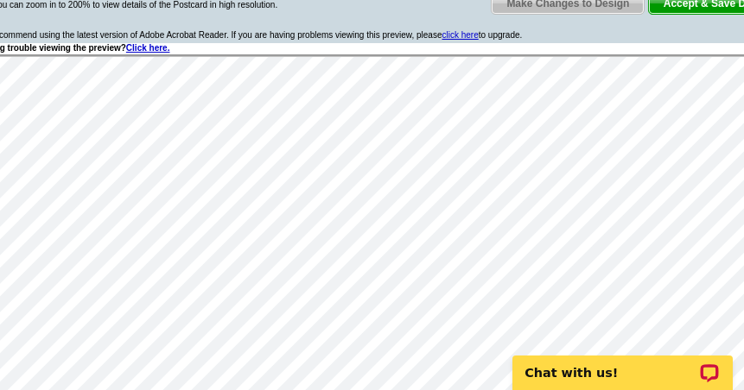
scroll to position [173, 0]
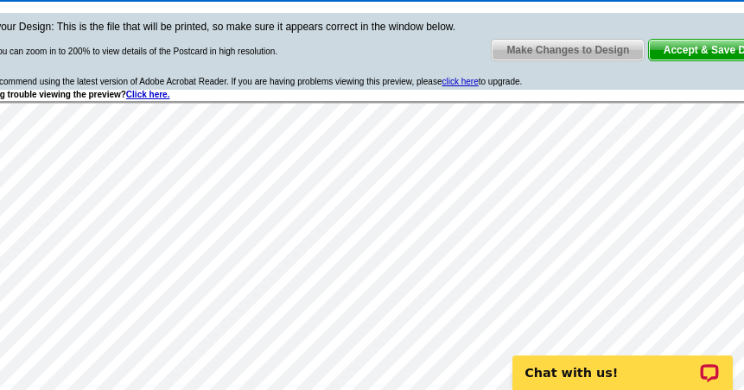
click at [564, 53] on span "Make Changes to Design" at bounding box center [567, 50] width 152 height 21
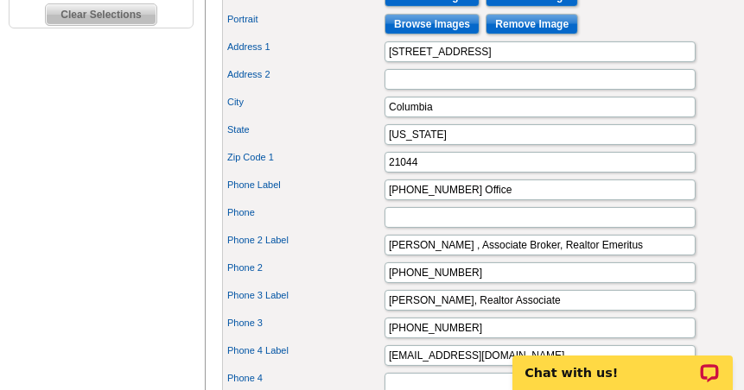
scroll to position [691, 0]
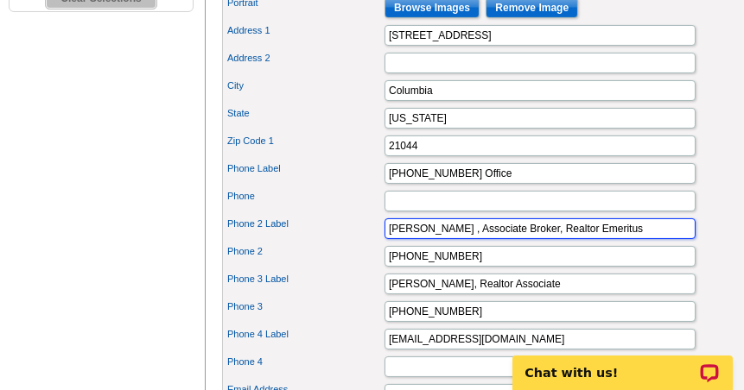
drag, startPoint x: 440, startPoint y: 238, endPoint x: 520, endPoint y: 238, distance: 79.4
click at [520, 238] on input "[PERSON_NAME] , Associate Broker, Realtor Emeritus" at bounding box center [539, 228] width 311 height 21
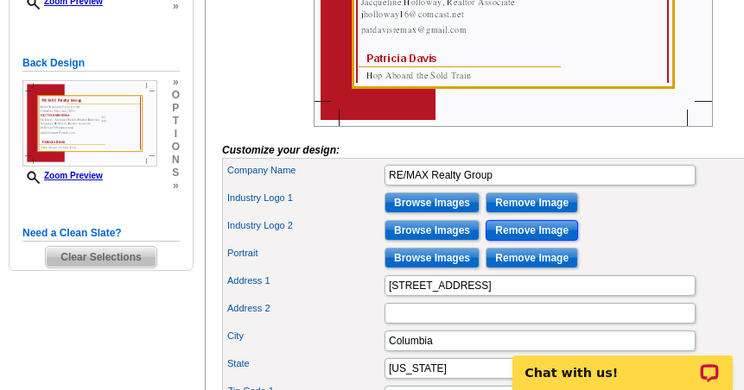
click at [543, 244] on div "Industry Logo 2 Browse Images Remove Image" at bounding box center [512, 231] width 574 height 28
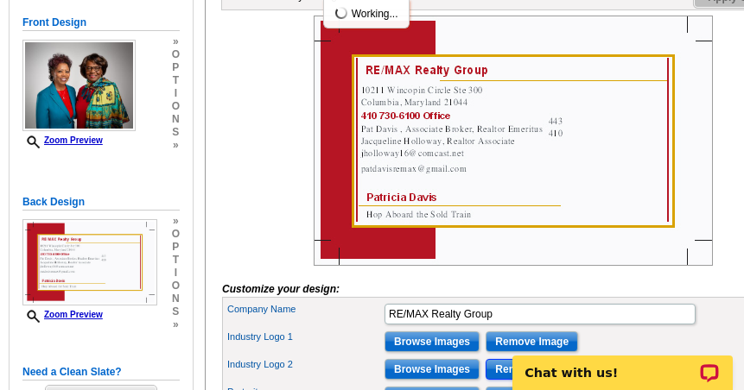
scroll to position [259, 0]
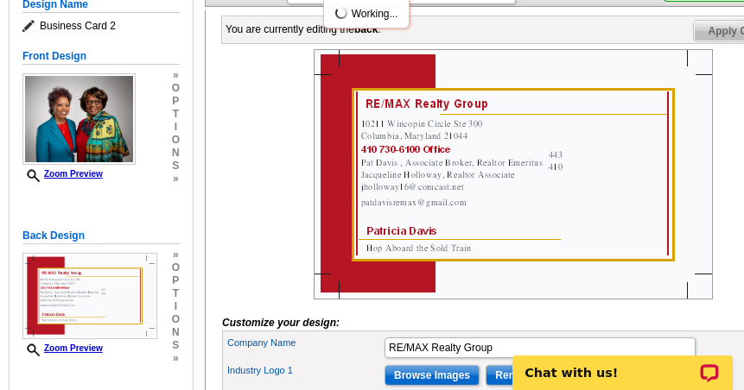
click at [569, 219] on img at bounding box center [512, 174] width 399 height 250
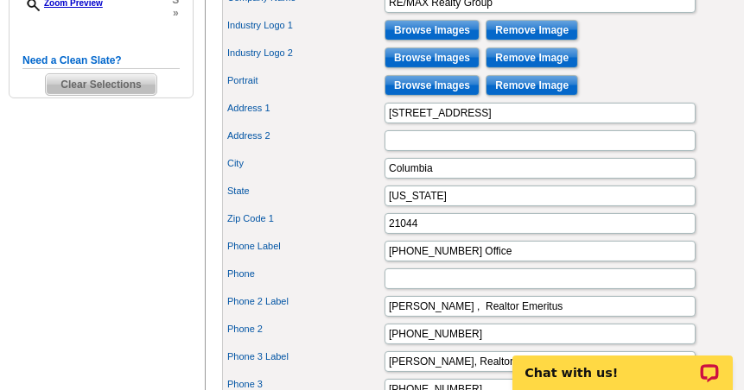
scroll to position [691, 0]
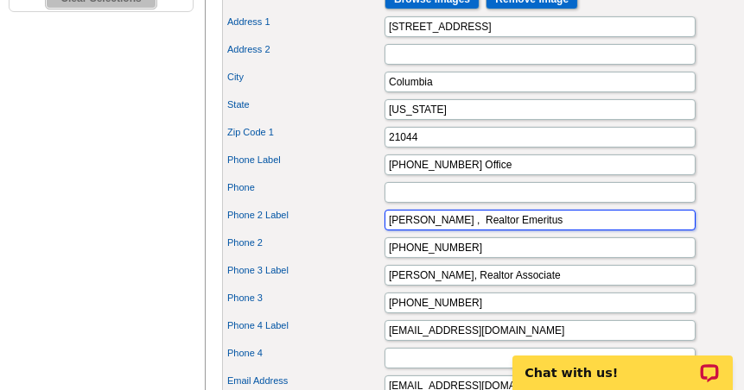
click at [408, 229] on input "[PERSON_NAME] , Realtor Emeritus" at bounding box center [539, 220] width 311 height 21
click at [589, 231] on input "Patricia Davis , Realtor Emeritus" at bounding box center [539, 220] width 311 height 21
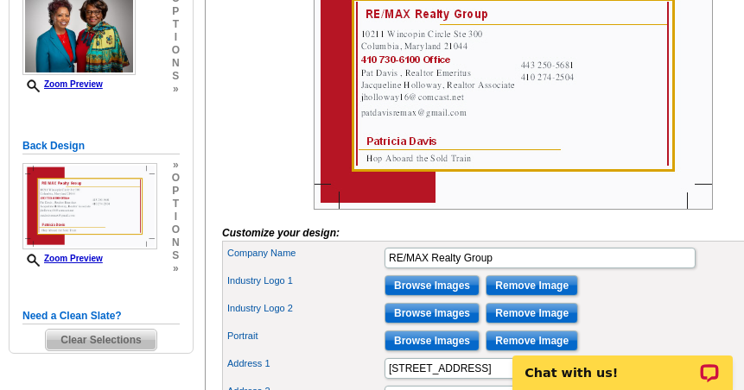
scroll to position [345, 0]
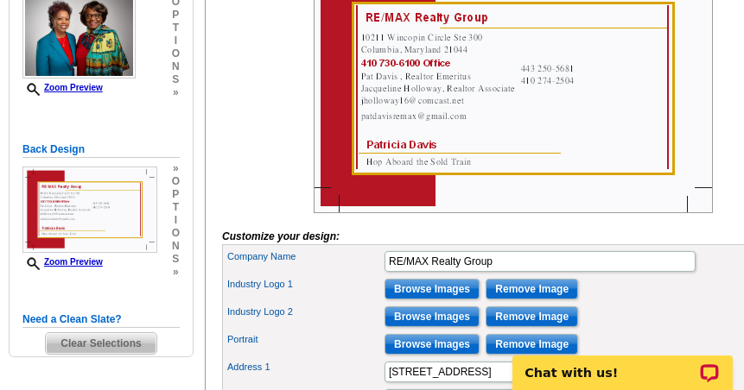
type input "Patricia Davis , Realtor Emeritus"
click at [594, 161] on img at bounding box center [512, 88] width 399 height 250
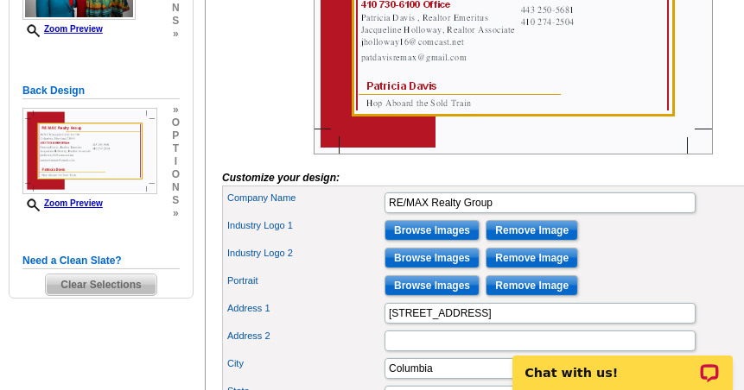
scroll to position [432, 0]
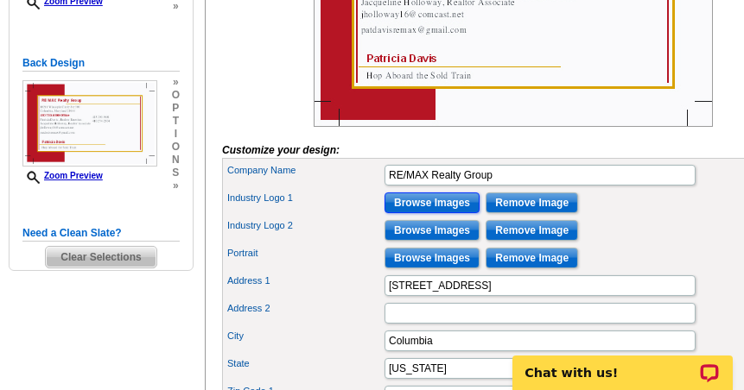
click at [441, 212] on input "Browse Images" at bounding box center [431, 203] width 95 height 21
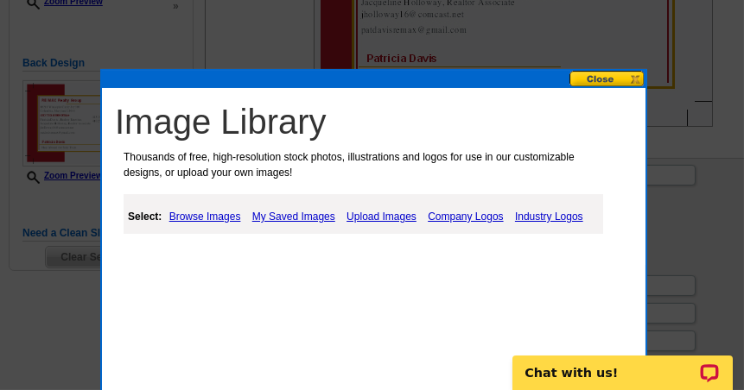
click at [227, 218] on link "Browse Images" at bounding box center [205, 216] width 80 height 21
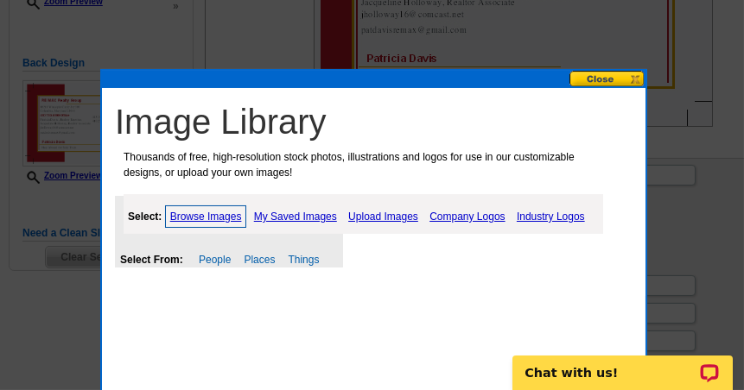
click at [298, 214] on link "My Saved Images" at bounding box center [296, 216] width 92 height 21
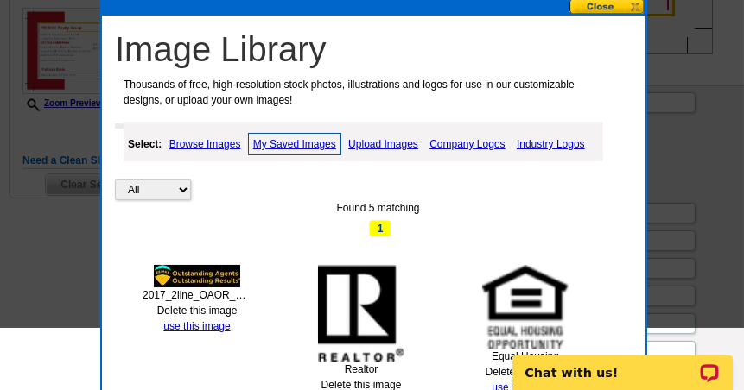
scroll to position [518, 0]
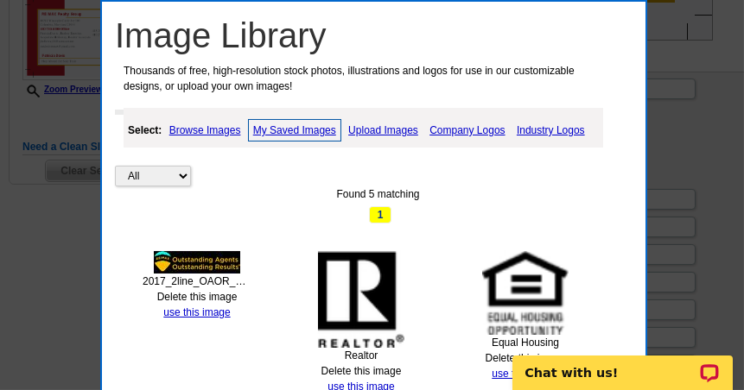
click at [233, 258] on img at bounding box center [197, 262] width 86 height 22
click at [206, 313] on link "use this image" at bounding box center [196, 313] width 66 height 12
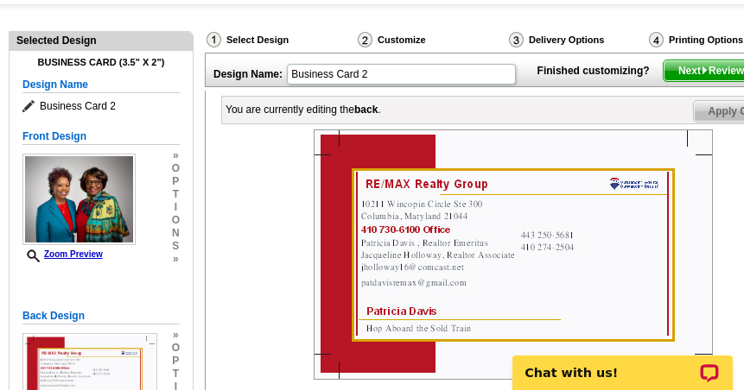
scroll to position [173, 0]
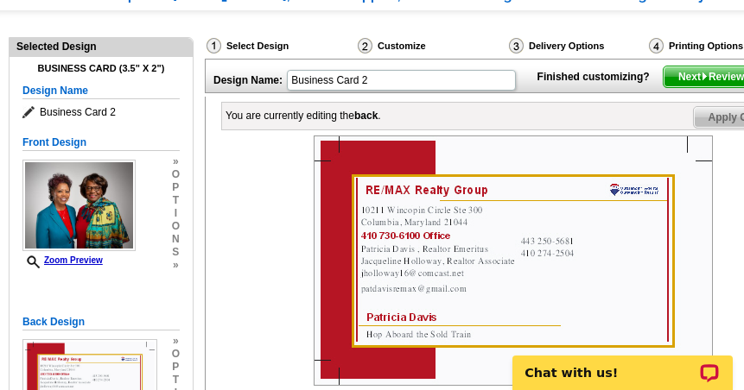
click at [694, 87] on span "Next Review Print File" at bounding box center [734, 76] width 142 height 21
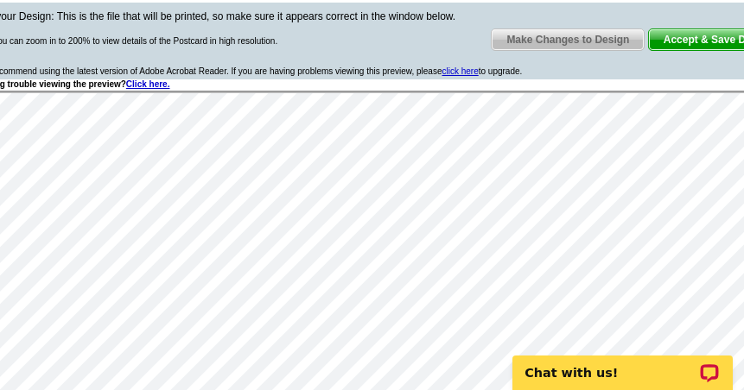
scroll to position [259, 0]
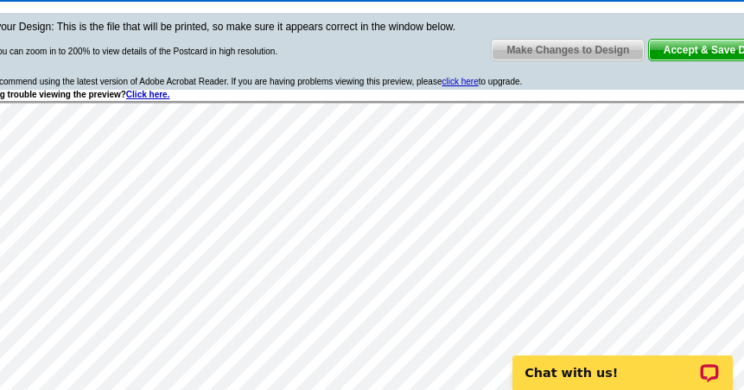
click at [694, 52] on span "Accept & Save Design" at bounding box center [718, 50] width 139 height 21
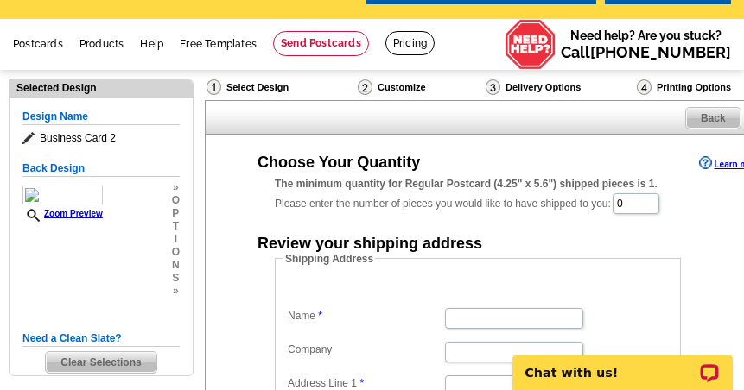
scroll to position [86, 0]
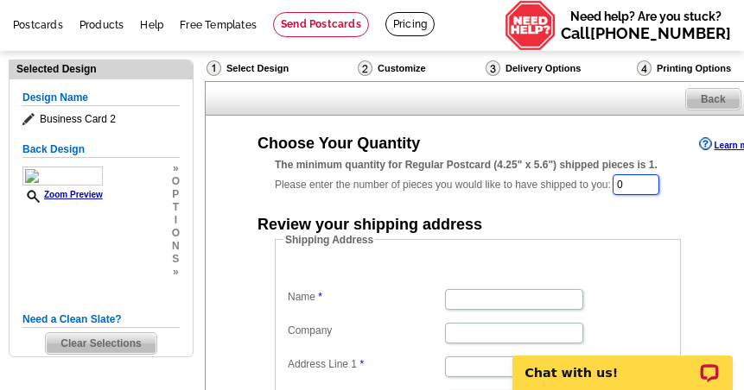
drag, startPoint x: 635, startPoint y: 165, endPoint x: 622, endPoint y: 164, distance: 13.0
click at [623, 174] on input "0" at bounding box center [635, 184] width 47 height 21
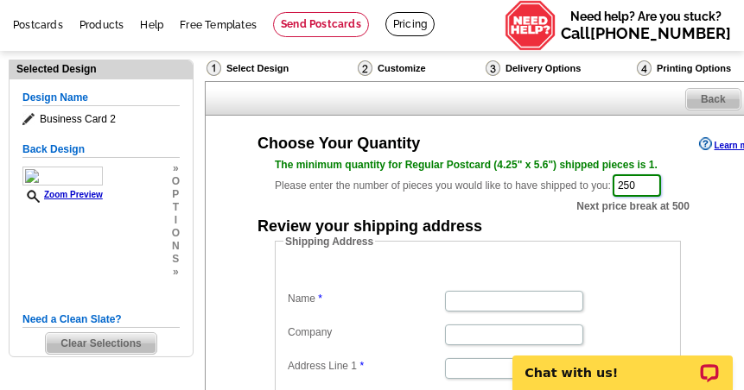
type input "250"
click at [576, 216] on div "Review your shipping address" at bounding box center [511, 225] width 542 height 18
click at [503, 291] on input "Name" at bounding box center [514, 301] width 138 height 21
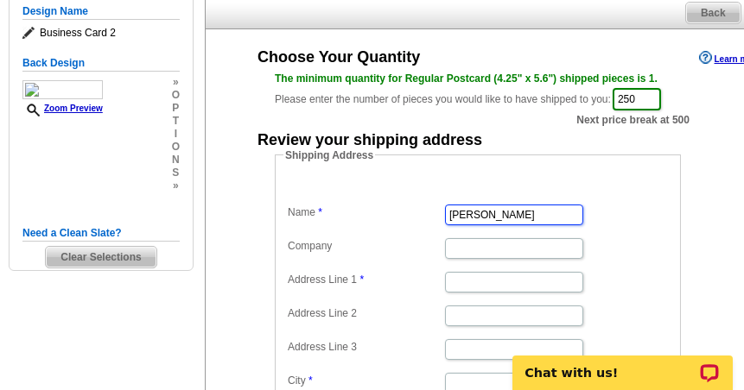
type input "[PERSON_NAME]"
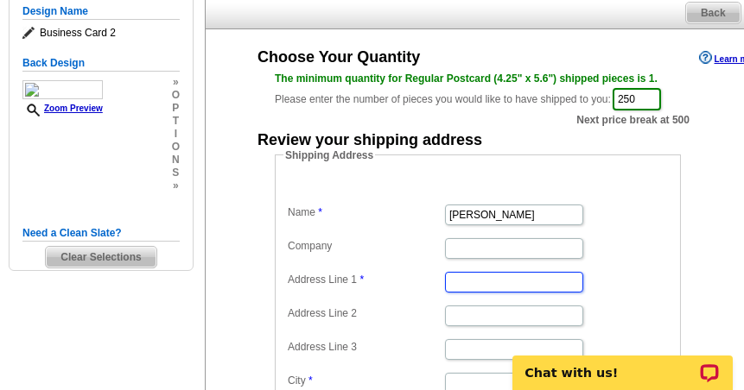
click at [482, 272] on input "Address Line 1" at bounding box center [514, 282] width 138 height 21
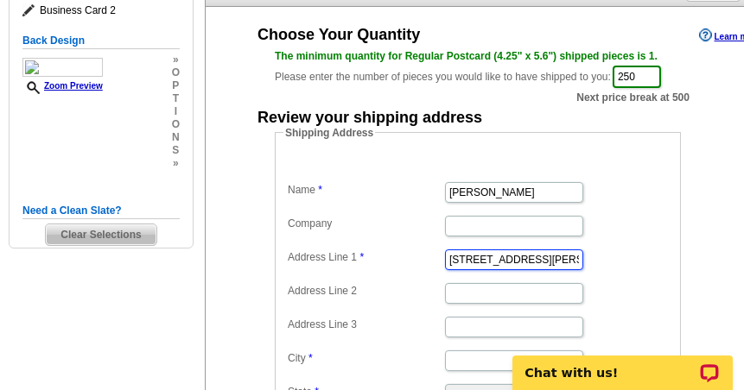
scroll to position [259, 0]
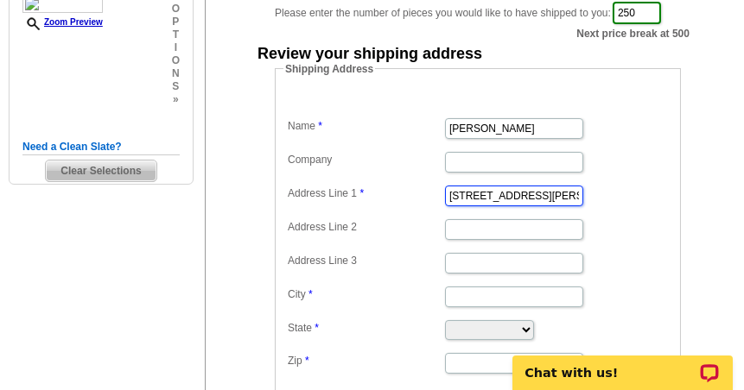
type input "[STREET_ADDRESS][PERSON_NAME][PERSON_NAME]"
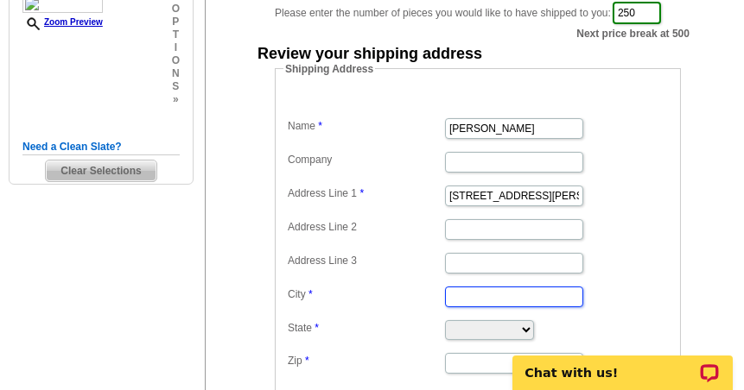
click at [468, 287] on input "City" at bounding box center [514, 297] width 138 height 21
type input "[PERSON_NAME] Oak"
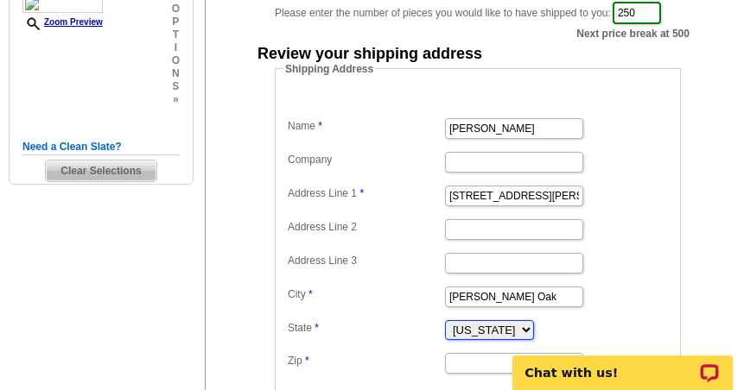
select select "MD"
click at [475, 353] on input "Zip" at bounding box center [514, 363] width 138 height 21
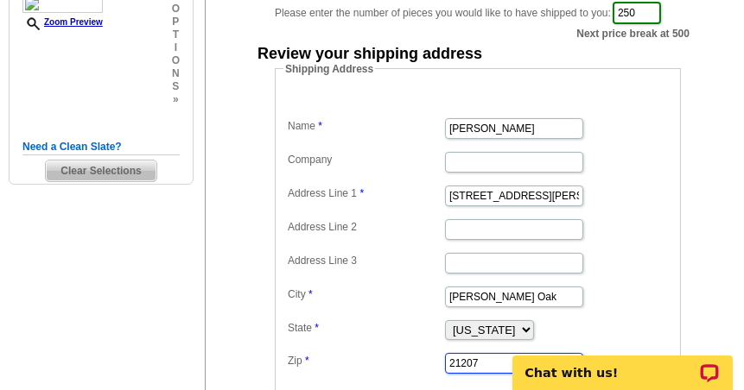
type input "21207"
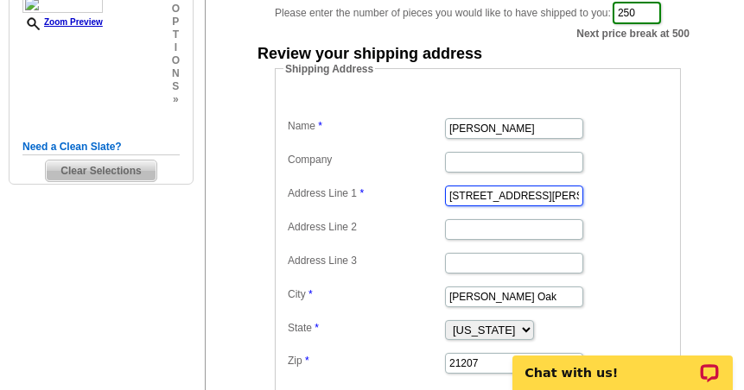
click at [556, 186] on input "3652 Campfield Roa" at bounding box center [514, 196] width 138 height 21
click at [579, 186] on input "3652 Campfield Roa" at bounding box center [514, 196] width 138 height 21
click at [606, 182] on dd "3652 Campfield Roa" at bounding box center [477, 194] width 389 height 27
click at [552, 186] on input "3652 Campfield Roa" at bounding box center [514, 196] width 138 height 21
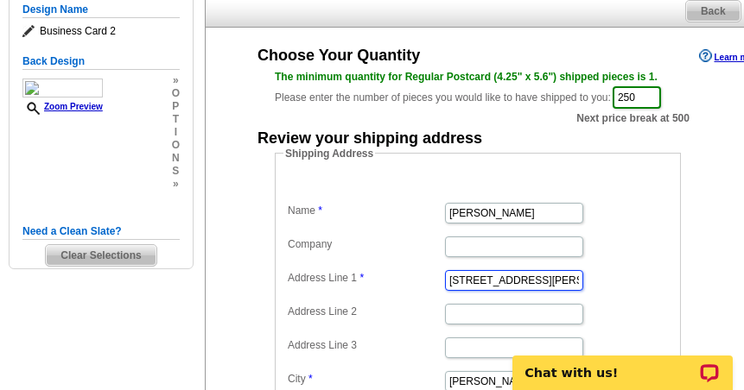
scroll to position [169, 0]
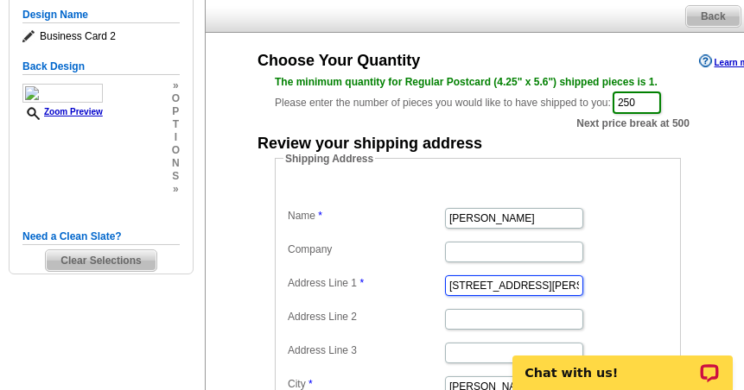
type input "3652 Campfield Road"
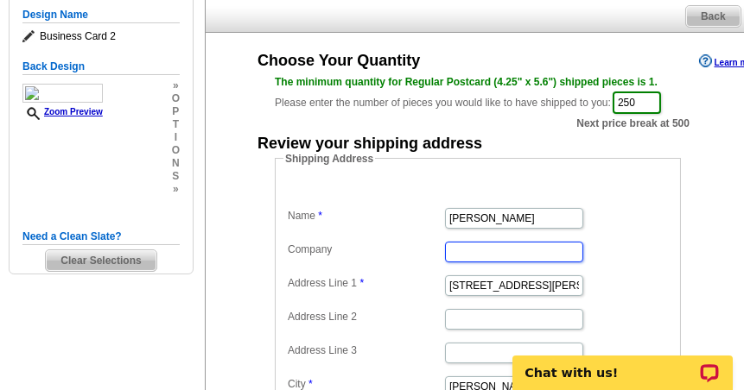
click at [490, 242] on input "Company" at bounding box center [514, 252] width 138 height 21
type input "RE/MAX Realty Group"
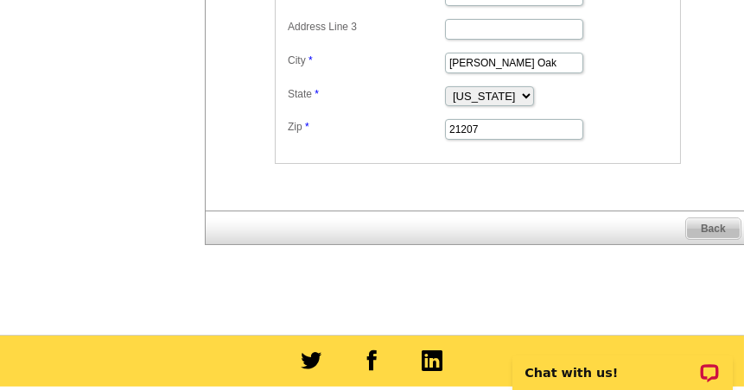
scroll to position [515, 0]
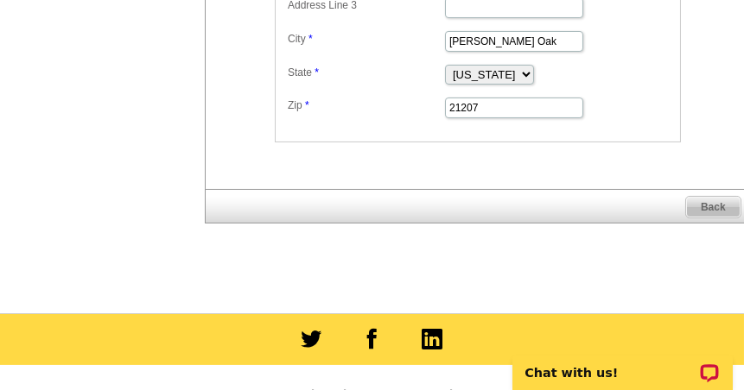
click at [726, 197] on span "Back" at bounding box center [713, 207] width 54 height 21
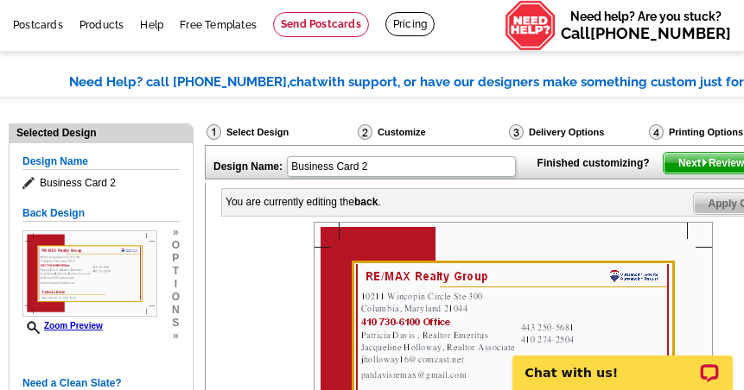
scroll to position [86, 0]
click at [710, 174] on span "Next Review Print File" at bounding box center [734, 163] width 142 height 21
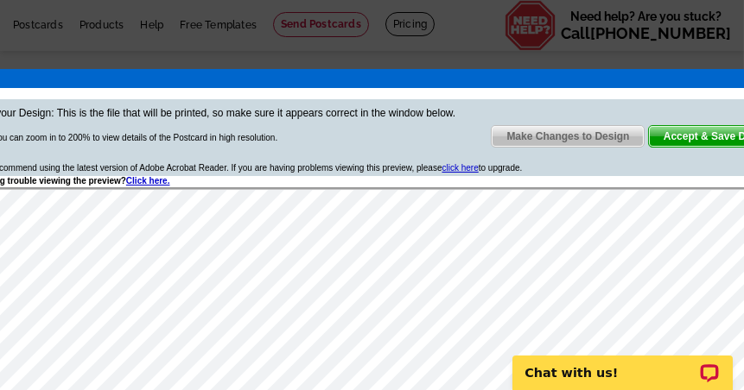
scroll to position [0, 0]
click at [703, 133] on span "Accept & Save Design" at bounding box center [718, 136] width 139 height 21
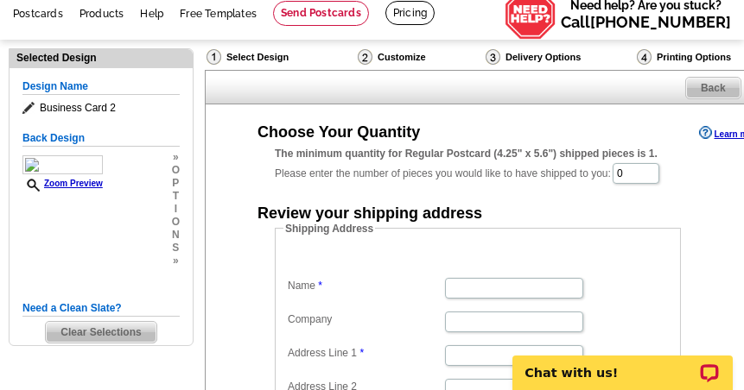
scroll to position [173, 0]
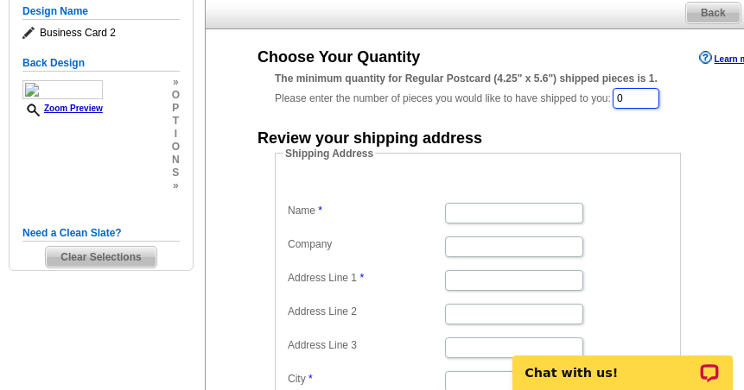
click at [649, 88] on input "0" at bounding box center [635, 98] width 47 height 21
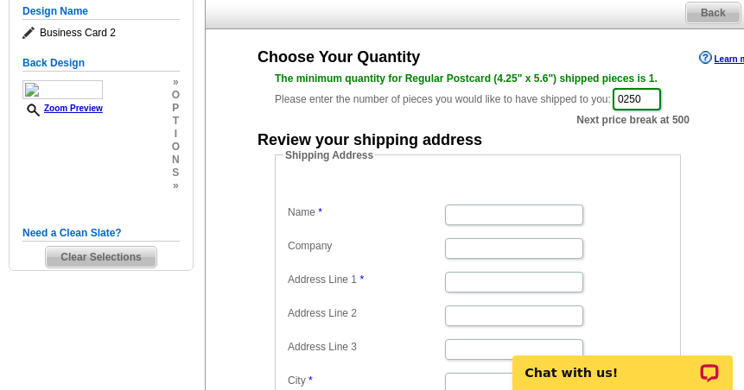
drag, startPoint x: 656, startPoint y: 89, endPoint x: 608, endPoint y: 89, distance: 48.4
click at [609, 89] on div "The minimum quantity for Regular Postcard (4.25" x 5.6") shipped pieces is 1. P…" at bounding box center [511, 91] width 473 height 41
type input "250"
click at [504, 200] on dd at bounding box center [477, 213] width 389 height 27
click at [484, 205] on input "Name" at bounding box center [514, 215] width 138 height 21
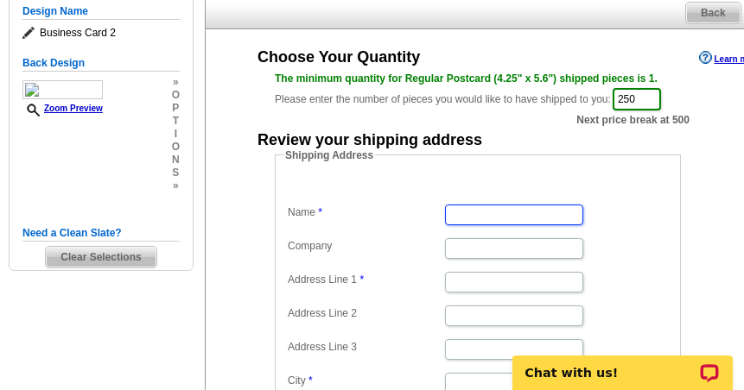
type input "[PERSON_NAME]"
type input "RE/MAX Realty Group"
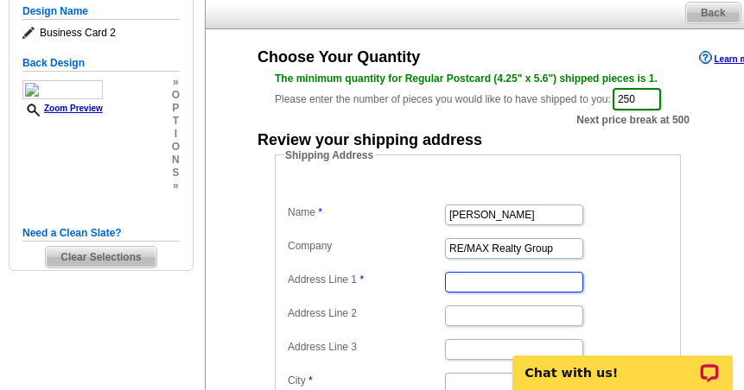
type input "[STREET_ADDRESS][PERSON_NAME]"
type input "[PERSON_NAME] Oak"
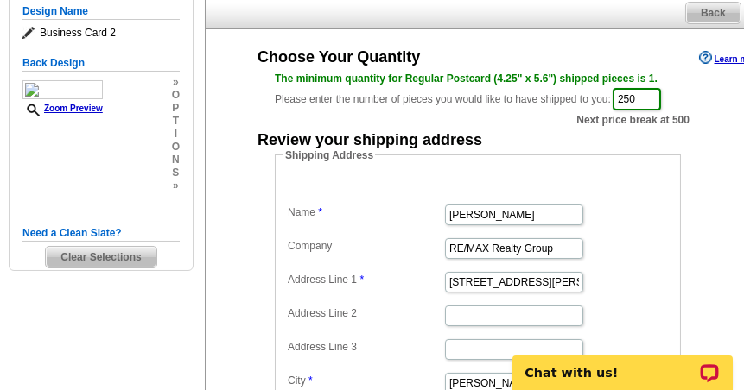
select select "MD"
type input "21207"
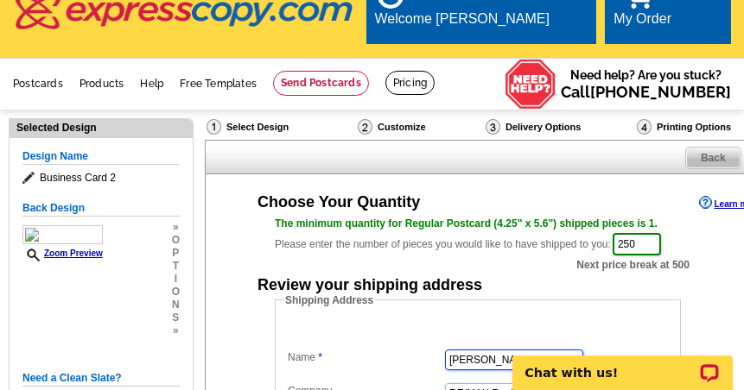
scroll to position [0, 0]
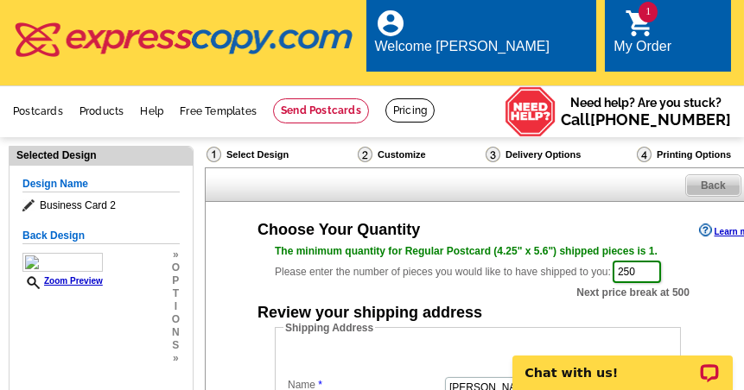
click at [550, 146] on div "Delivery Options" at bounding box center [559, 157] width 151 height 22
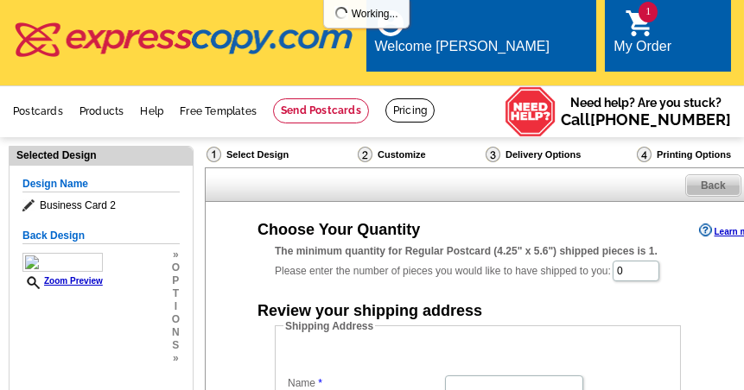
click at [535, 146] on div "Delivery Options" at bounding box center [559, 157] width 151 height 22
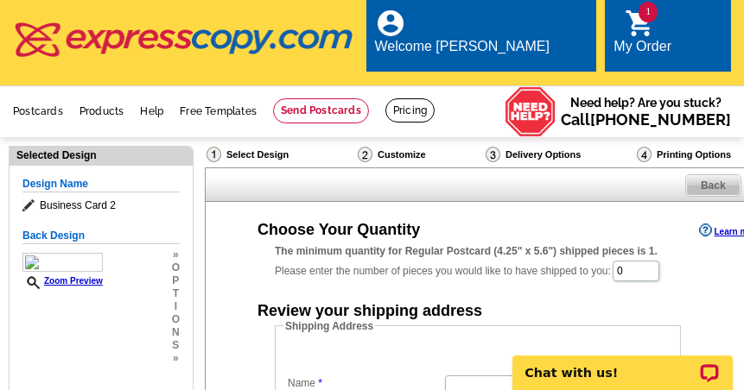
scroll to position [86, 0]
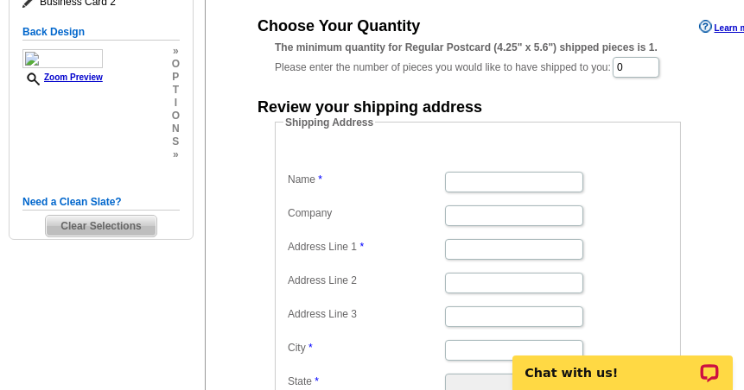
scroll to position [173, 0]
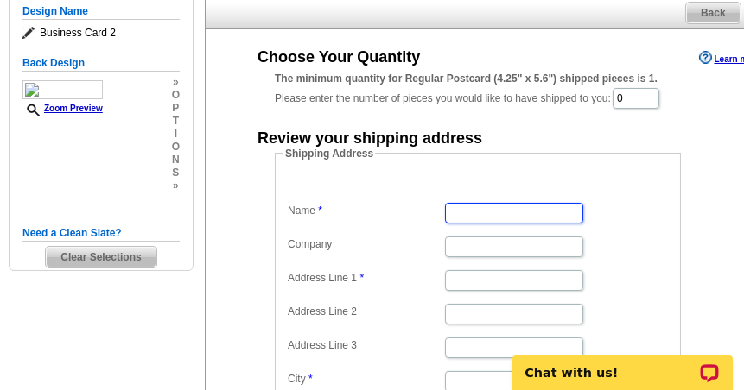
click at [531, 203] on input "Name" at bounding box center [514, 213] width 138 height 21
type input "[PERSON_NAME]"
type input "RE/MAX Realty Group"
type input "[STREET_ADDRESS][PERSON_NAME]"
type input "Gwynn Oak"
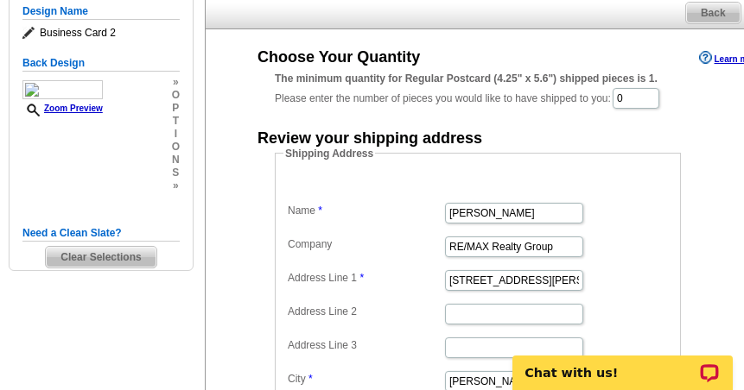
select select "MD"
type input "21207"
drag, startPoint x: 642, startPoint y: 82, endPoint x: 603, endPoint y: 85, distance: 39.0
click at [609, 84] on div "The minimum quantity for Regular Postcard (4.25" x 5.6") shipped pieces is 1. P…" at bounding box center [511, 91] width 473 height 40
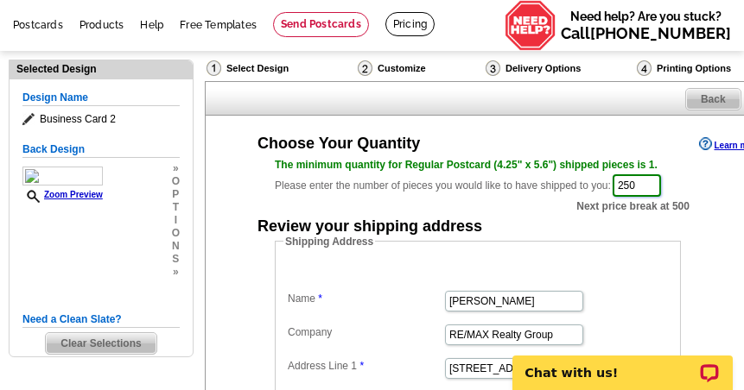
scroll to position [0, 0]
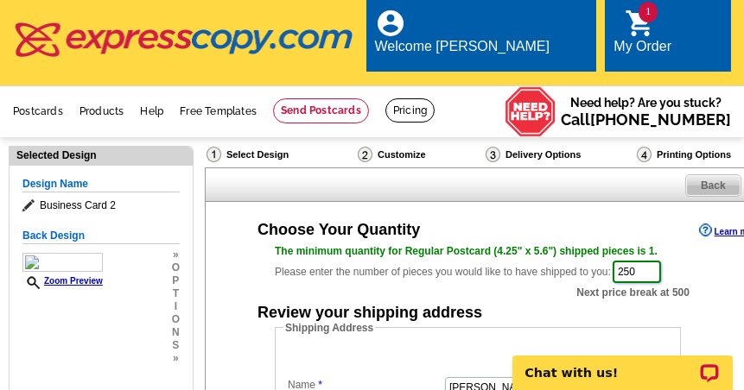
type input "250"
click at [671, 39] on div "My Order" at bounding box center [642, 51] width 58 height 24
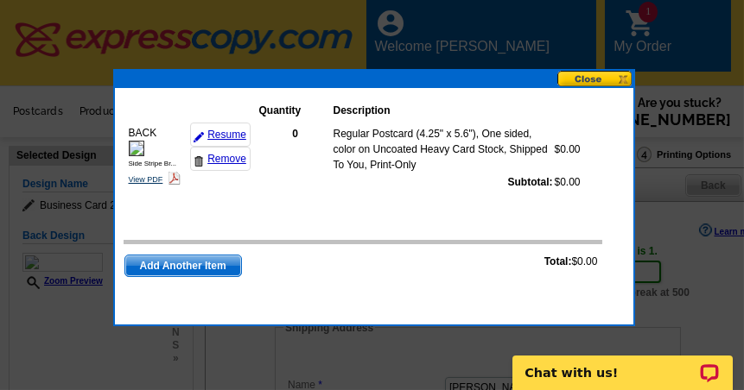
click at [150, 178] on link "View PDF" at bounding box center [146, 179] width 35 height 9
click at [586, 78] on button at bounding box center [595, 79] width 76 height 16
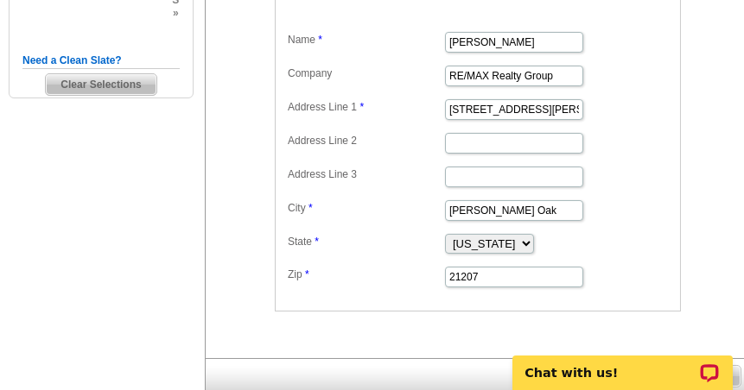
scroll to position [432, 0]
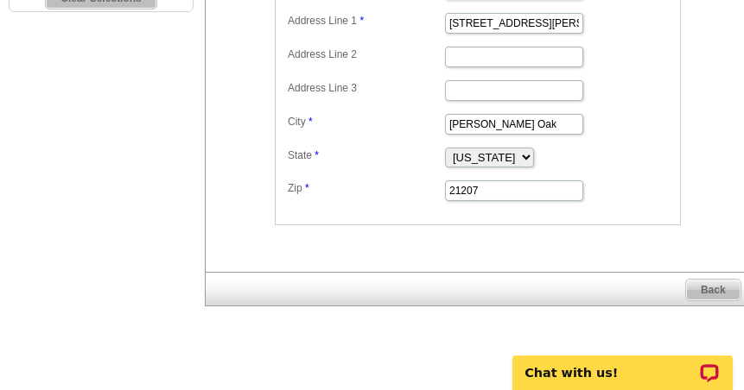
click at [706, 280] on span "Back" at bounding box center [713, 290] width 54 height 21
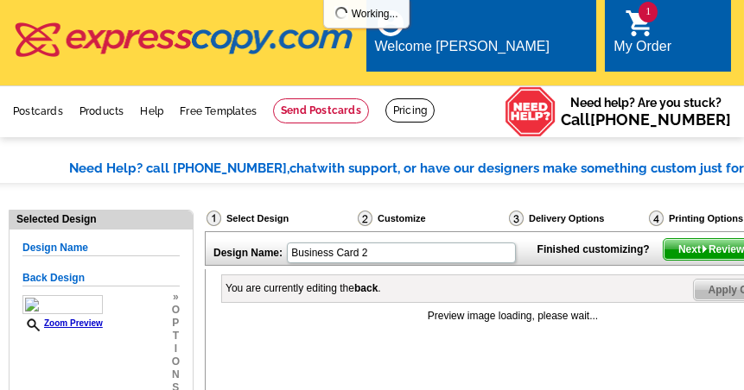
click at [708, 260] on span "Next Review Print File" at bounding box center [734, 249] width 142 height 21
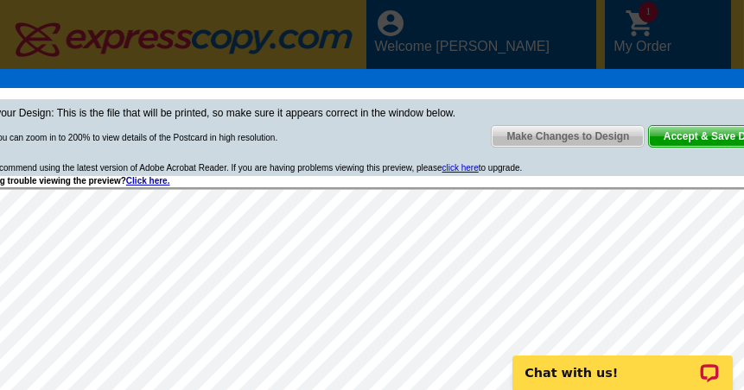
scroll to position [86, 0]
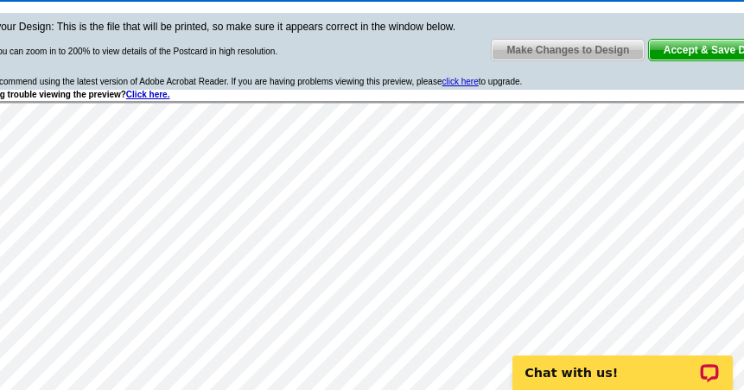
click at [705, 49] on span "Accept & Save Design" at bounding box center [718, 50] width 139 height 21
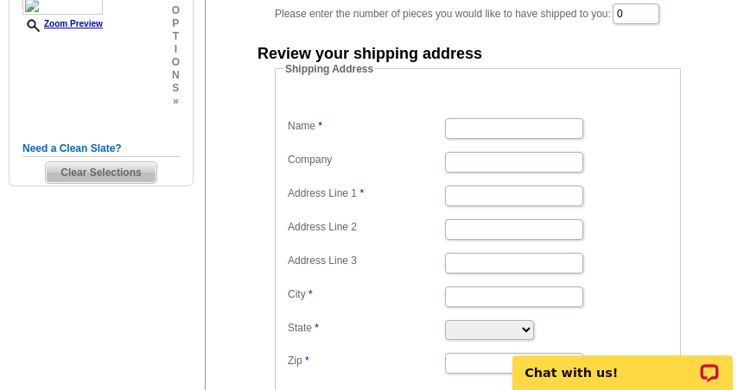
scroll to position [259, 0]
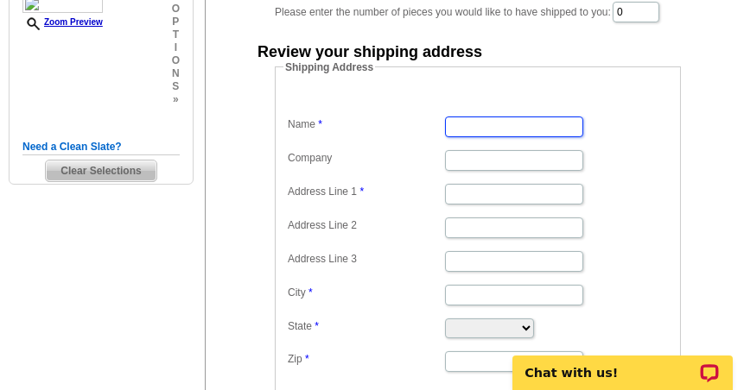
click at [493, 117] on input "Name" at bounding box center [514, 127] width 138 height 21
click at [468, 117] on input "Name" at bounding box center [514, 127] width 138 height 21
type input "[PERSON_NAME]"
type input "RE/MAX Realty Group"
type input "[STREET_ADDRESS][PERSON_NAME]"
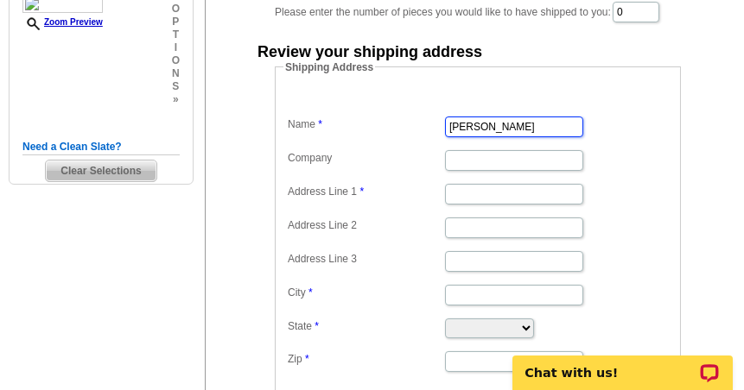
type input "[PERSON_NAME] Oak"
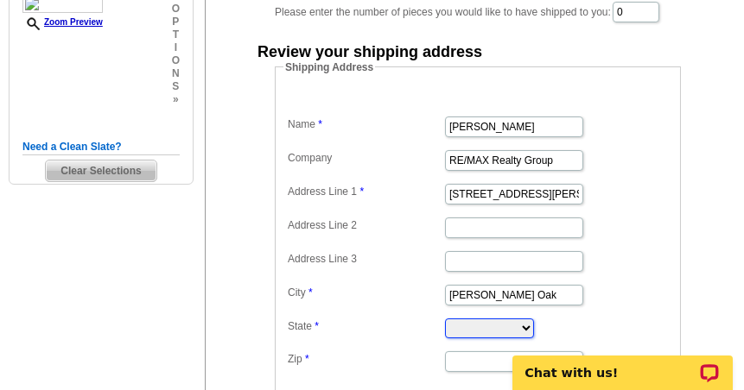
select select "MD"
type input "21207"
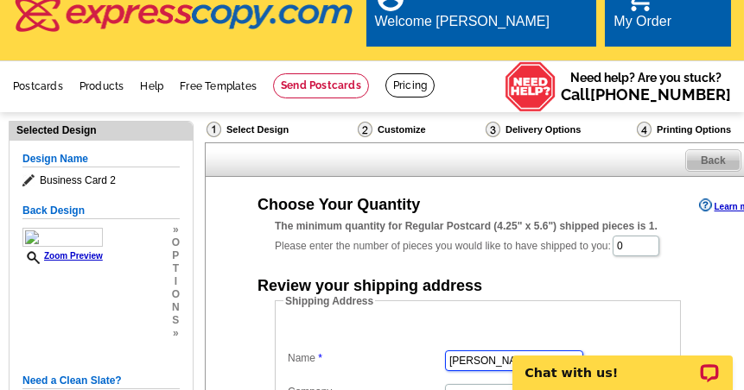
scroll to position [0, 0]
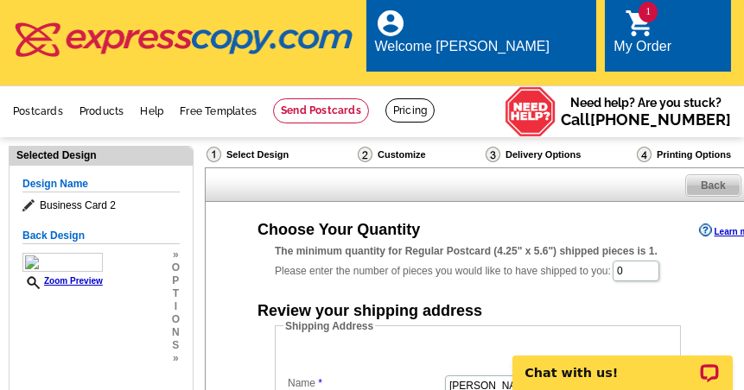
click at [638, 32] on icon "shopping_cart" at bounding box center [639, 23] width 31 height 31
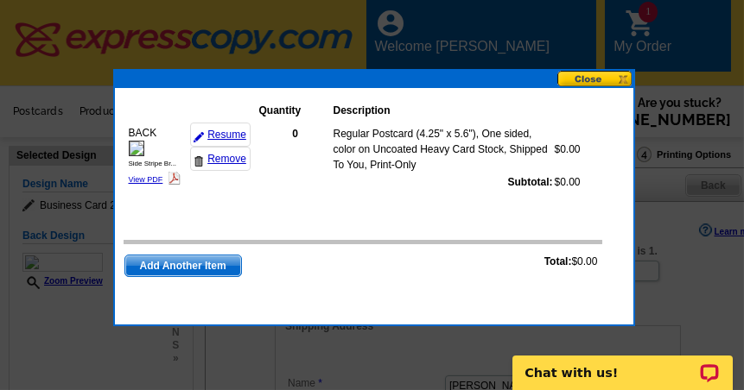
click at [602, 77] on button at bounding box center [595, 79] width 76 height 16
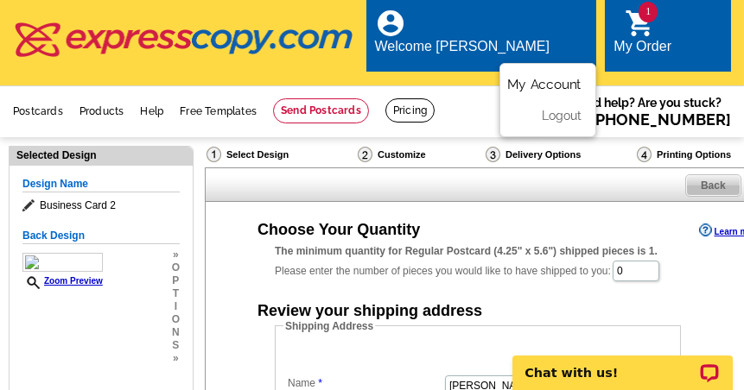
click at [541, 76] on link "My Account" at bounding box center [545, 84] width 74 height 16
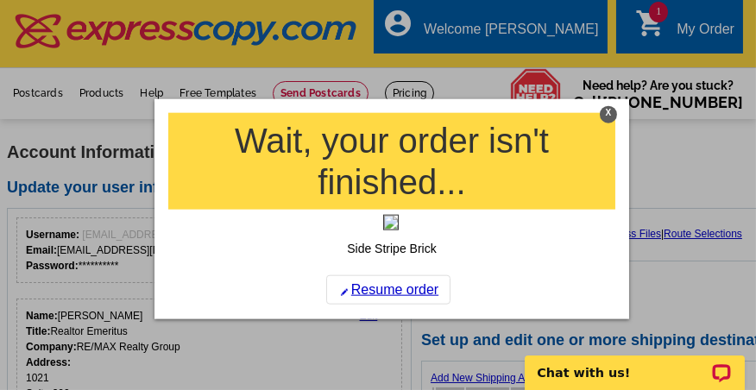
click at [527, 32] on div at bounding box center [378, 195] width 756 height 390
click at [525, 23] on div at bounding box center [378, 195] width 756 height 390
click at [611, 113] on div "X" at bounding box center [608, 114] width 17 height 17
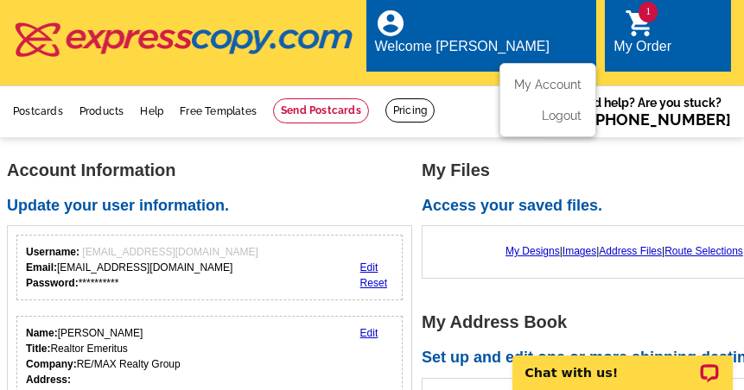
click at [547, 100] on li "Logout" at bounding box center [547, 111] width 93 height 22
click at [548, 107] on link "Logout" at bounding box center [560, 115] width 44 height 16
